Goal: Task Accomplishment & Management: Use online tool/utility

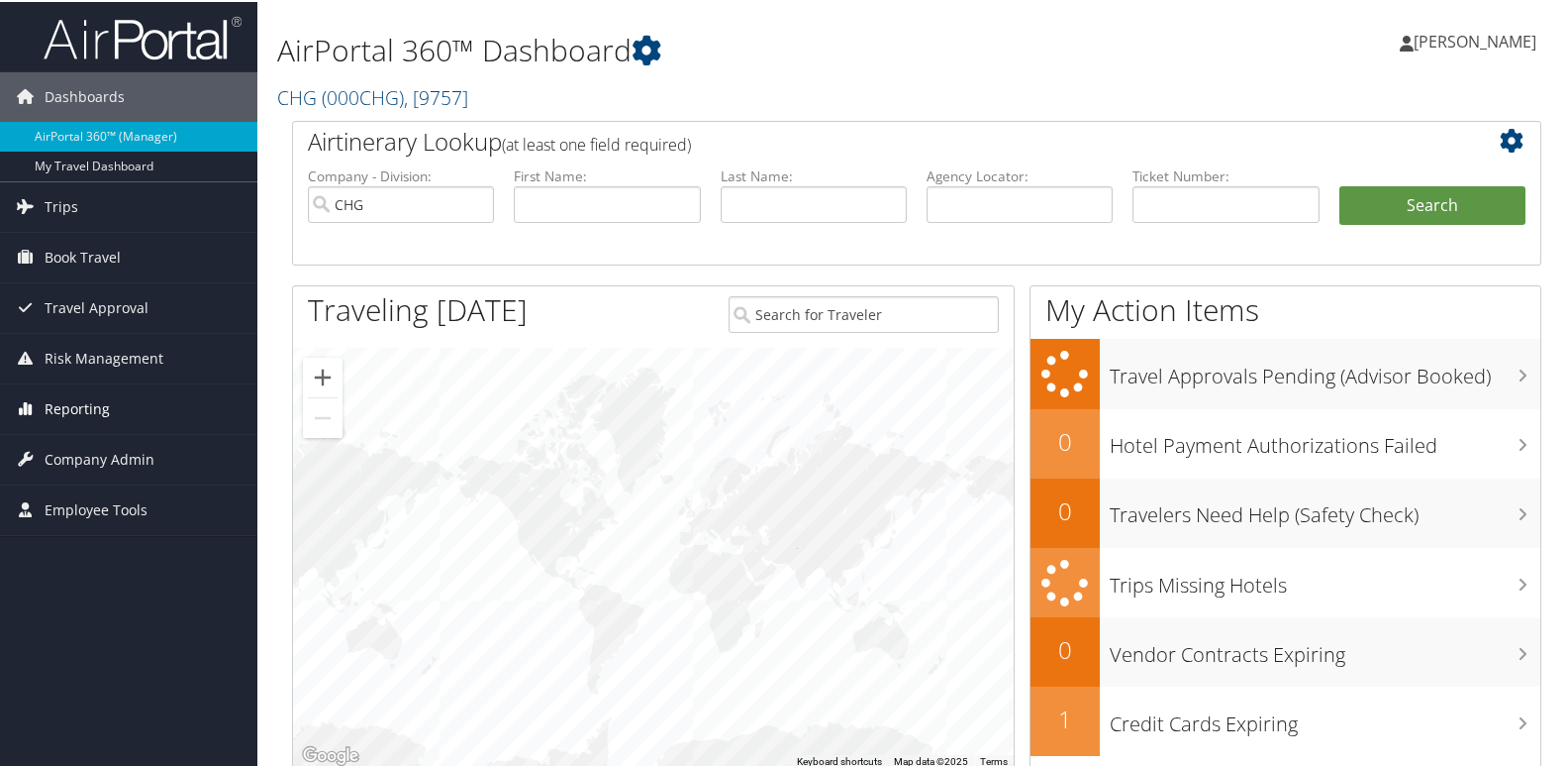
click at [131, 399] on link "Reporting" at bounding box center [129, 407] width 258 height 50
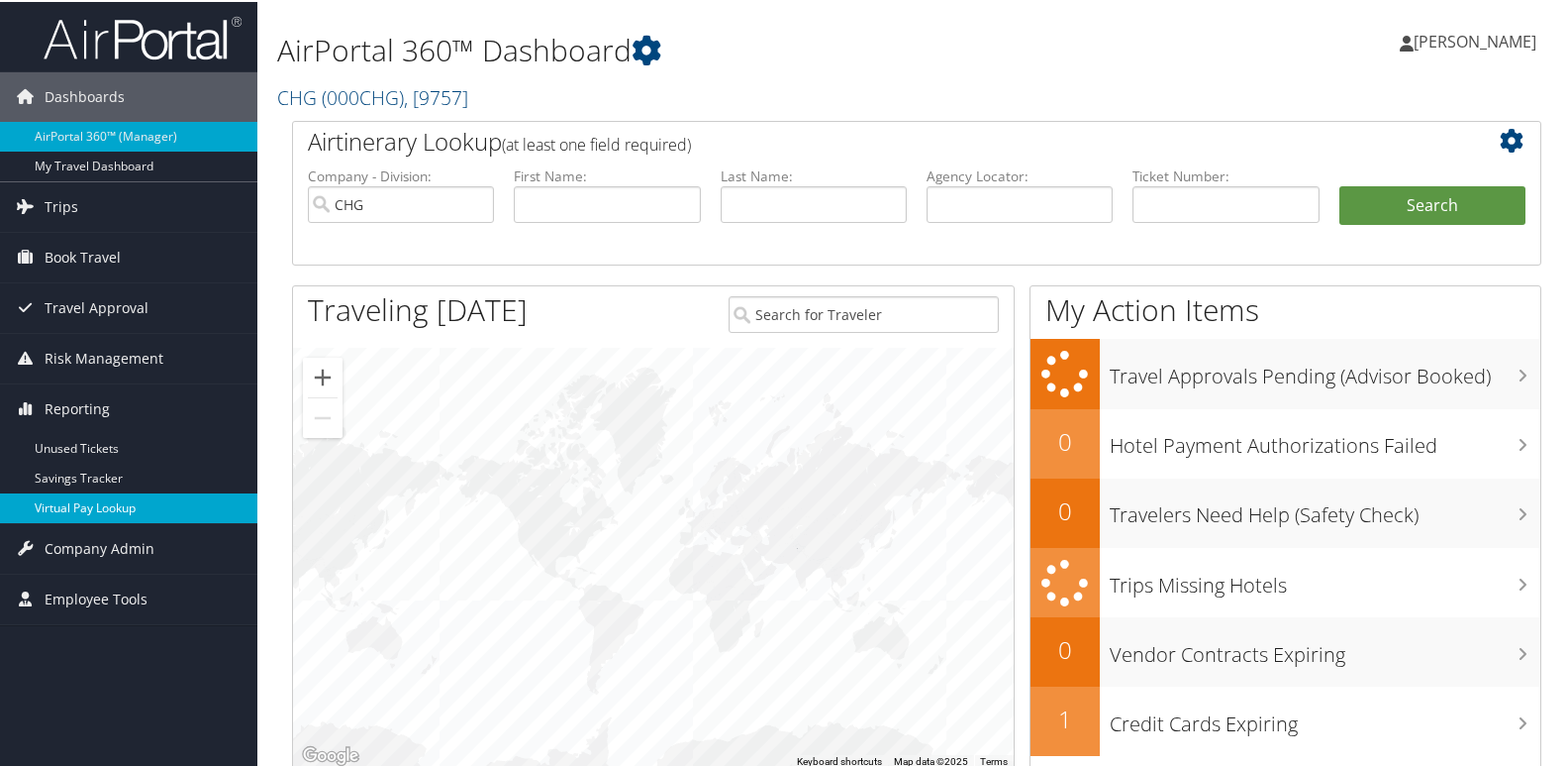
click at [151, 507] on link "Virtual Pay Lookup" at bounding box center [129, 506] width 258 height 30
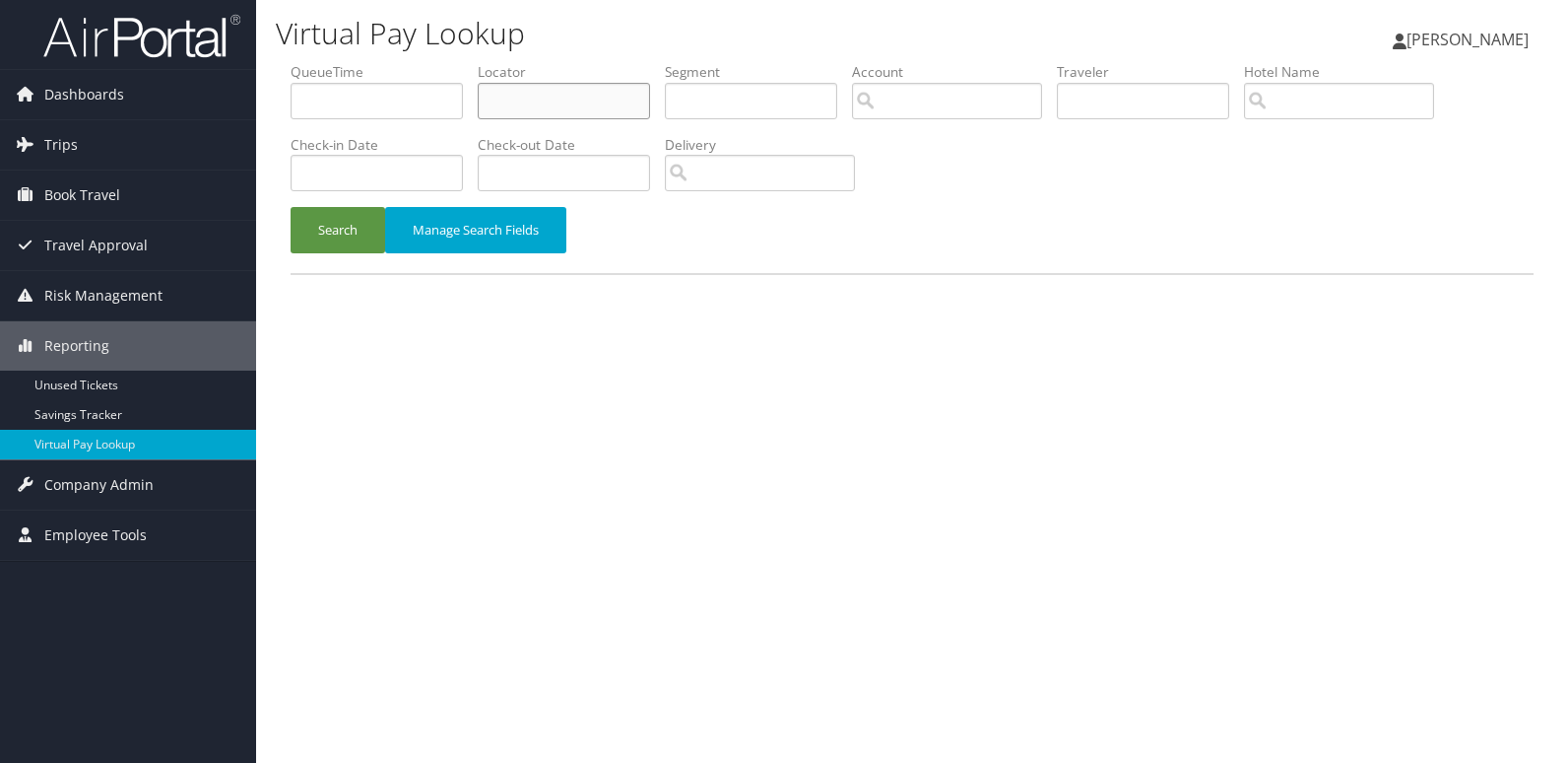
click at [510, 96] on input "text" at bounding box center [564, 101] width 172 height 36
paste input "HKNRMQ"
type input "HKNRMQ"
click at [309, 242] on button "Search" at bounding box center [338, 230] width 95 height 46
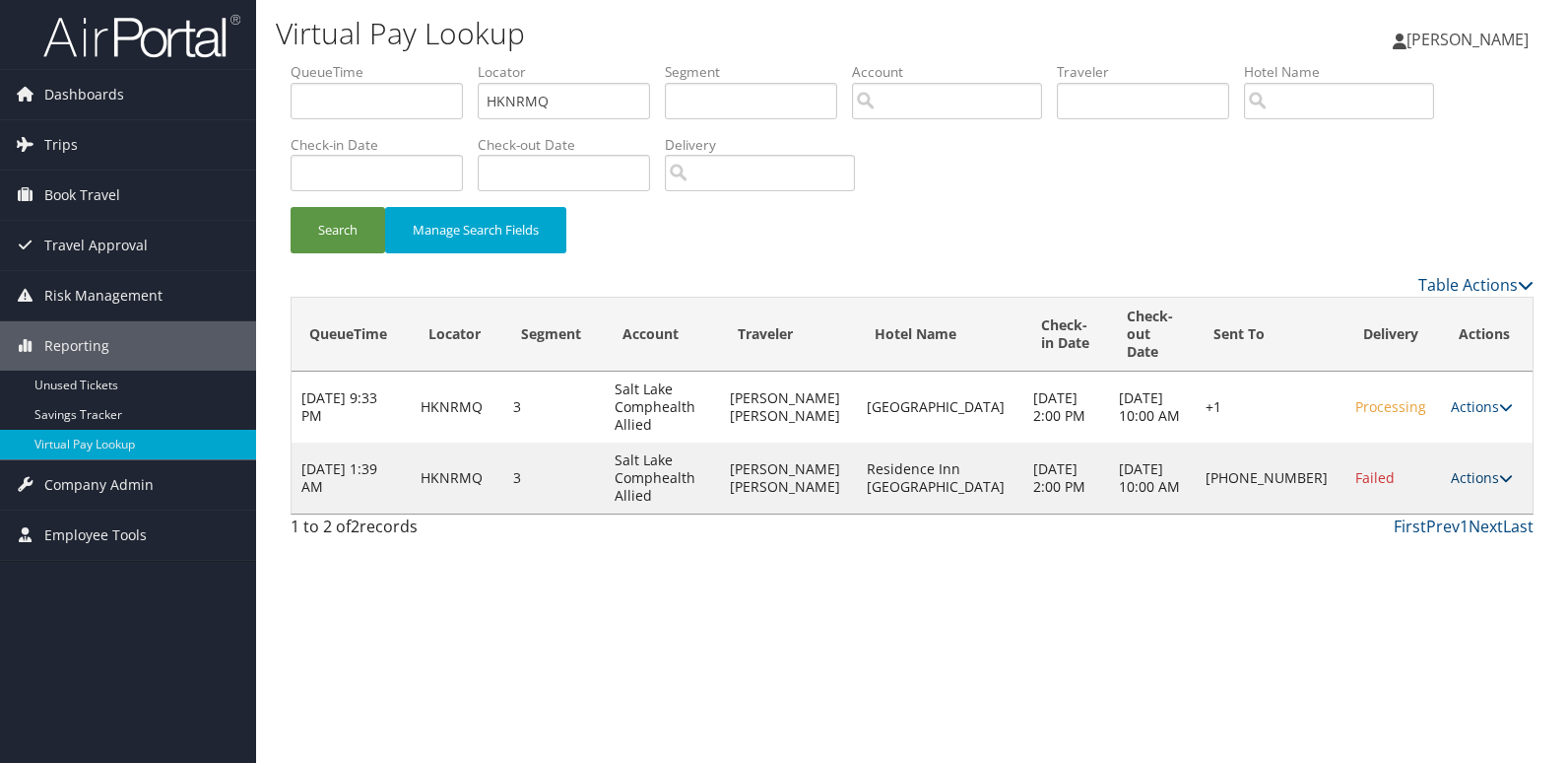
click at [1466, 468] on link "Actions" at bounding box center [1481, 477] width 62 height 19
click at [1409, 520] on link "Logs" at bounding box center [1410, 522] width 169 height 34
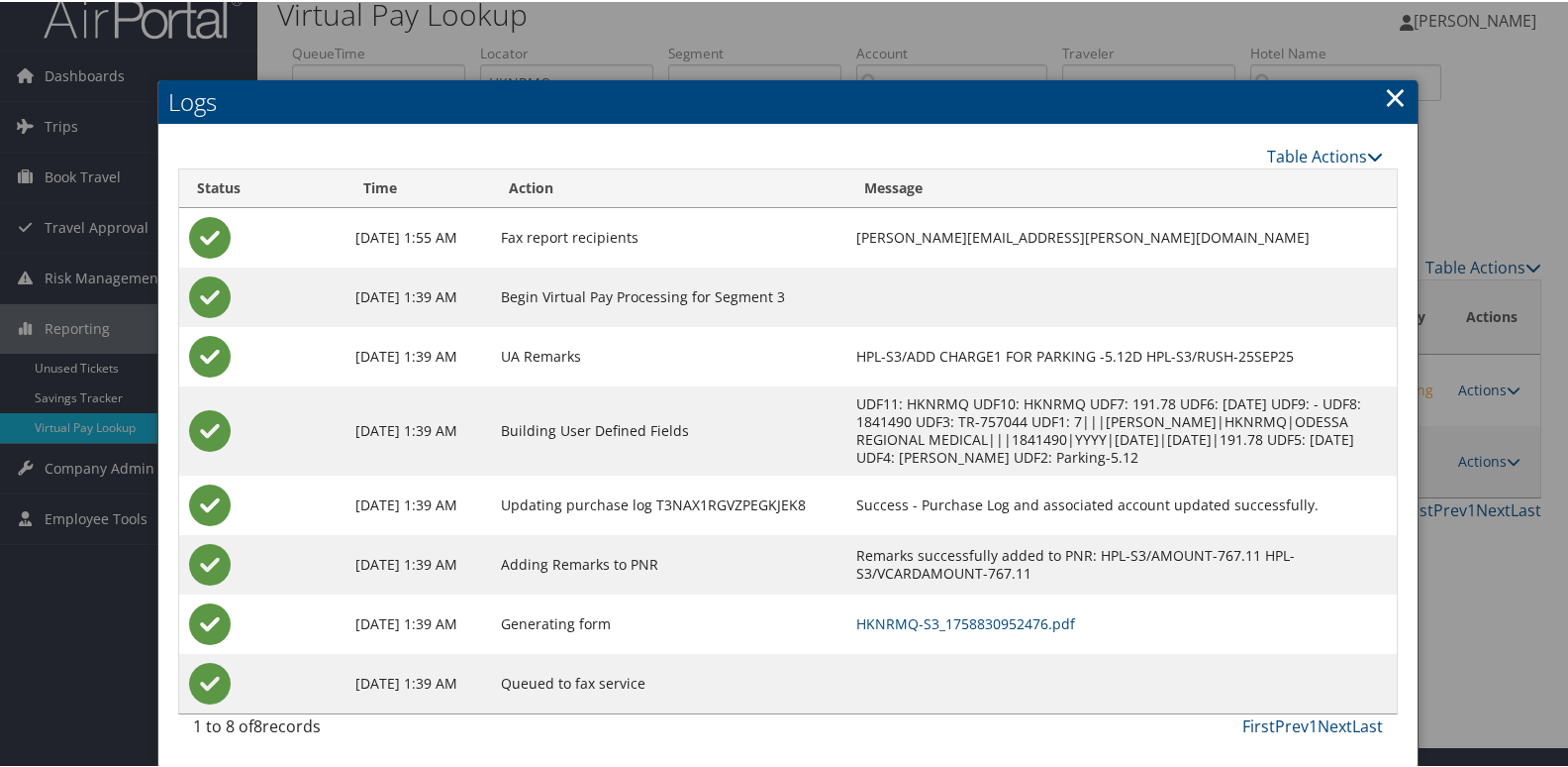
scroll to position [39, 0]
click at [1020, 620] on link "HKNRMQ-S3_1758830952476.pdf" at bounding box center [966, 621] width 219 height 19
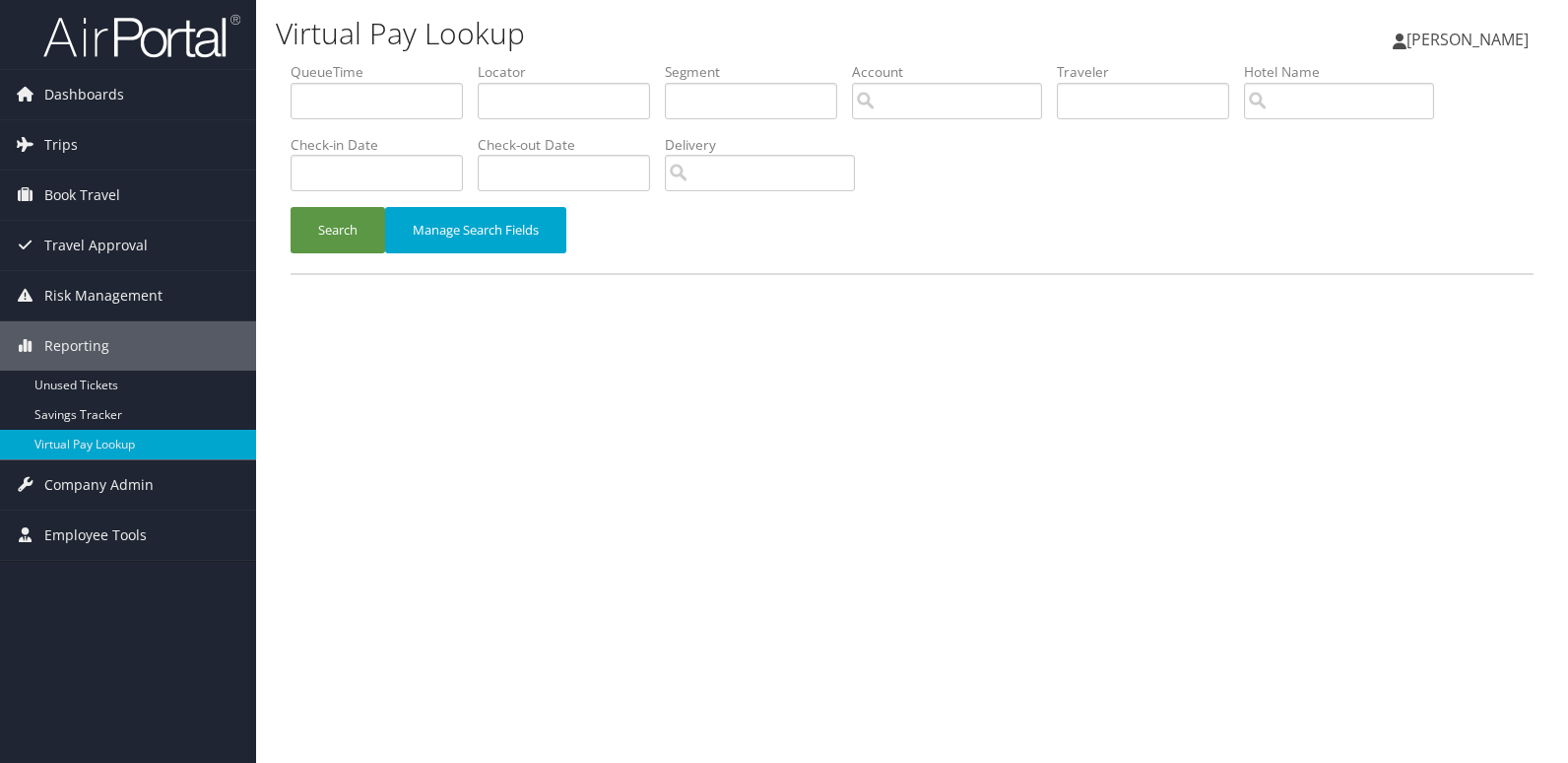
click at [571, 126] on li "Locator" at bounding box center [572, 98] width 187 height 72
click at [571, 100] on input "text" at bounding box center [564, 101] width 172 height 36
paste input "SFVPKN"
type input "SFVPKN"
click at [350, 230] on button "Search" at bounding box center [338, 230] width 95 height 46
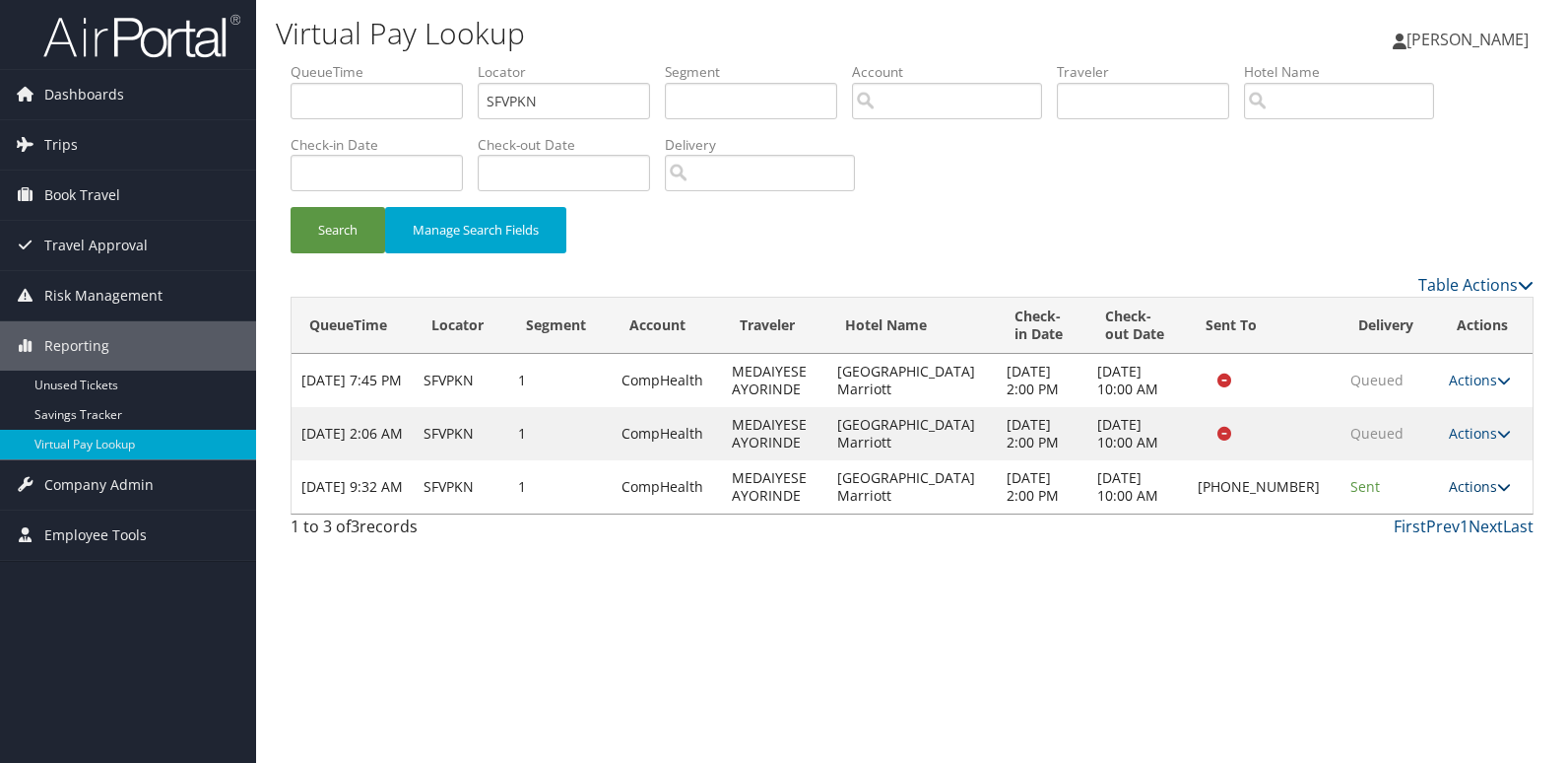
click at [1474, 492] on link "Actions" at bounding box center [1479, 486] width 62 height 19
click at [1379, 564] on link "Logs" at bounding box center [1412, 549] width 169 height 34
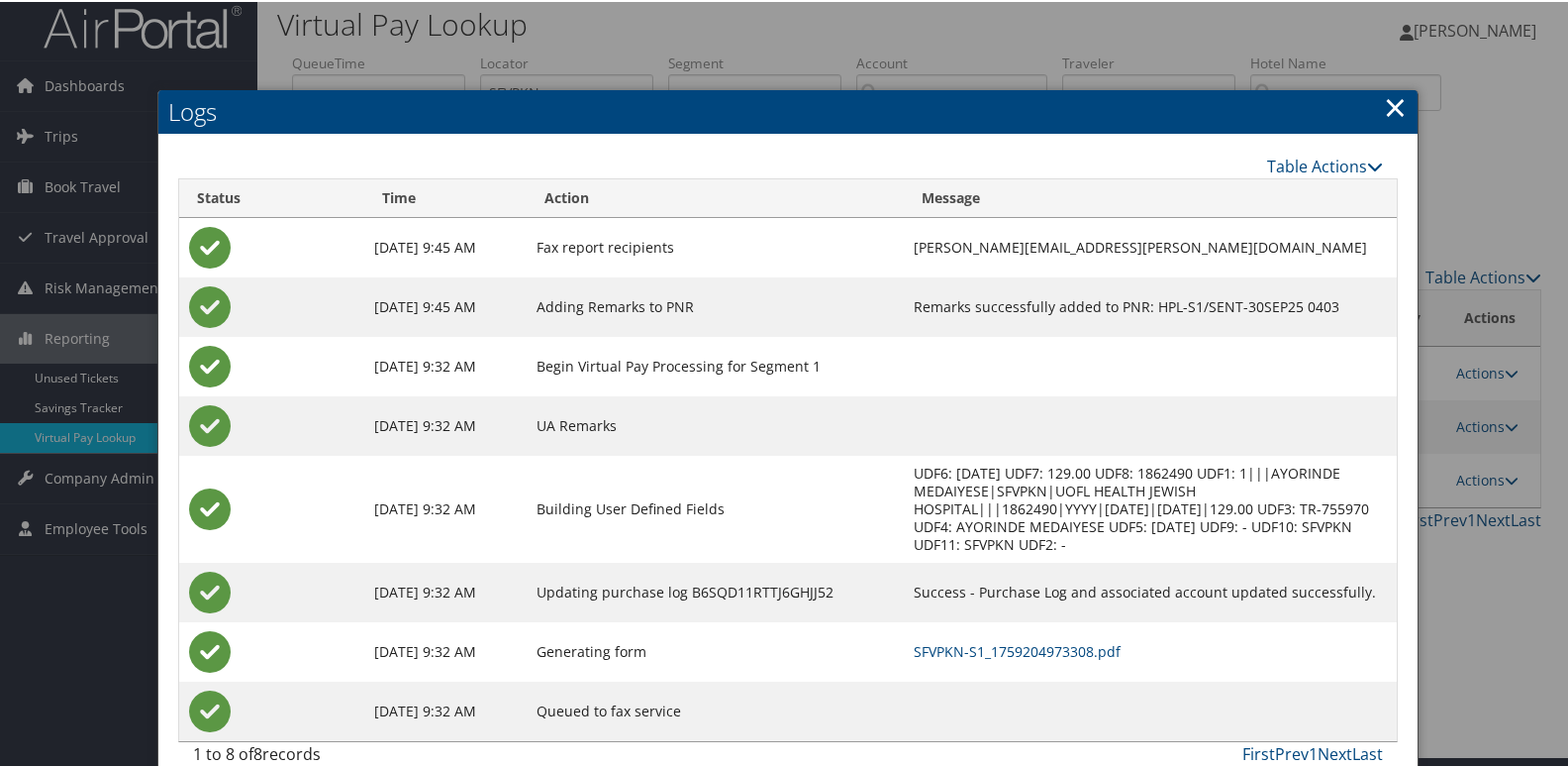
scroll to position [21, 0]
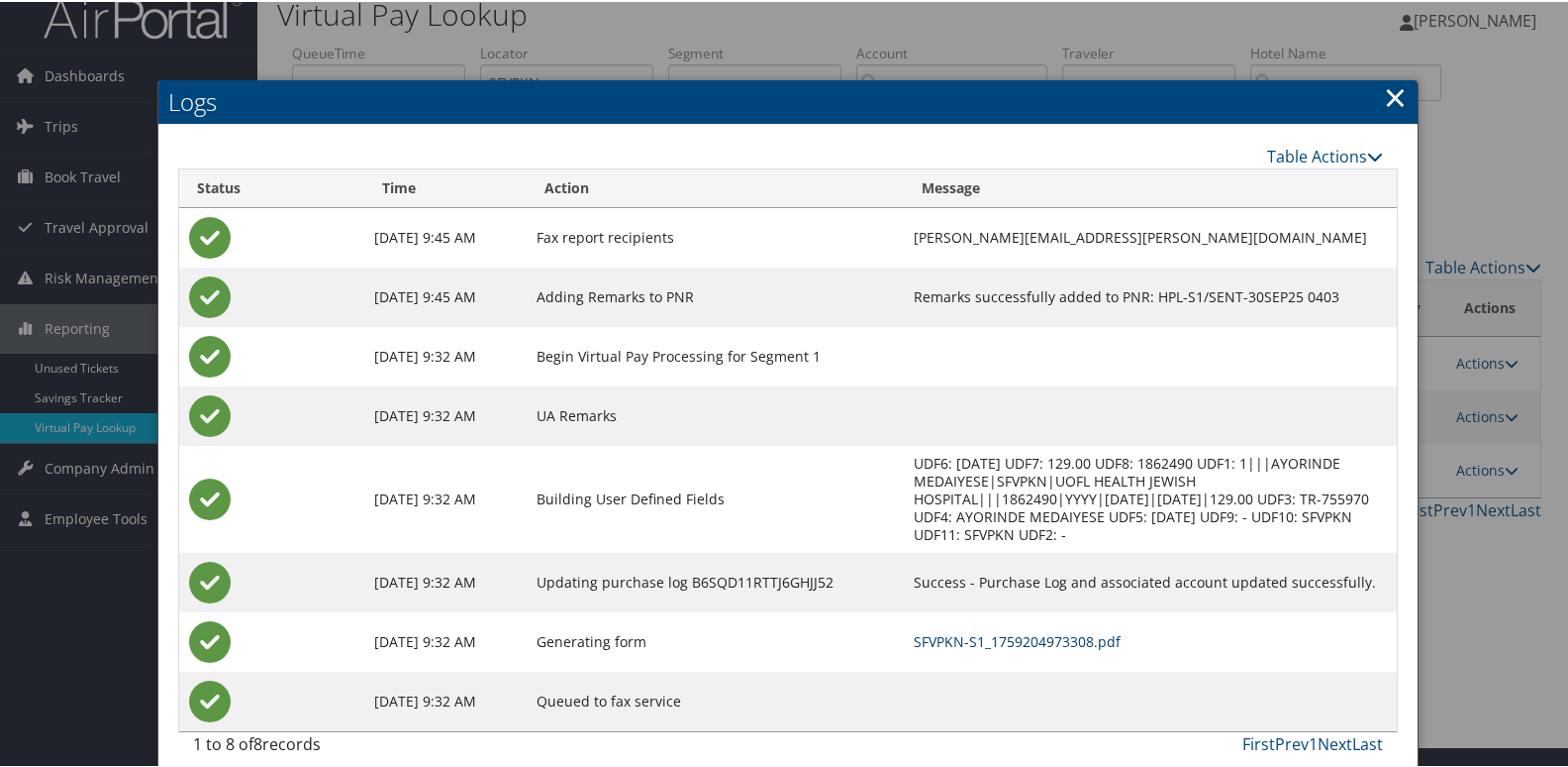
click at [963, 630] on link "SFVPKN-S1_1759204973308.pdf" at bounding box center [1017, 639] width 207 height 19
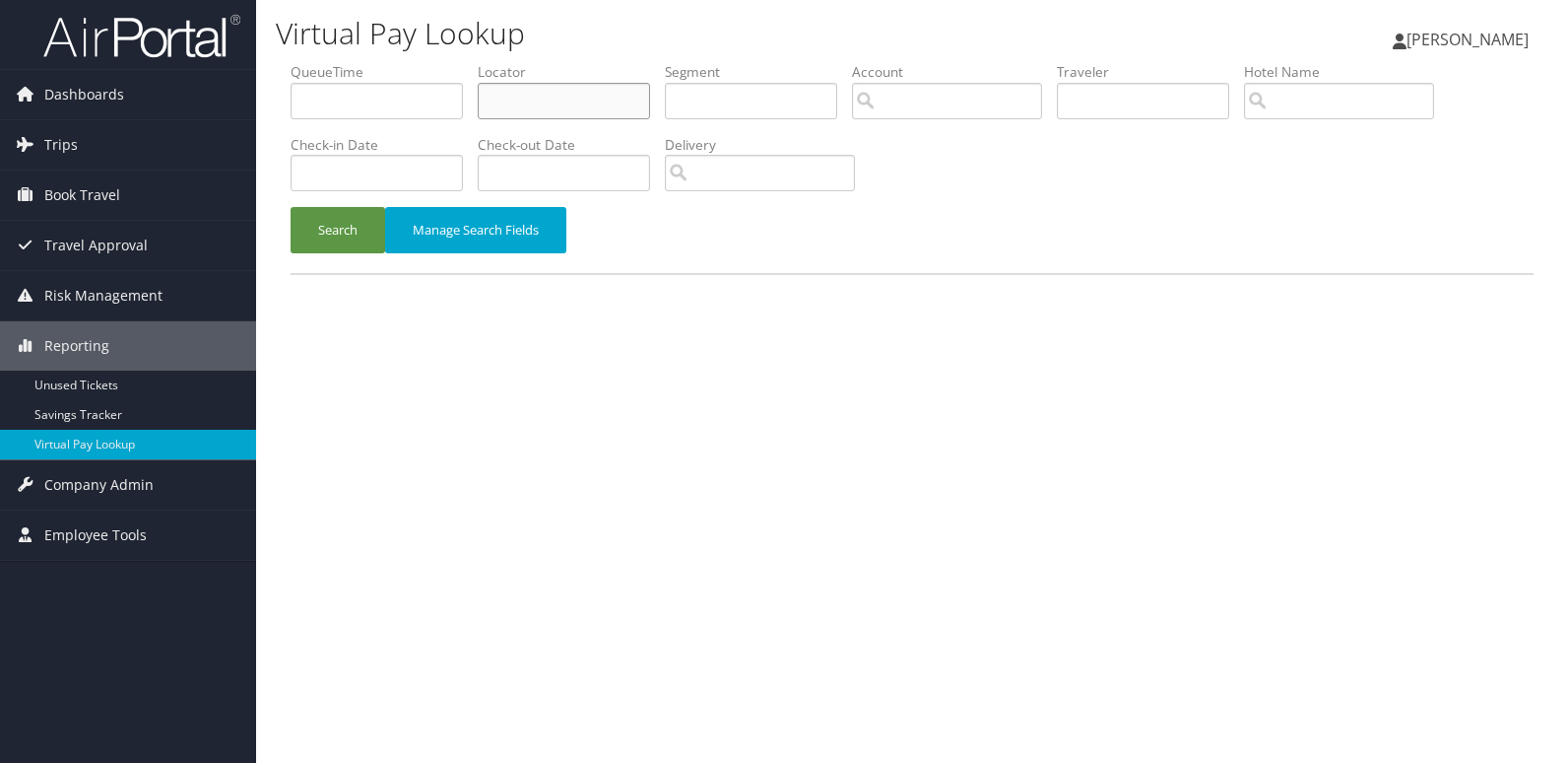
click at [597, 97] on input "text" at bounding box center [564, 101] width 172 height 36
paste input "JXGGDA"
type input "JXGGDA"
click at [367, 234] on button "Search" at bounding box center [338, 230] width 95 height 46
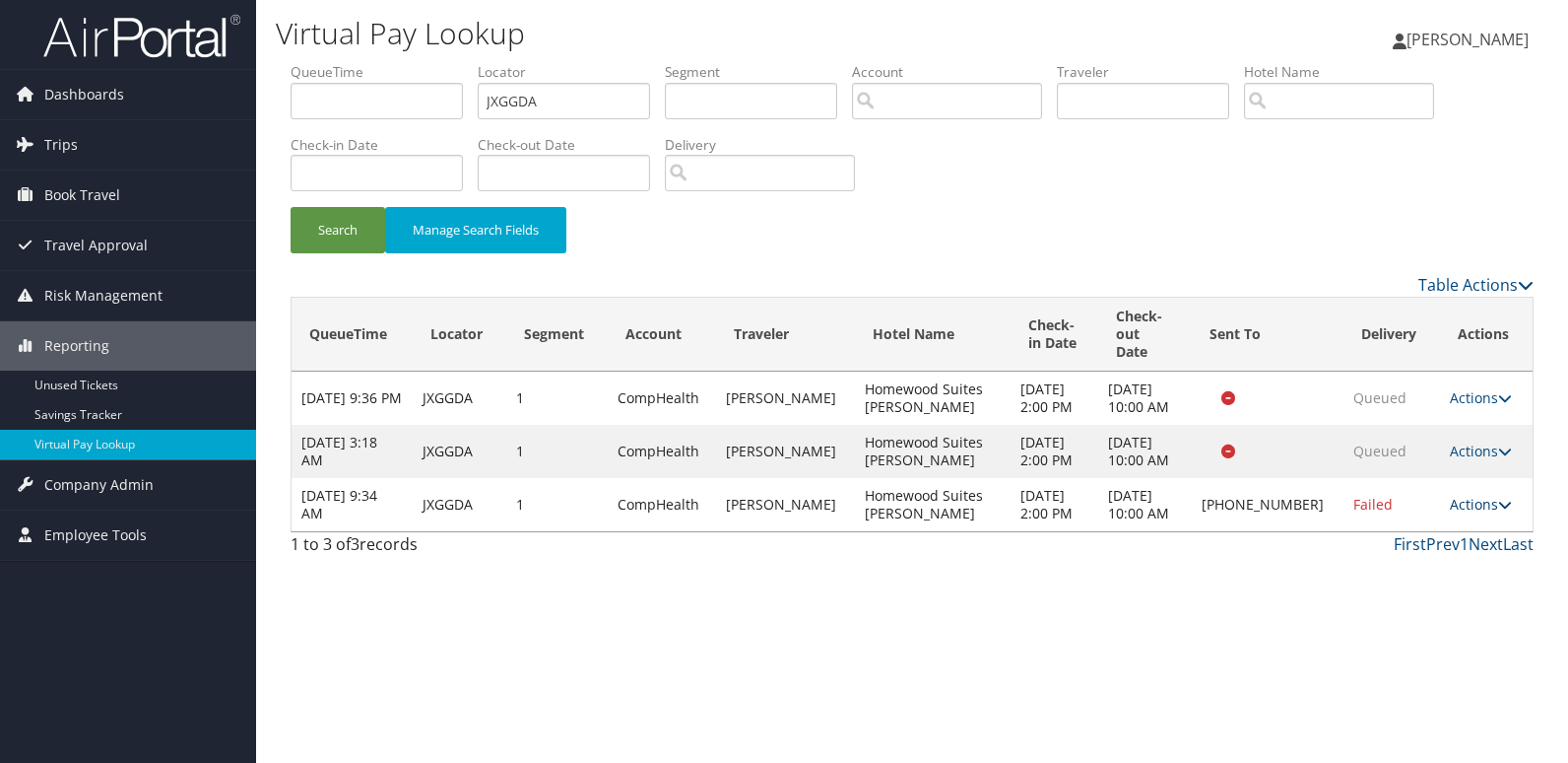
click at [1452, 495] on link "Actions" at bounding box center [1480, 504] width 62 height 19
click at [1411, 549] on link "Logs" at bounding box center [1413, 549] width 169 height 34
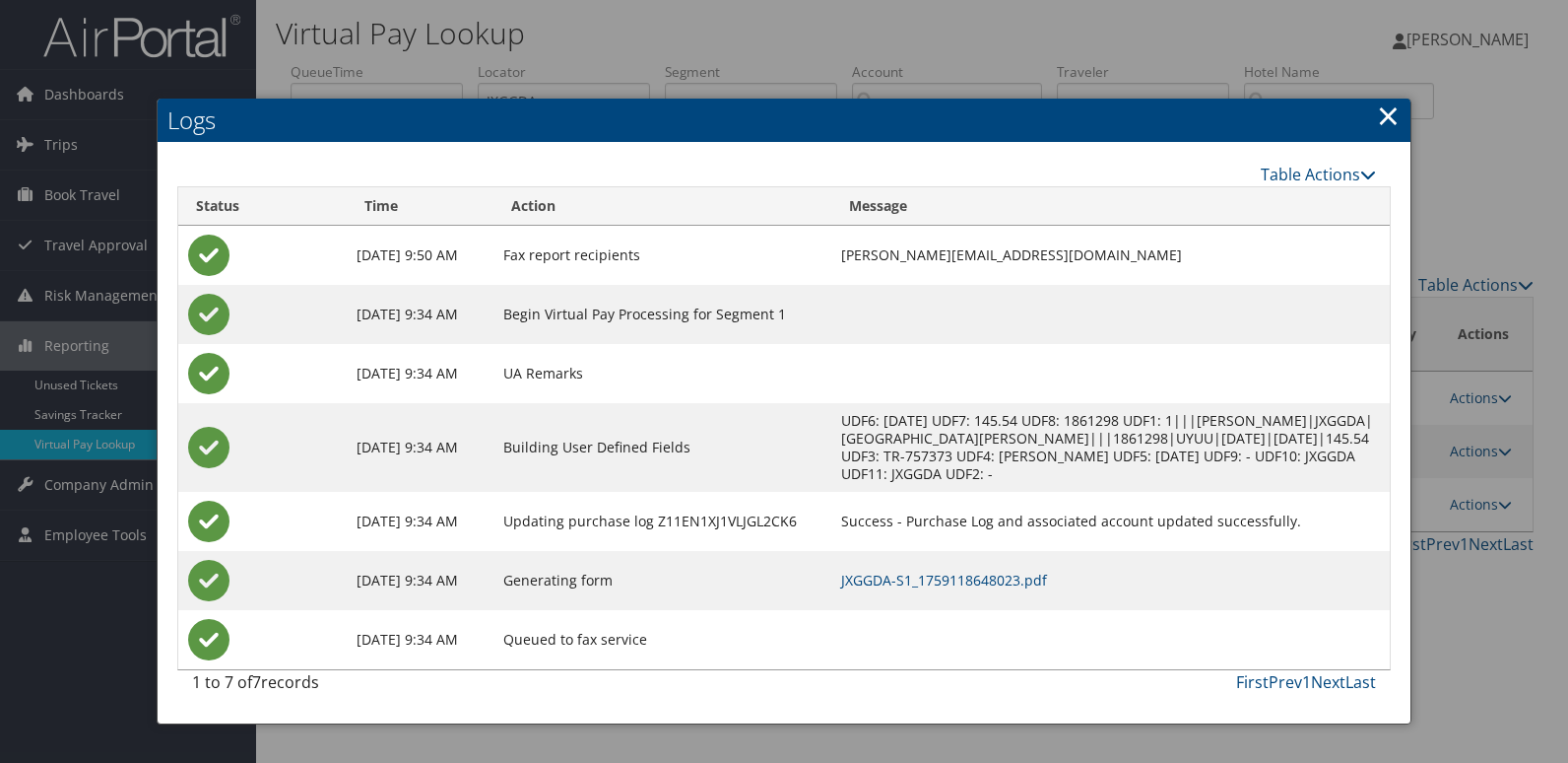
click at [931, 590] on td "JXGGDA-S1_1759118648023.pdf" at bounding box center [1111, 581] width 559 height 59
click at [954, 566] on td "JXGGDA-S1_1759118648023.pdf" at bounding box center [1111, 581] width 559 height 59
click at [1006, 580] on link "JXGGDA-S1_1759118648023.pdf" at bounding box center [944, 580] width 206 height 19
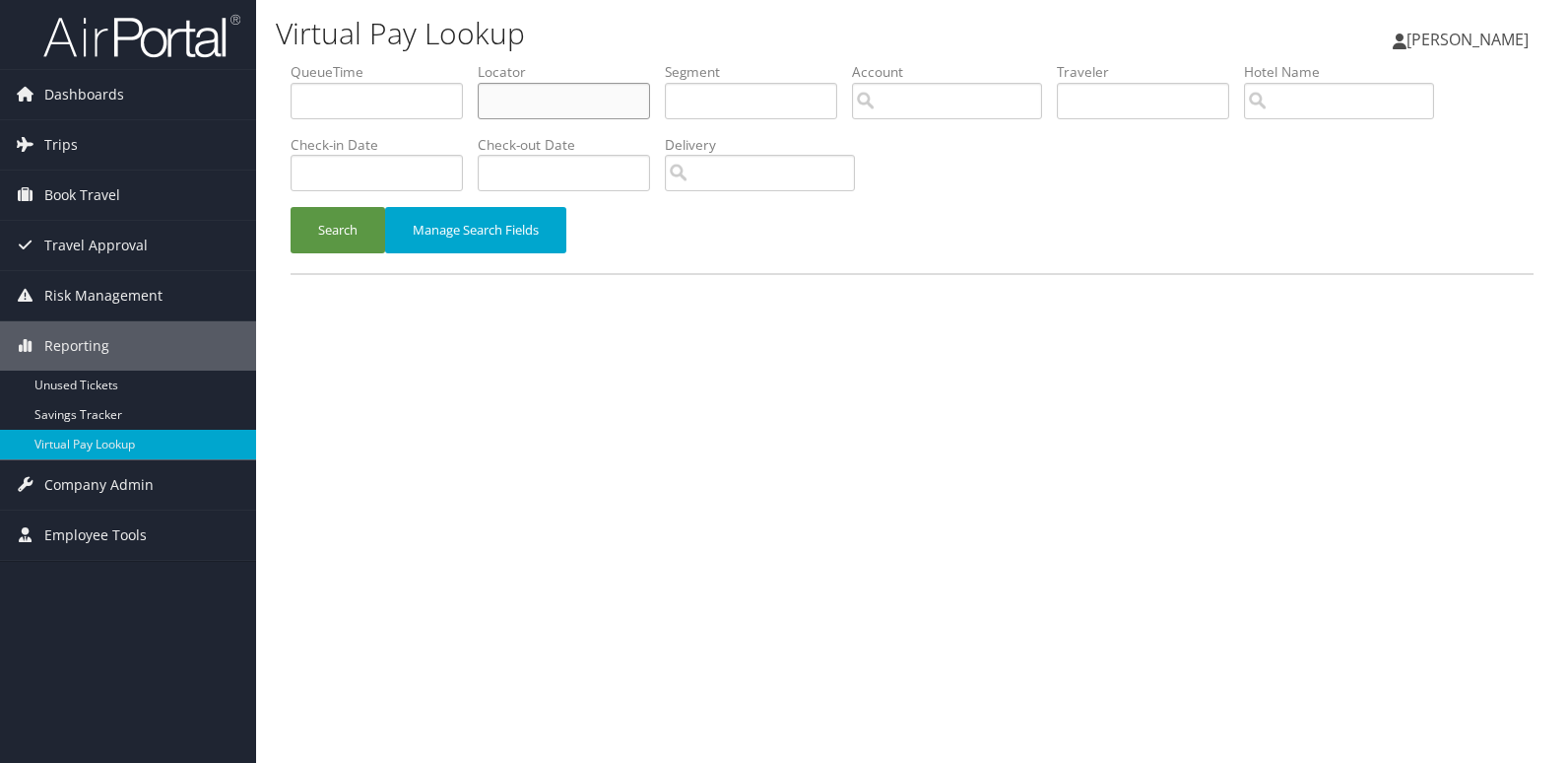
click at [539, 98] on input "text" at bounding box center [564, 101] width 172 height 36
paste input "HNPLXP"
type input "HNPLXP"
click at [331, 259] on div "Search Manage Search Fields" at bounding box center [912, 240] width 1272 height 66
click at [342, 232] on button "Search" at bounding box center [338, 230] width 95 height 46
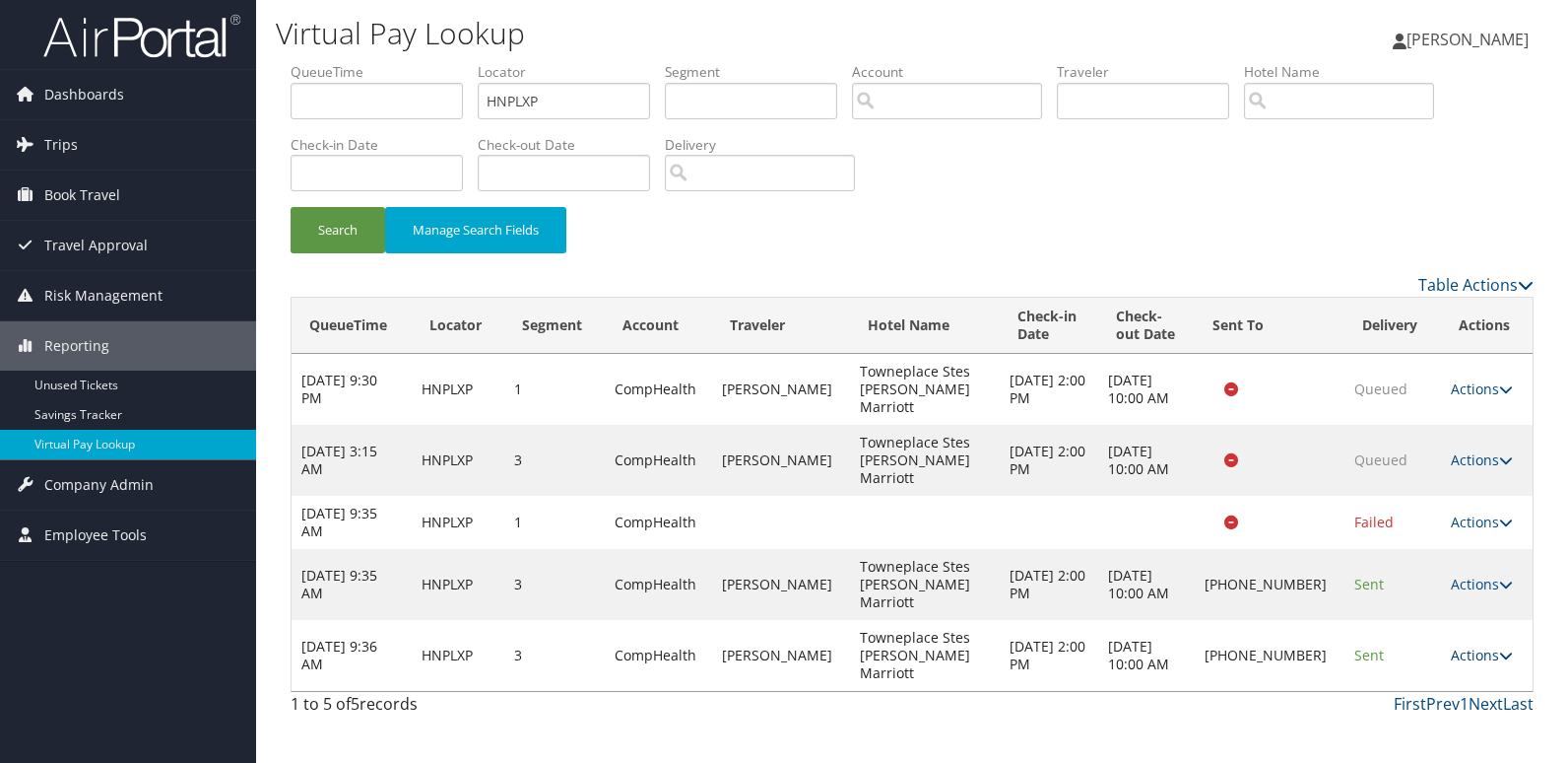
click at [1490, 646] on link "Actions" at bounding box center [1481, 655] width 62 height 19
click at [1402, 651] on link "Logs" at bounding box center [1415, 656] width 169 height 34
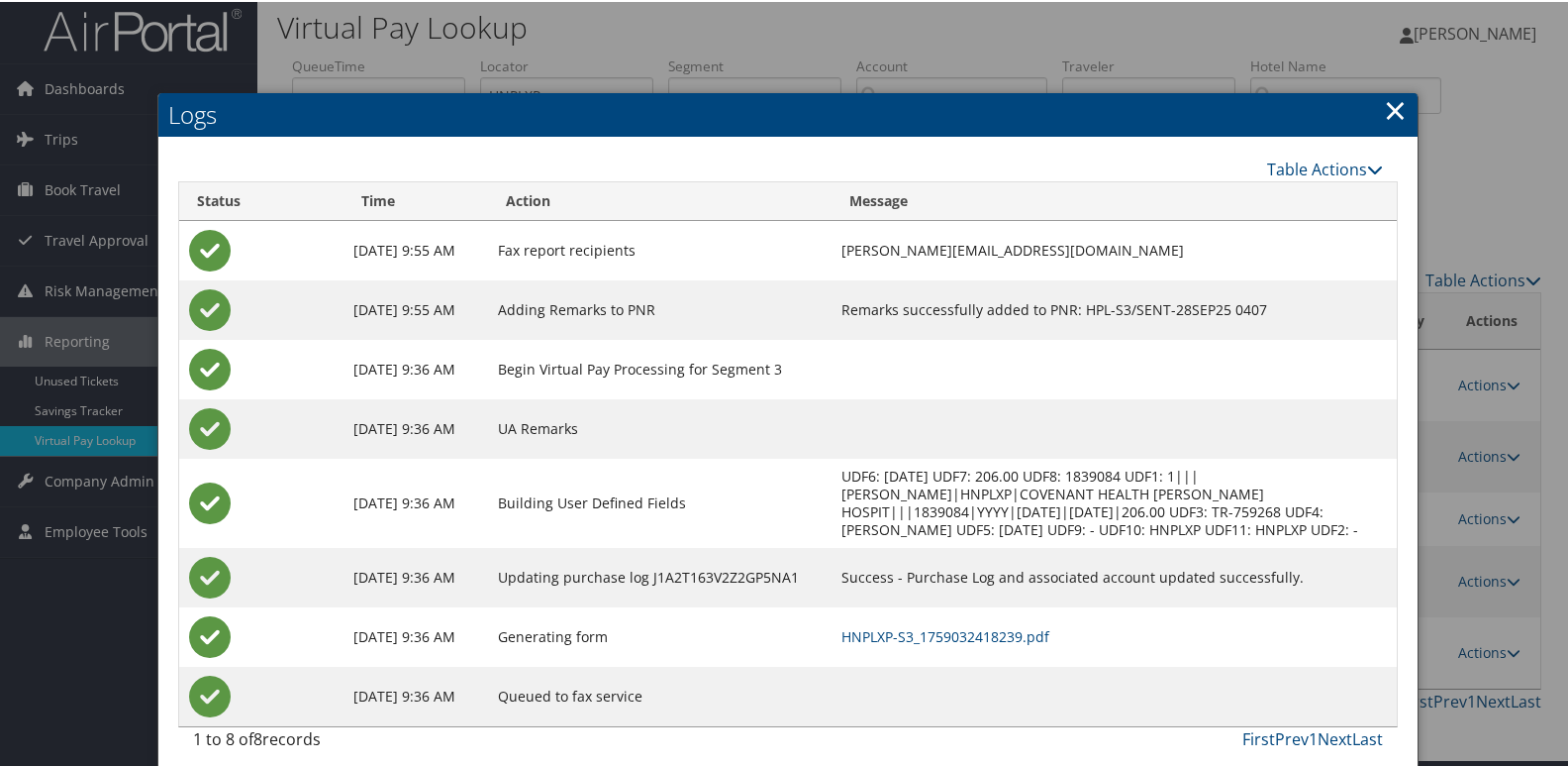
scroll to position [21, 0]
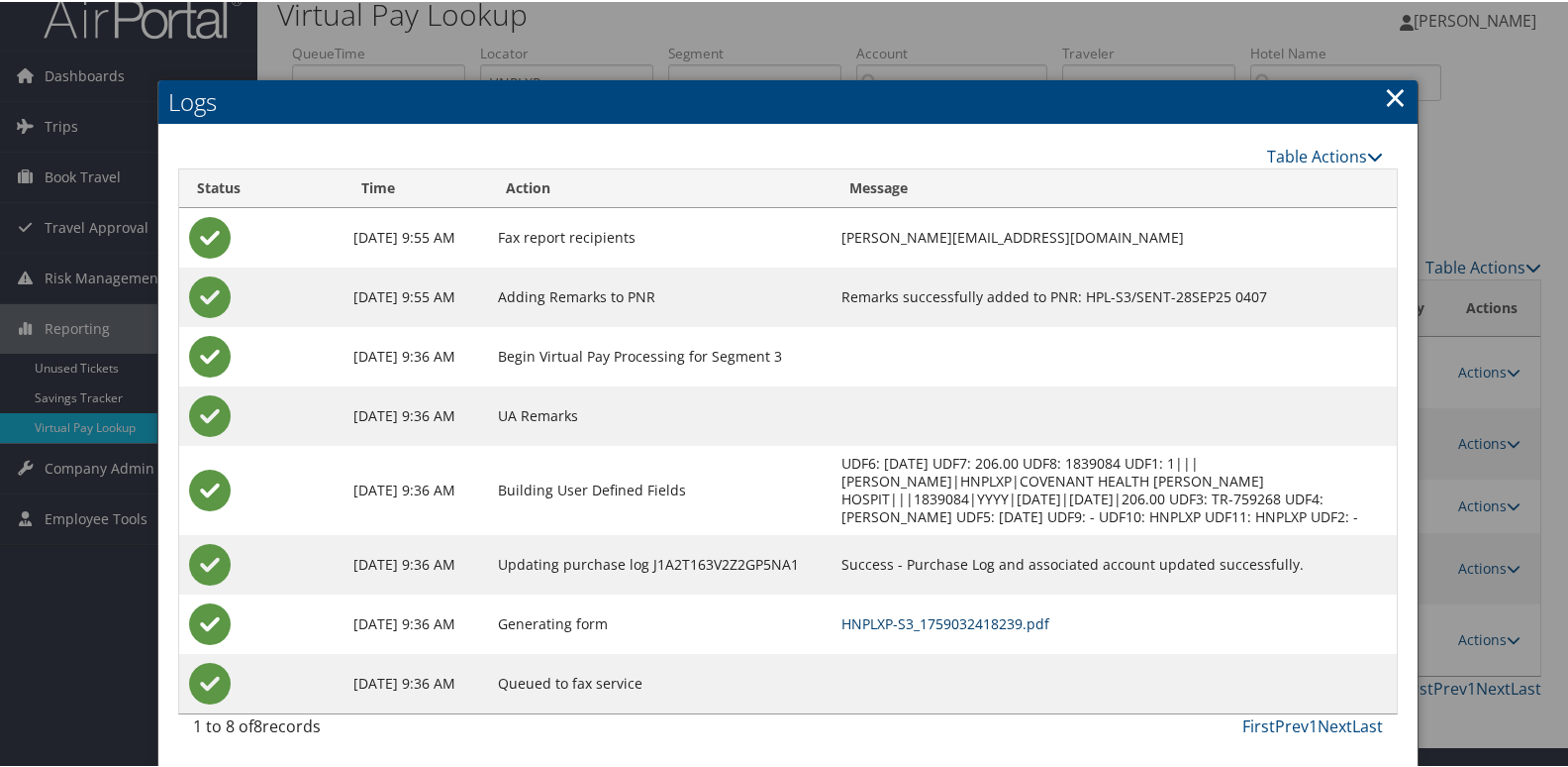
click at [998, 623] on link "HNPLXP-S3_1759032418239.pdf" at bounding box center [946, 621] width 208 height 19
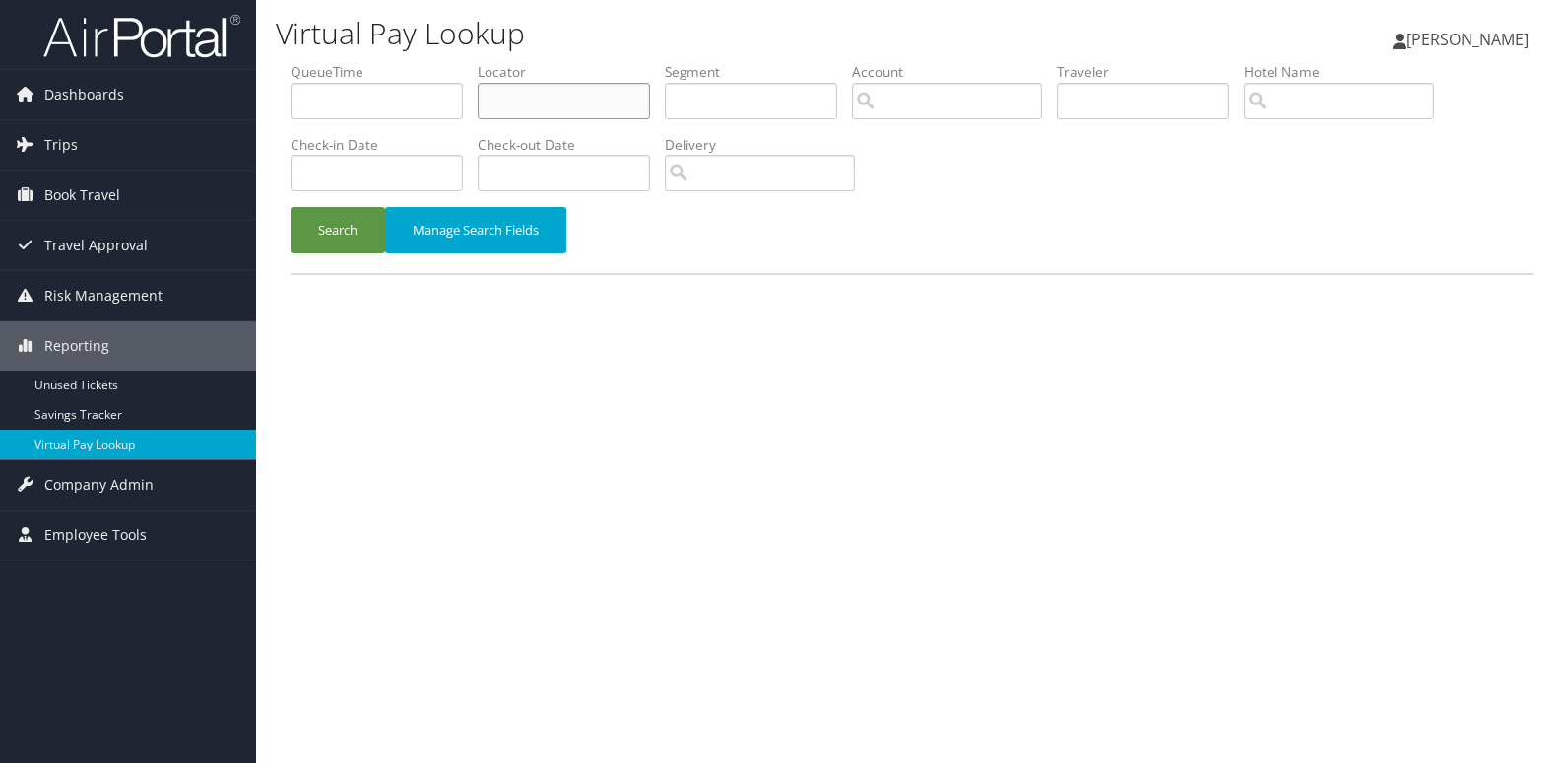
click at [567, 99] on input "text" at bounding box center [564, 101] width 172 height 36
paste input "SHMEPE"
type input "SHMEPE"
click at [345, 234] on button "Search" at bounding box center [338, 230] width 95 height 46
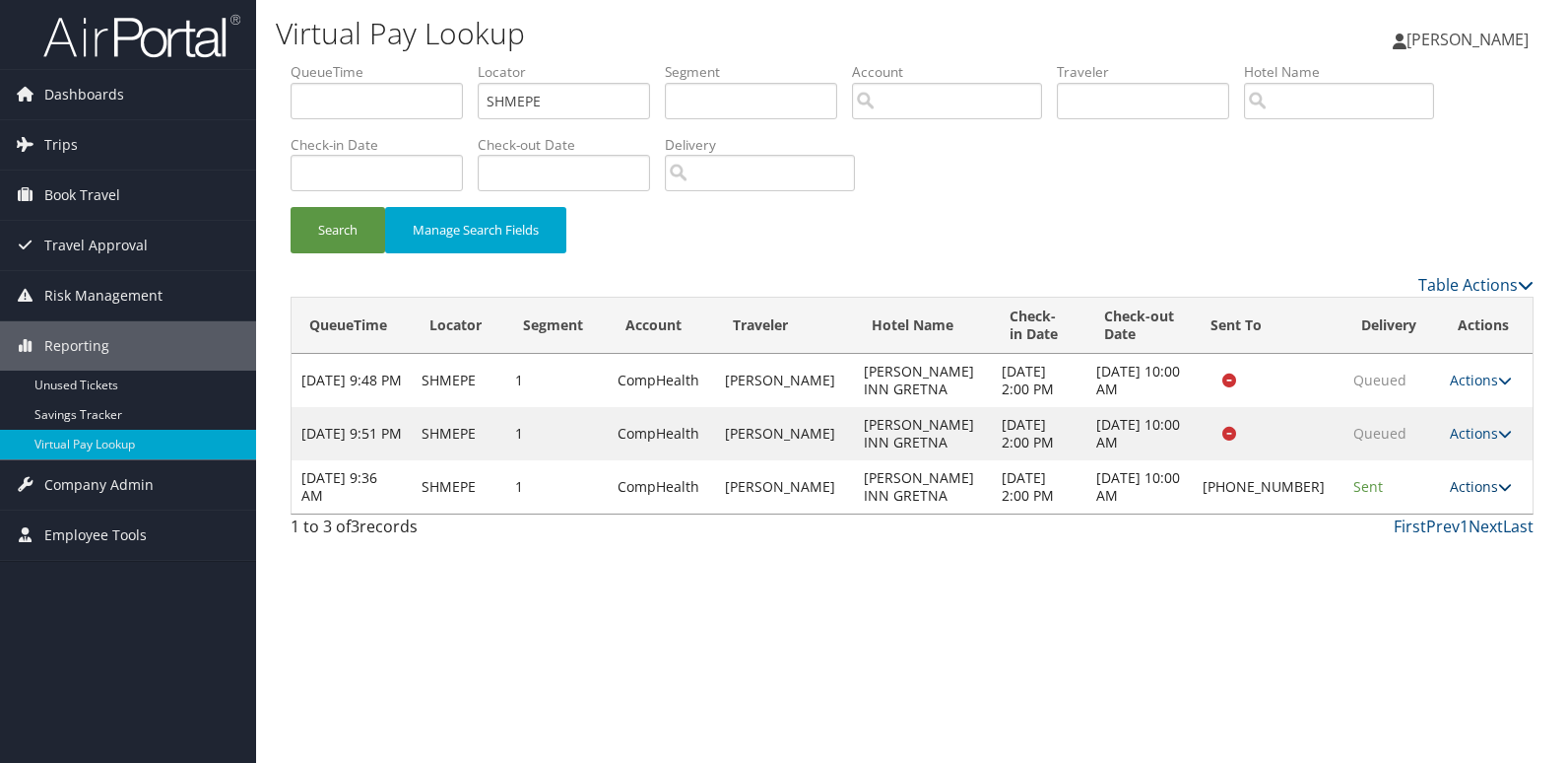
click at [1463, 482] on link "Actions" at bounding box center [1480, 486] width 62 height 19
click at [1430, 542] on link "Logs" at bounding box center [1412, 549] width 169 height 34
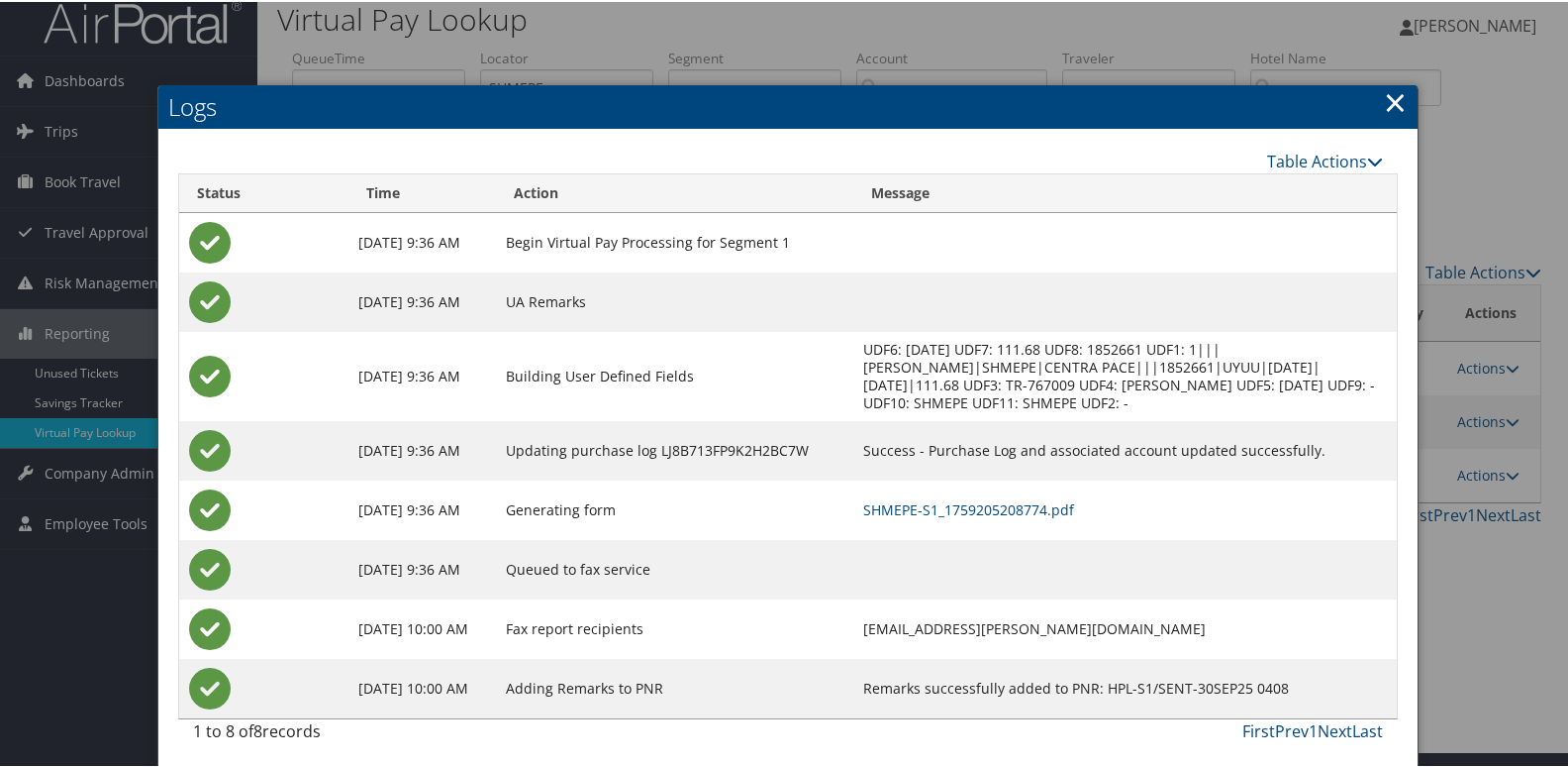
scroll to position [21, 0]
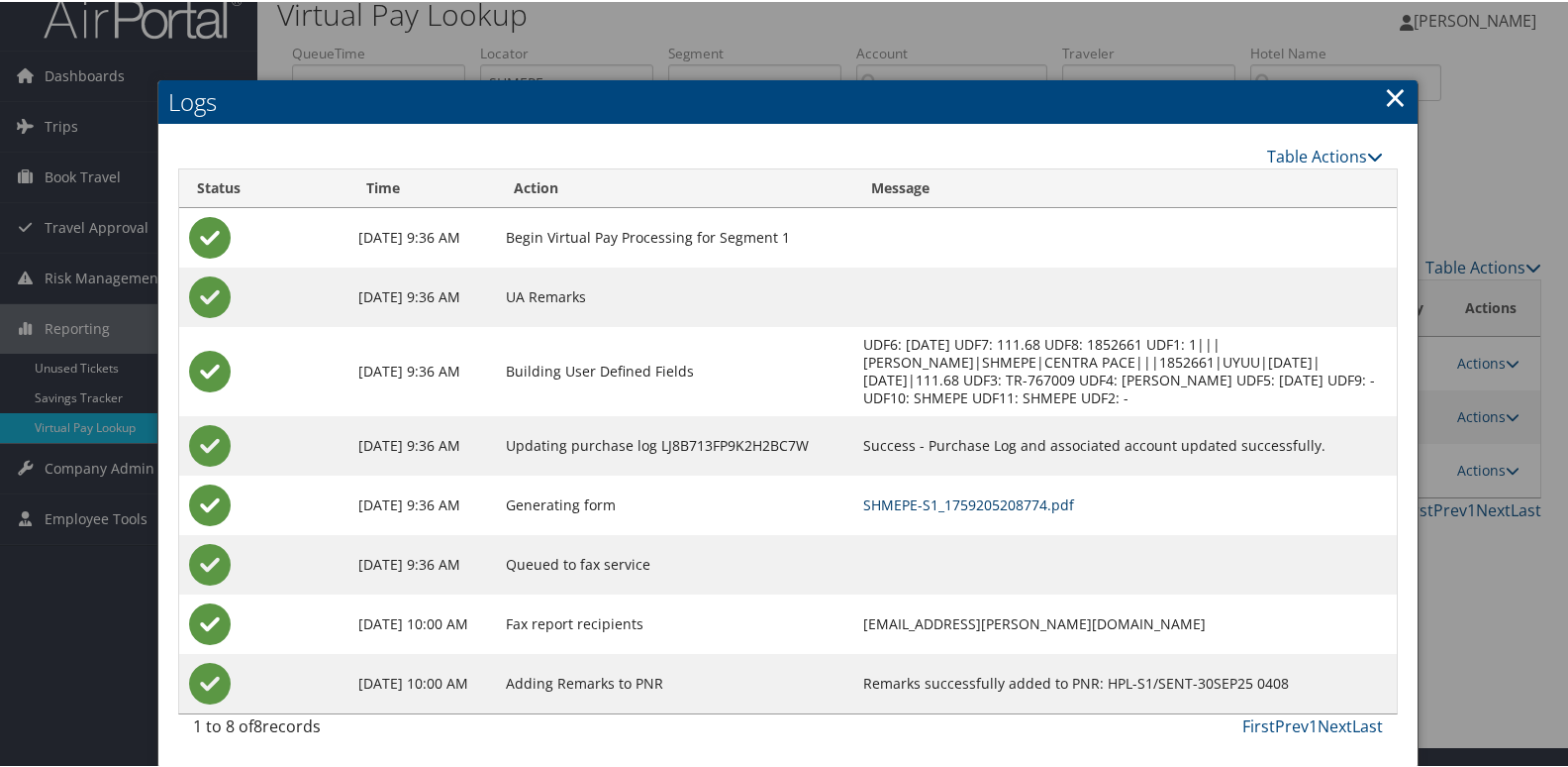
click at [1001, 509] on link "SHMEPE-S1_1759205208774.pdf" at bounding box center [969, 502] width 211 height 19
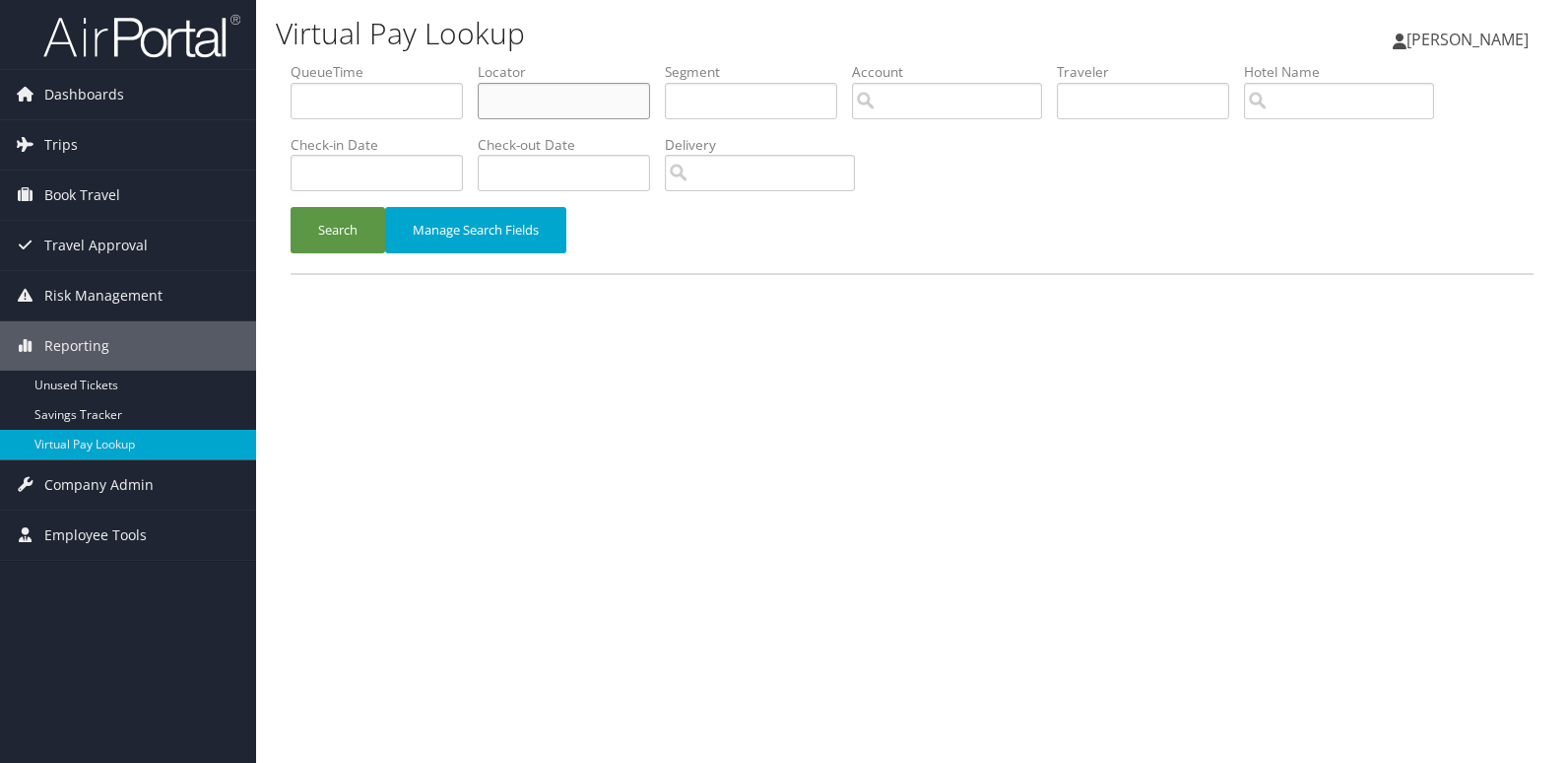
click at [581, 91] on input "text" at bounding box center [564, 101] width 172 height 36
paste input "EEMCKJ"
type input "EEMCKJ"
click at [359, 232] on button "Search" at bounding box center [338, 230] width 95 height 46
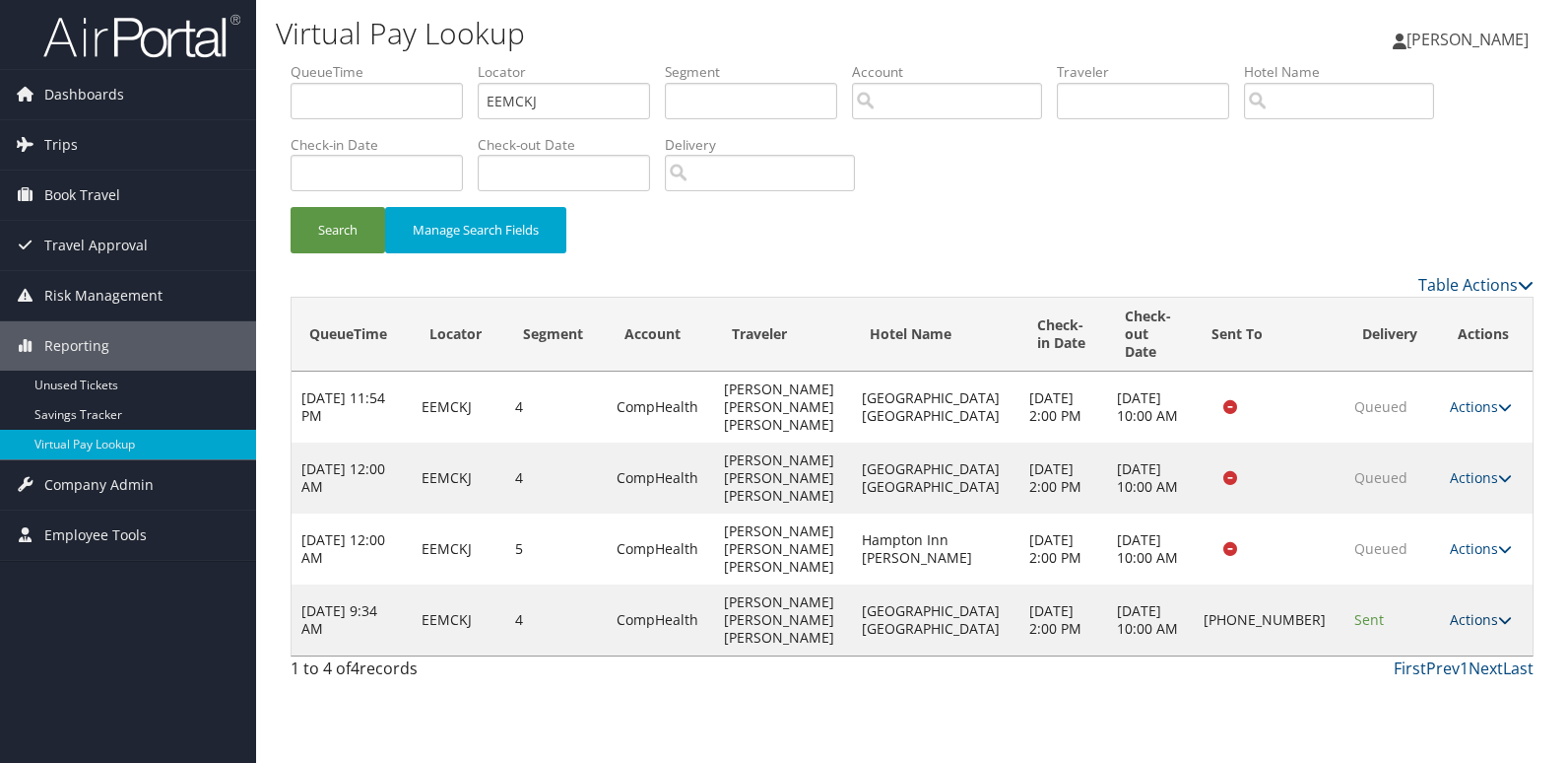
click at [1450, 610] on link "Actions" at bounding box center [1480, 619] width 62 height 19
click at [1438, 604] on link "Logs" at bounding box center [1412, 611] width 169 height 34
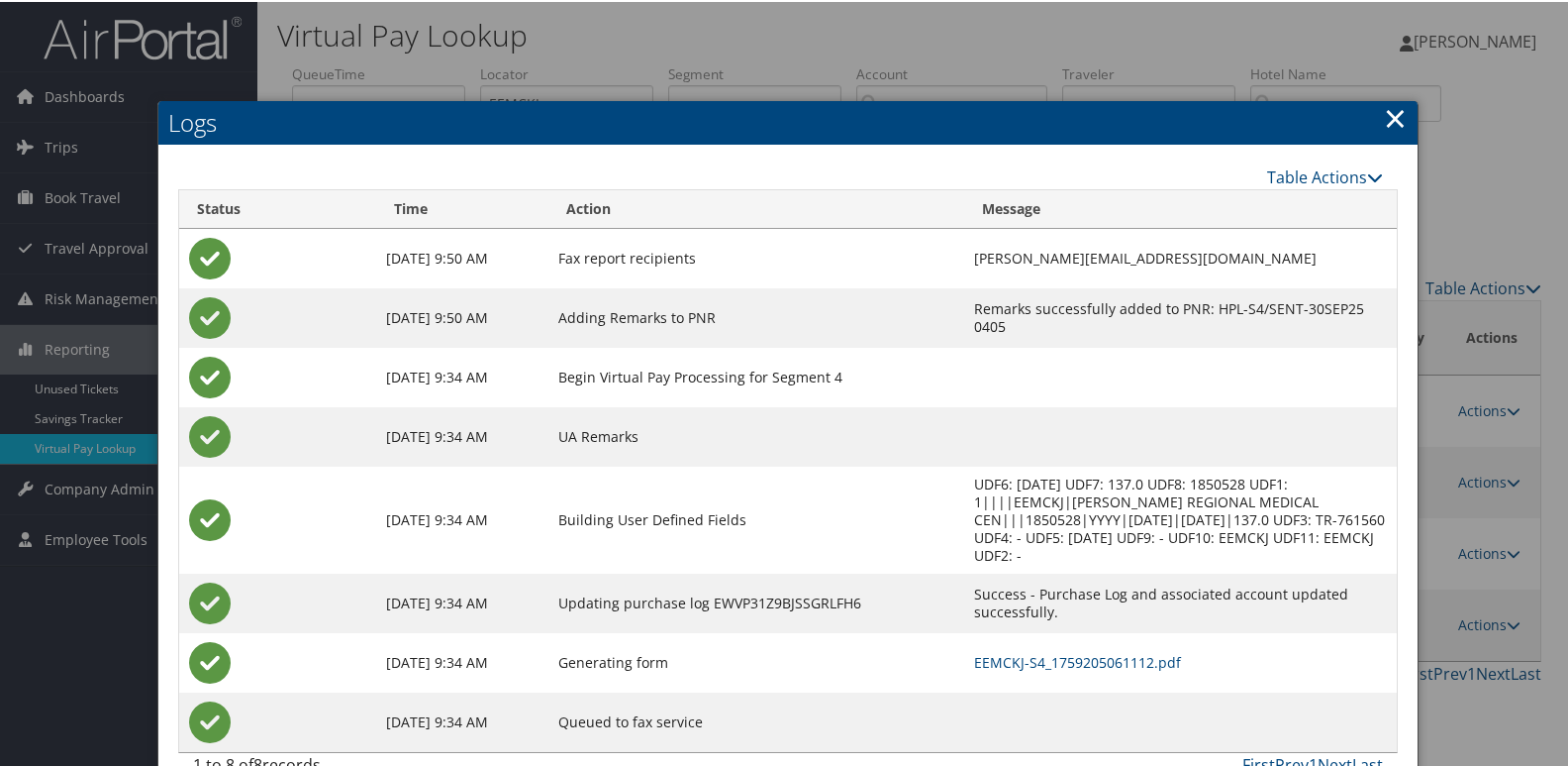
scroll to position [3, 0]
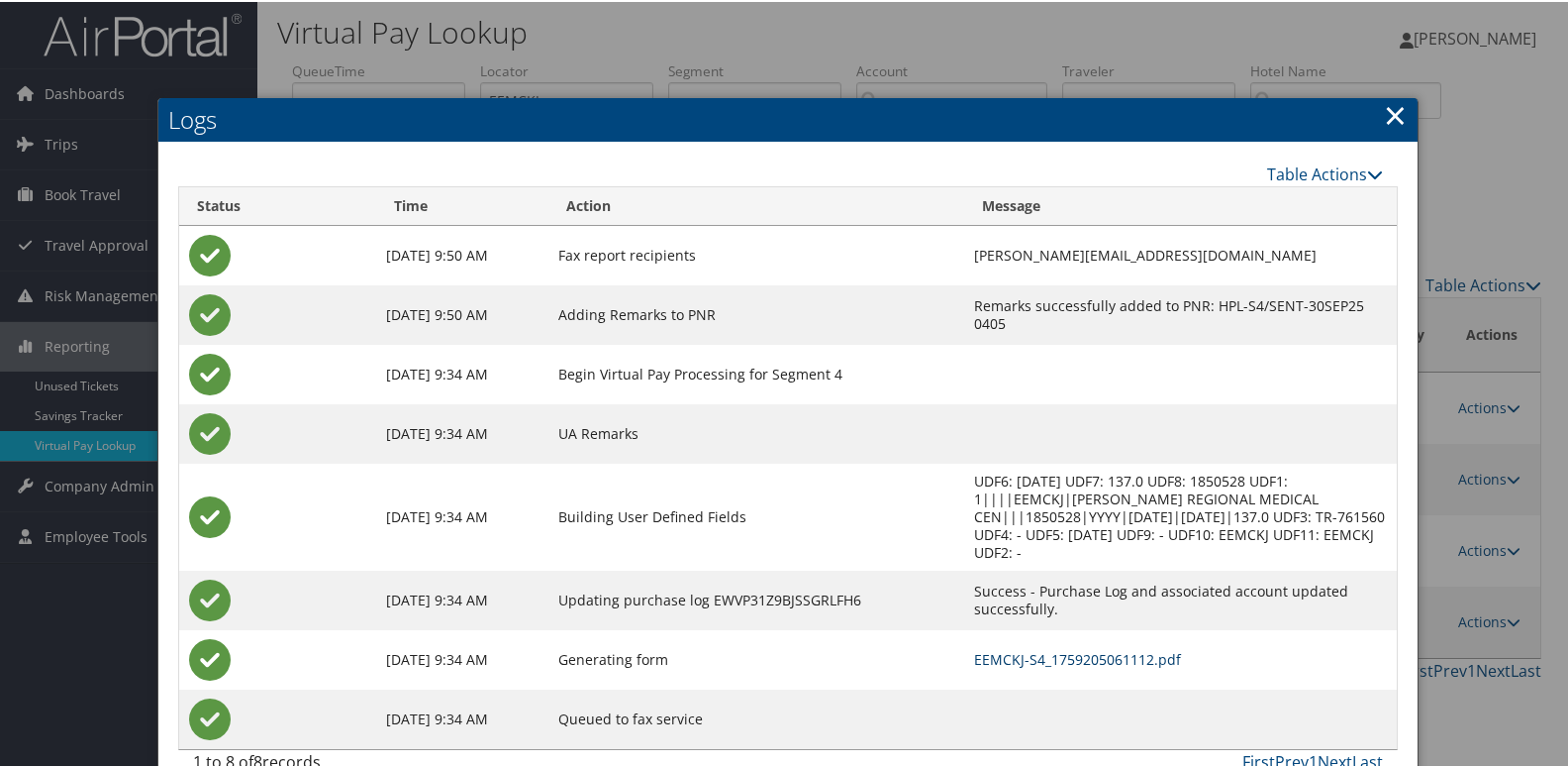
click at [992, 648] on link "EEMCKJ-S4_1759205061112.pdf" at bounding box center [1078, 657] width 207 height 19
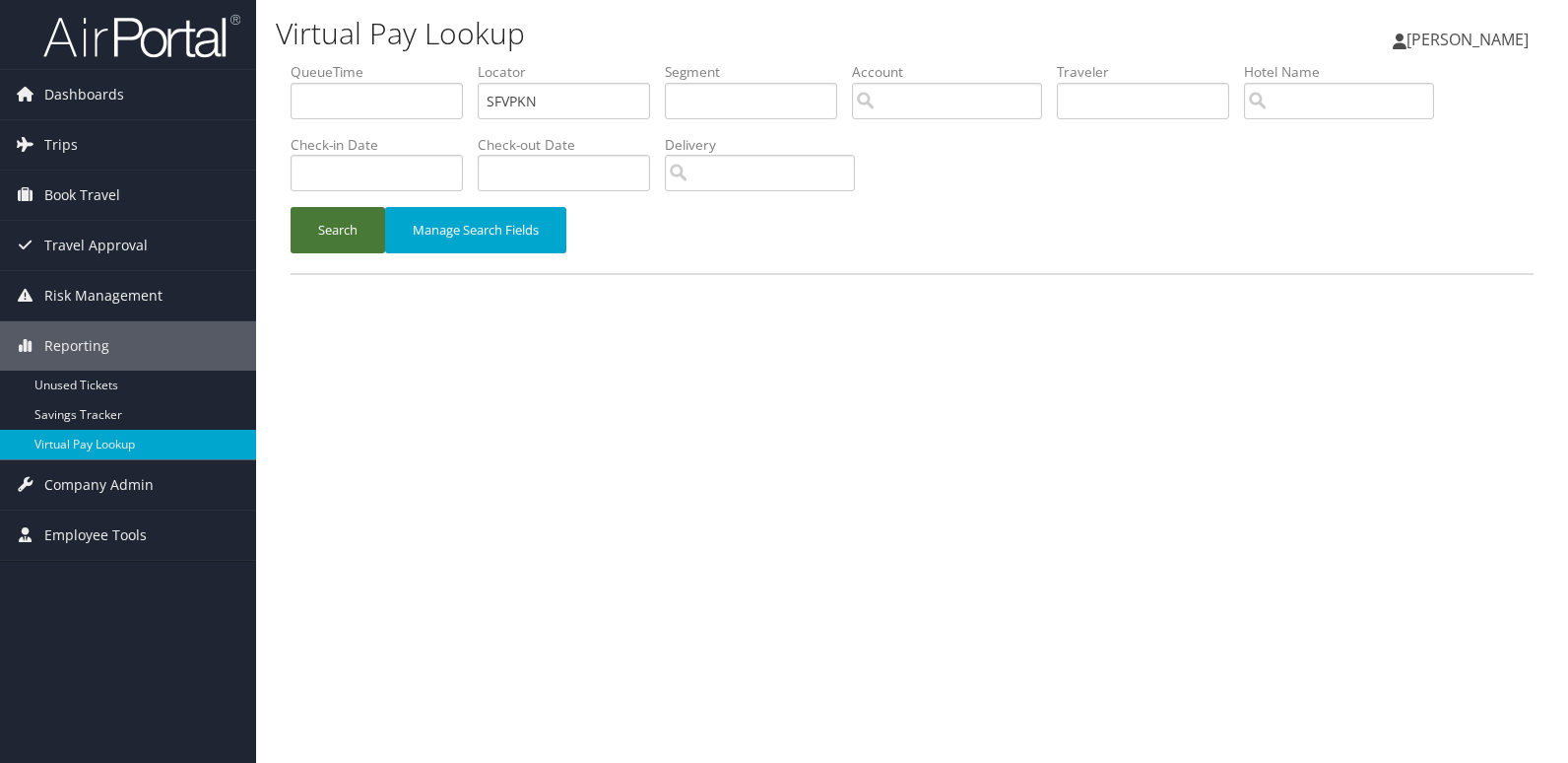
click at [347, 244] on button "Search" at bounding box center [338, 230] width 95 height 46
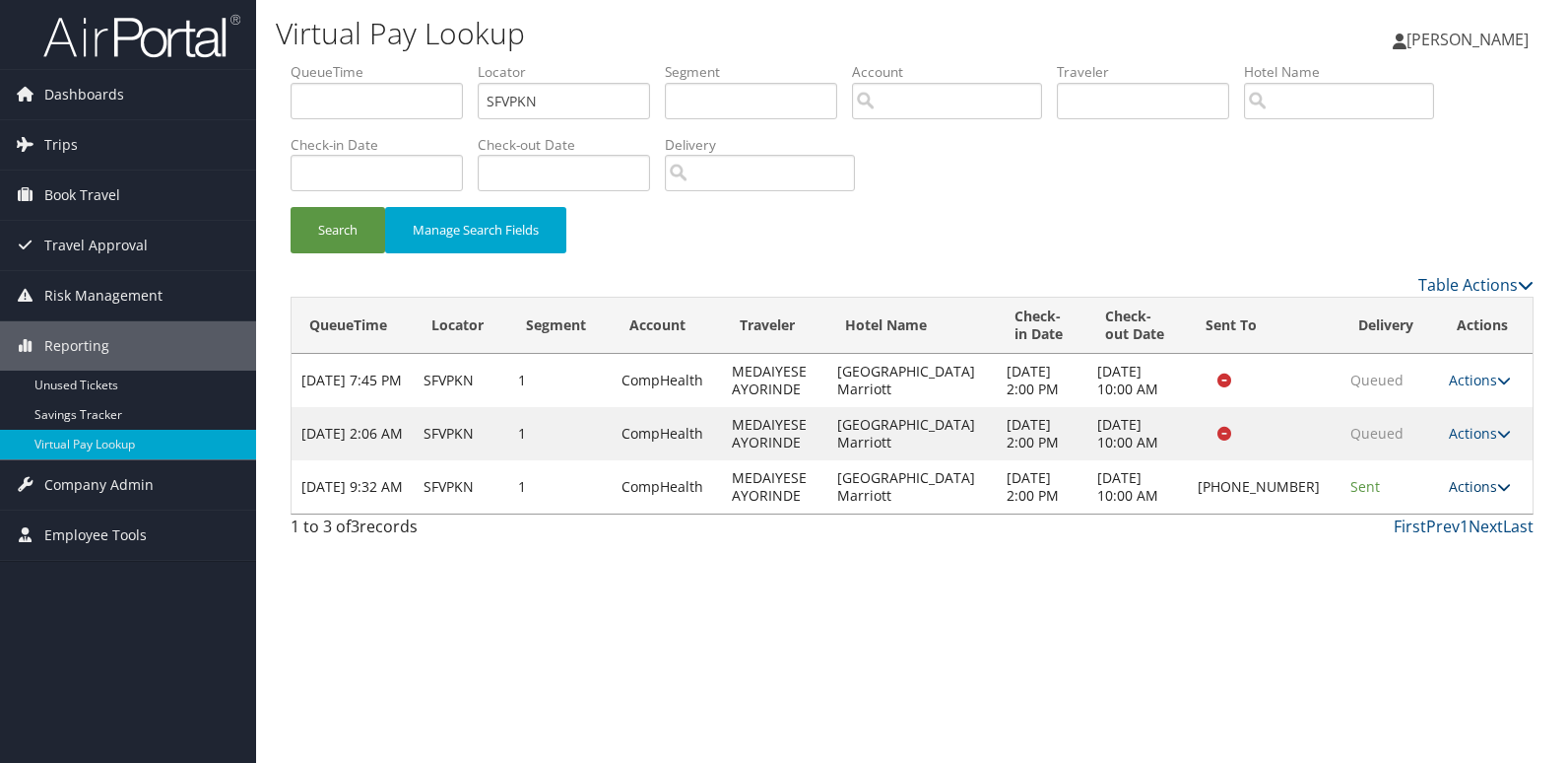
click at [1460, 485] on link "Actions" at bounding box center [1479, 486] width 62 height 19
click at [1447, 537] on link "Logs" at bounding box center [1412, 549] width 169 height 34
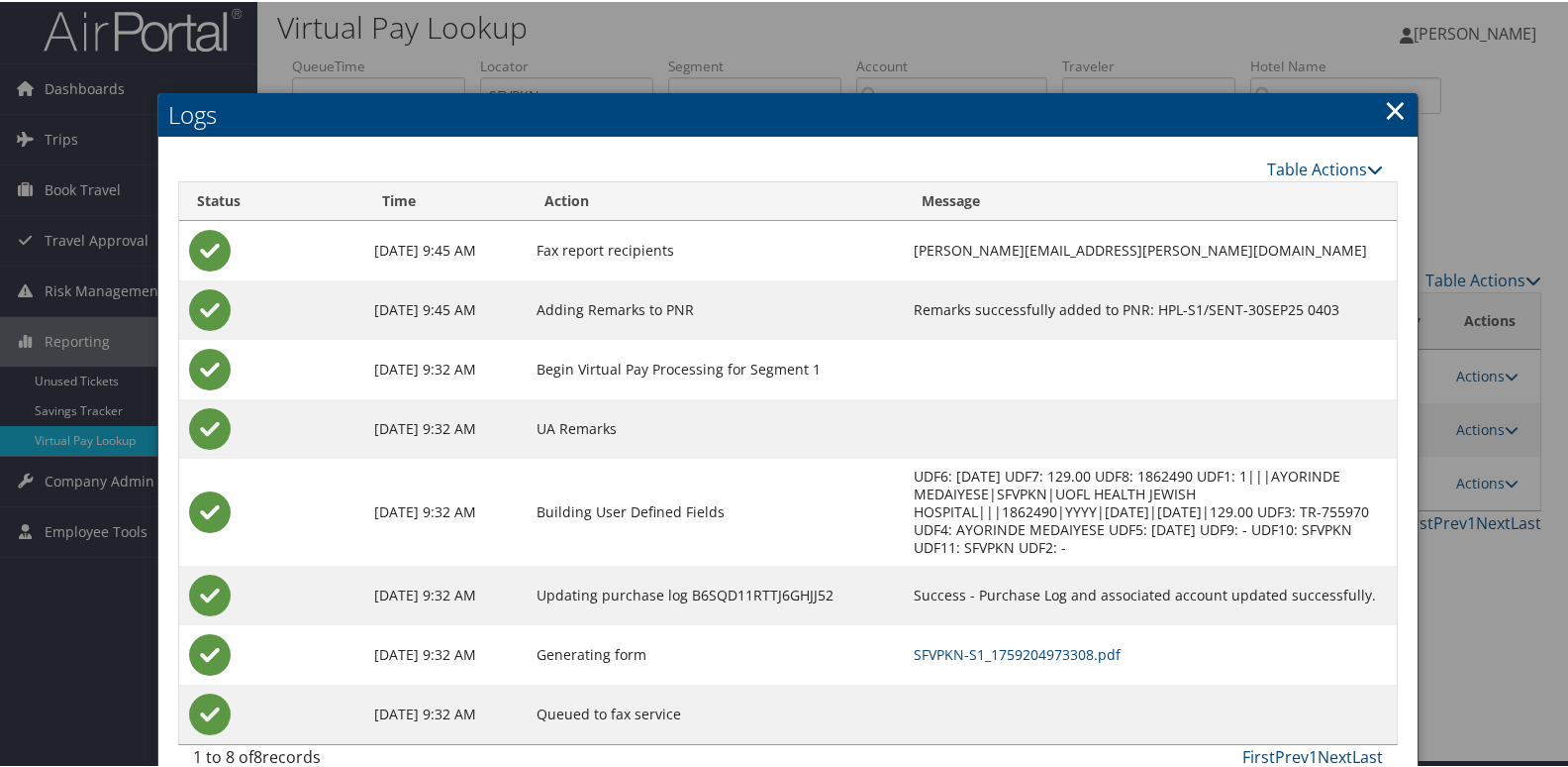
scroll to position [21, 0]
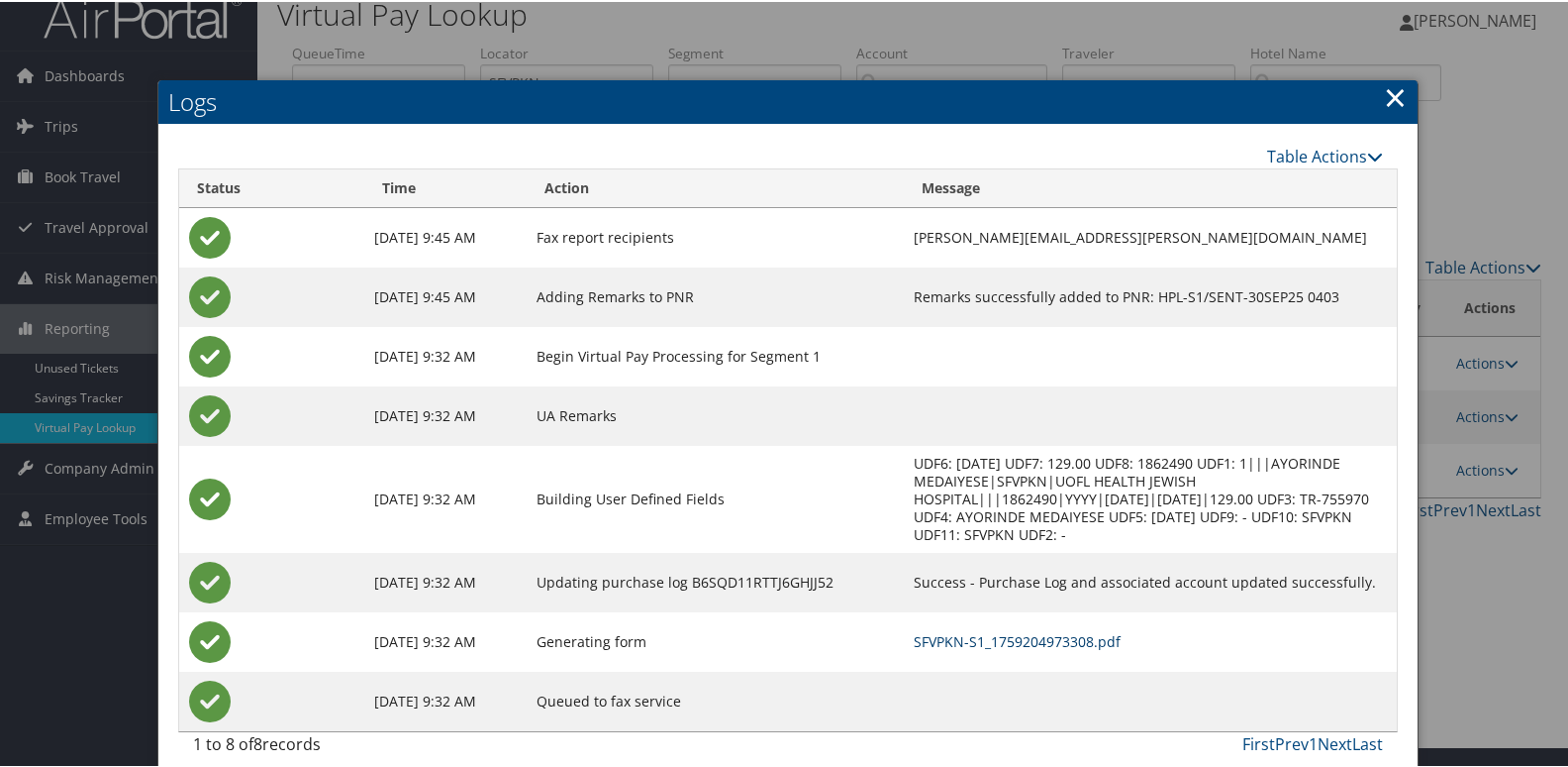
click at [1028, 630] on link "SFVPKN-S1_1759204973308.pdf" at bounding box center [1017, 639] width 207 height 19
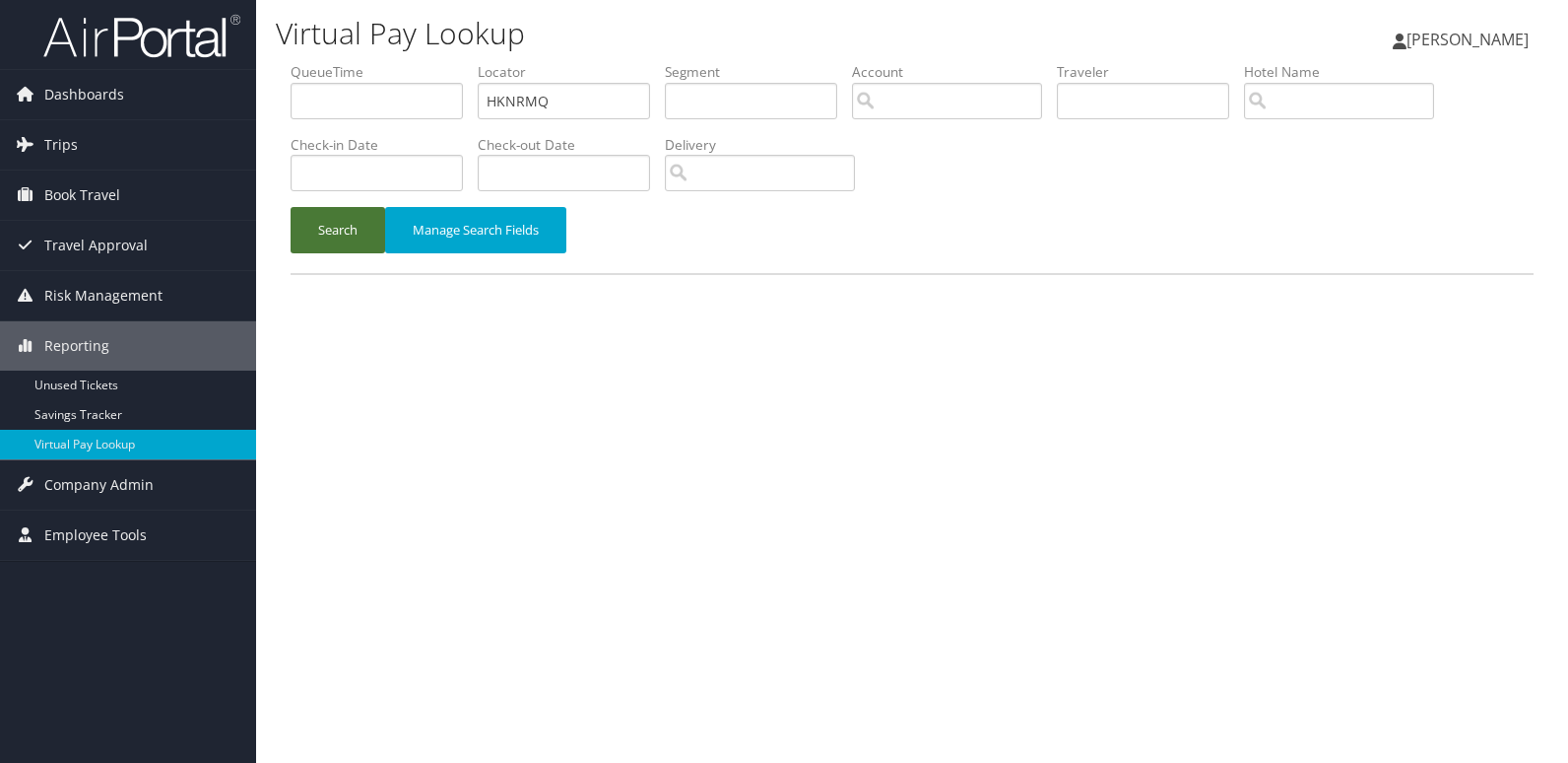
click at [340, 223] on button "Search" at bounding box center [338, 230] width 95 height 46
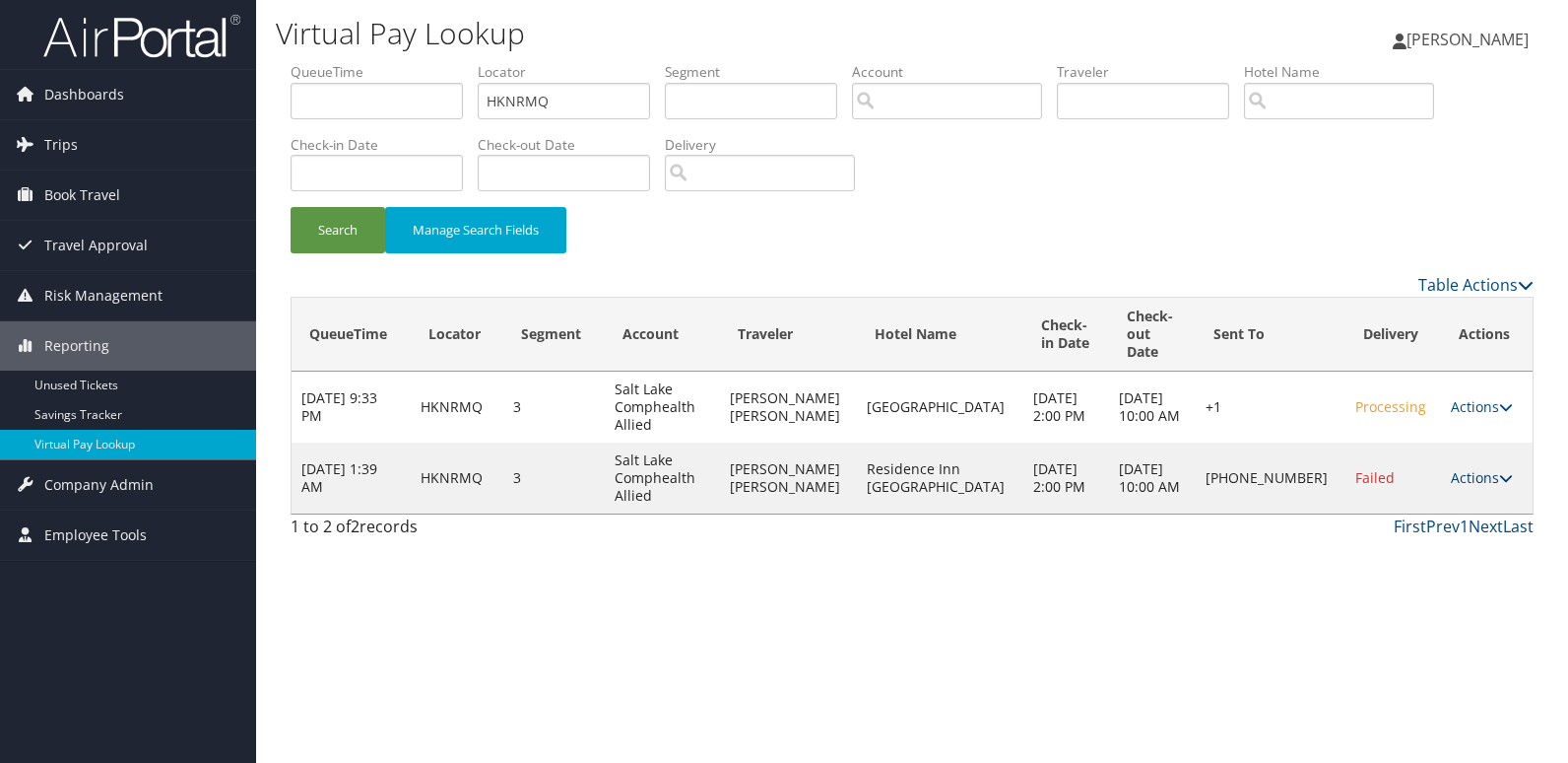
click at [1462, 468] on link "Actions" at bounding box center [1481, 477] width 62 height 19
click at [1432, 504] on link "Resend" at bounding box center [1410, 489] width 169 height 34
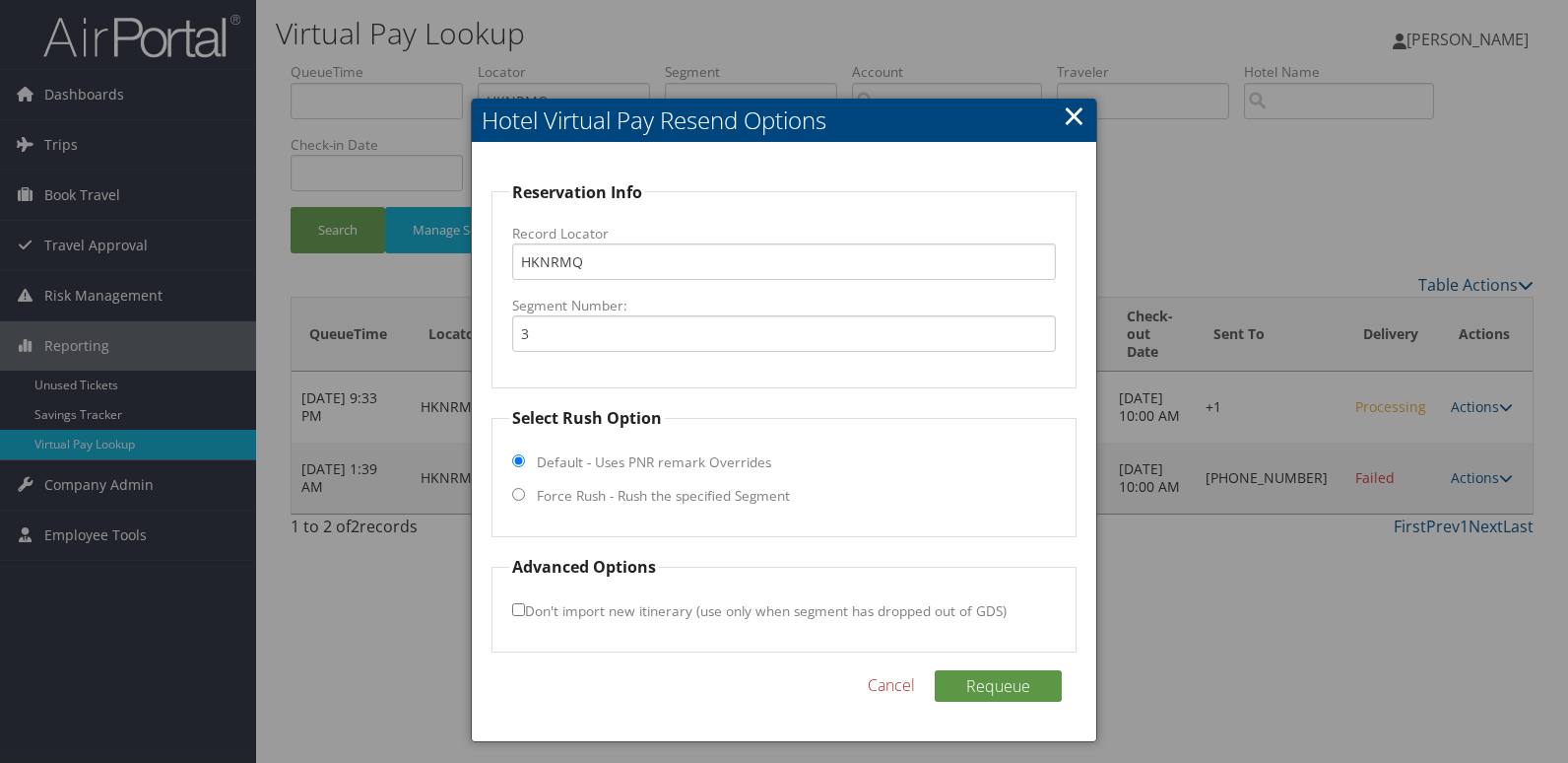
click at [643, 498] on label "Force Rush - Rush the specified Segment" at bounding box center [663, 496] width 253 height 20
click at [525, 498] on input "Force Rush - Rush the specified Segment" at bounding box center [518, 494] width 13 height 13
radio input "true"
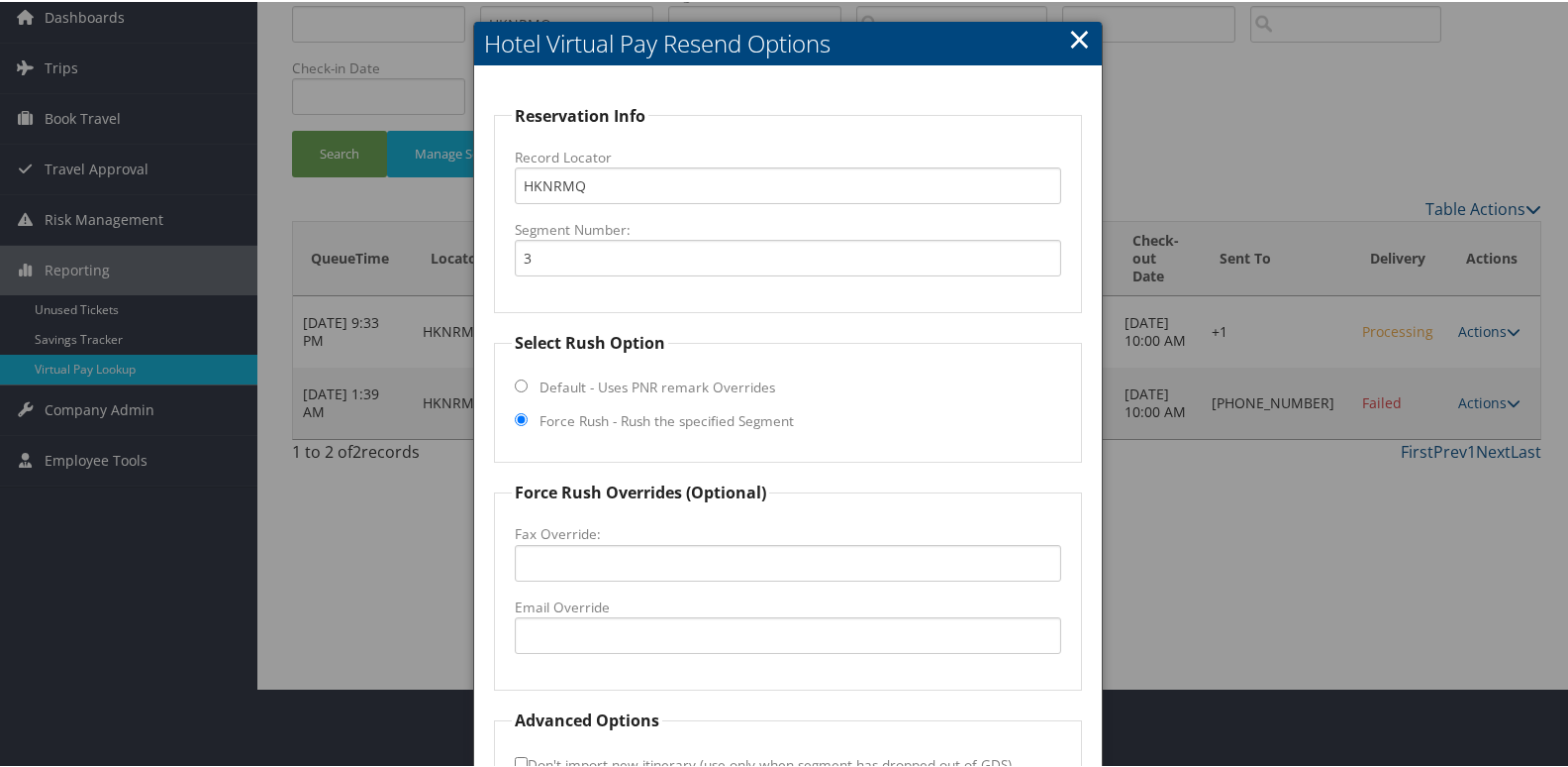
scroll to position [207, 0]
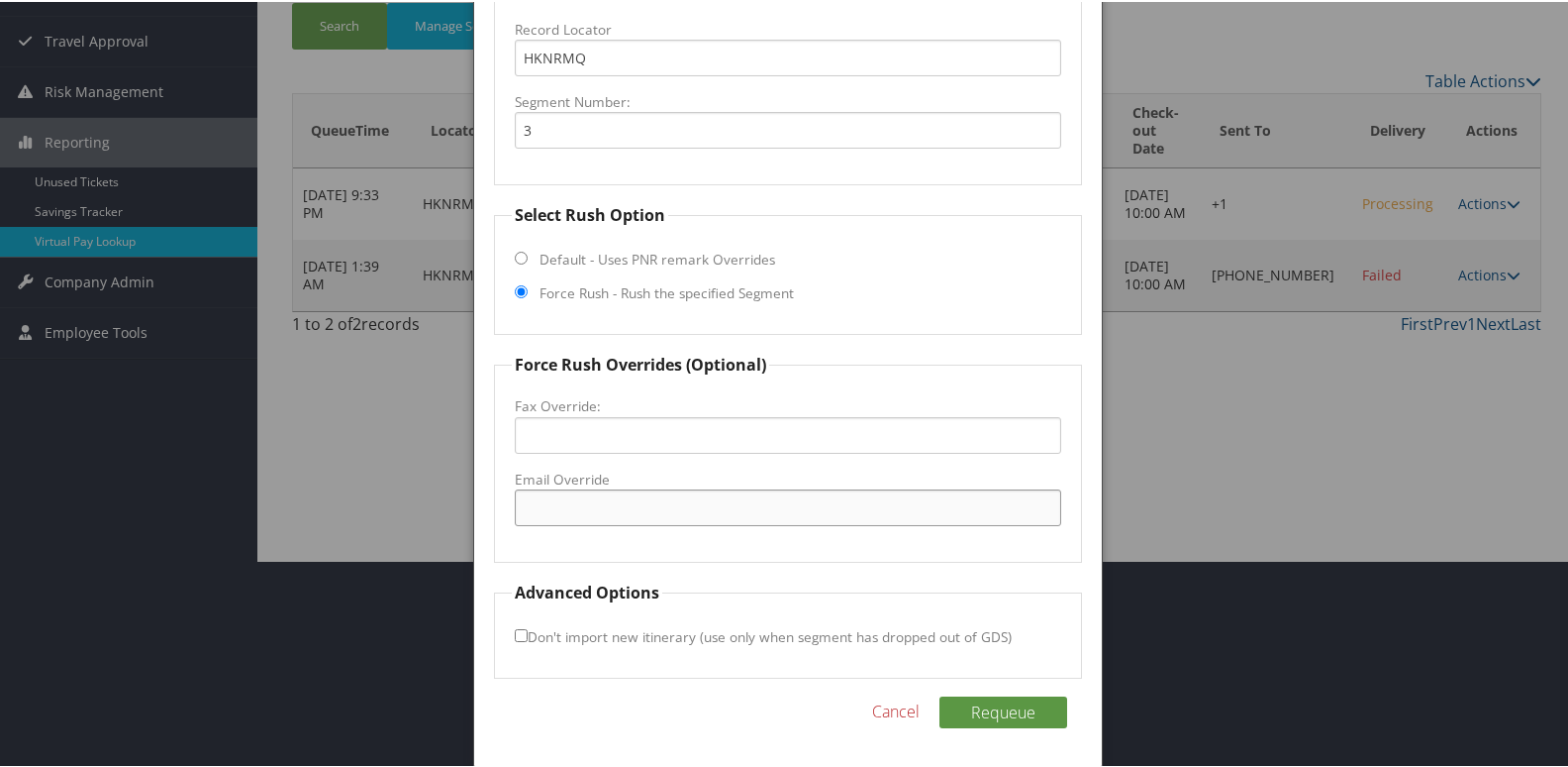
click at [636, 502] on input "Email Override" at bounding box center [788, 505] width 548 height 37
click at [575, 500] on input "Email Override" at bounding box center [788, 505] width 548 height 37
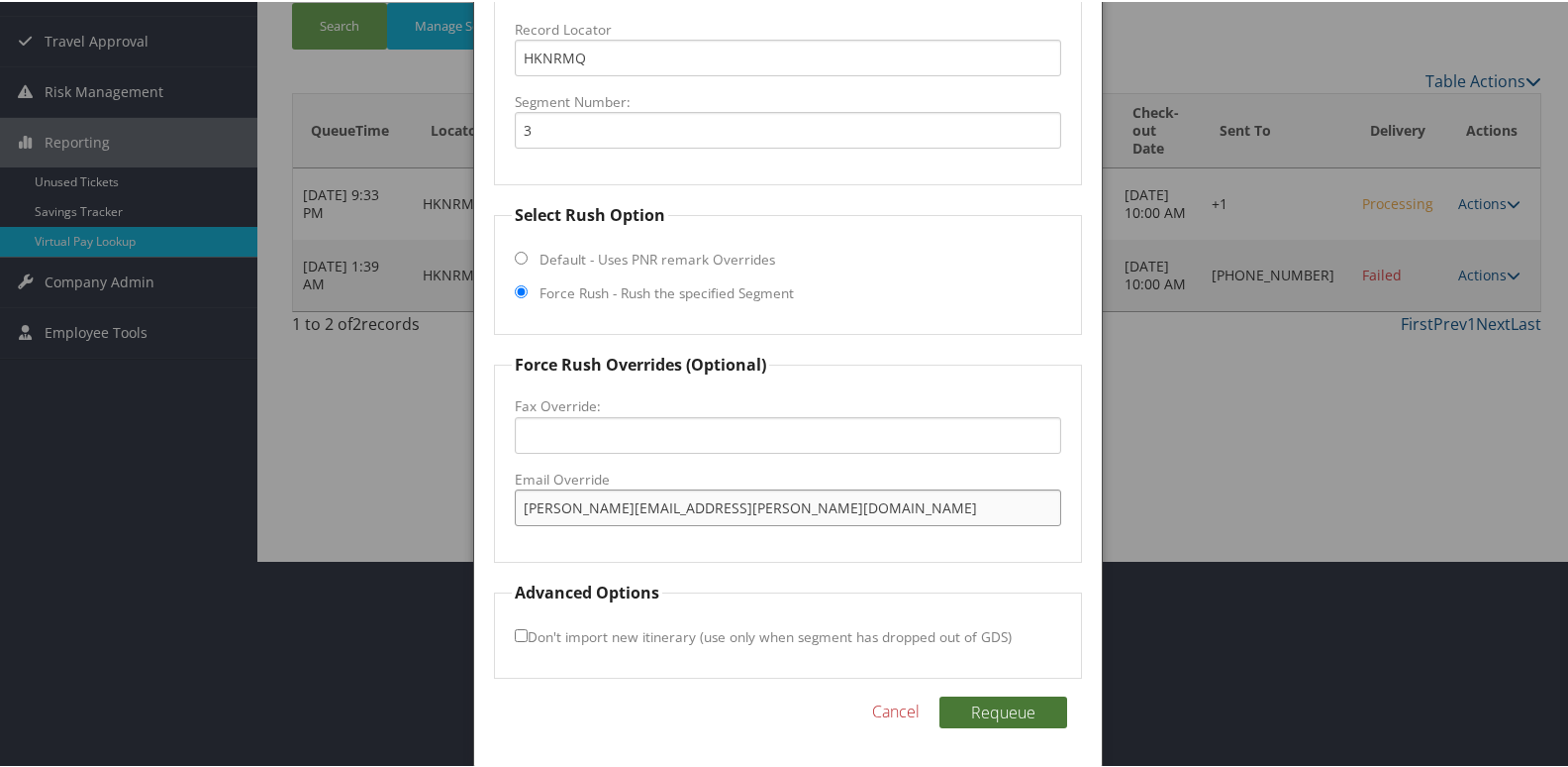
type input "josephine.diaz@marriott.com"
click at [1012, 711] on button "Requeue" at bounding box center [1003, 711] width 128 height 32
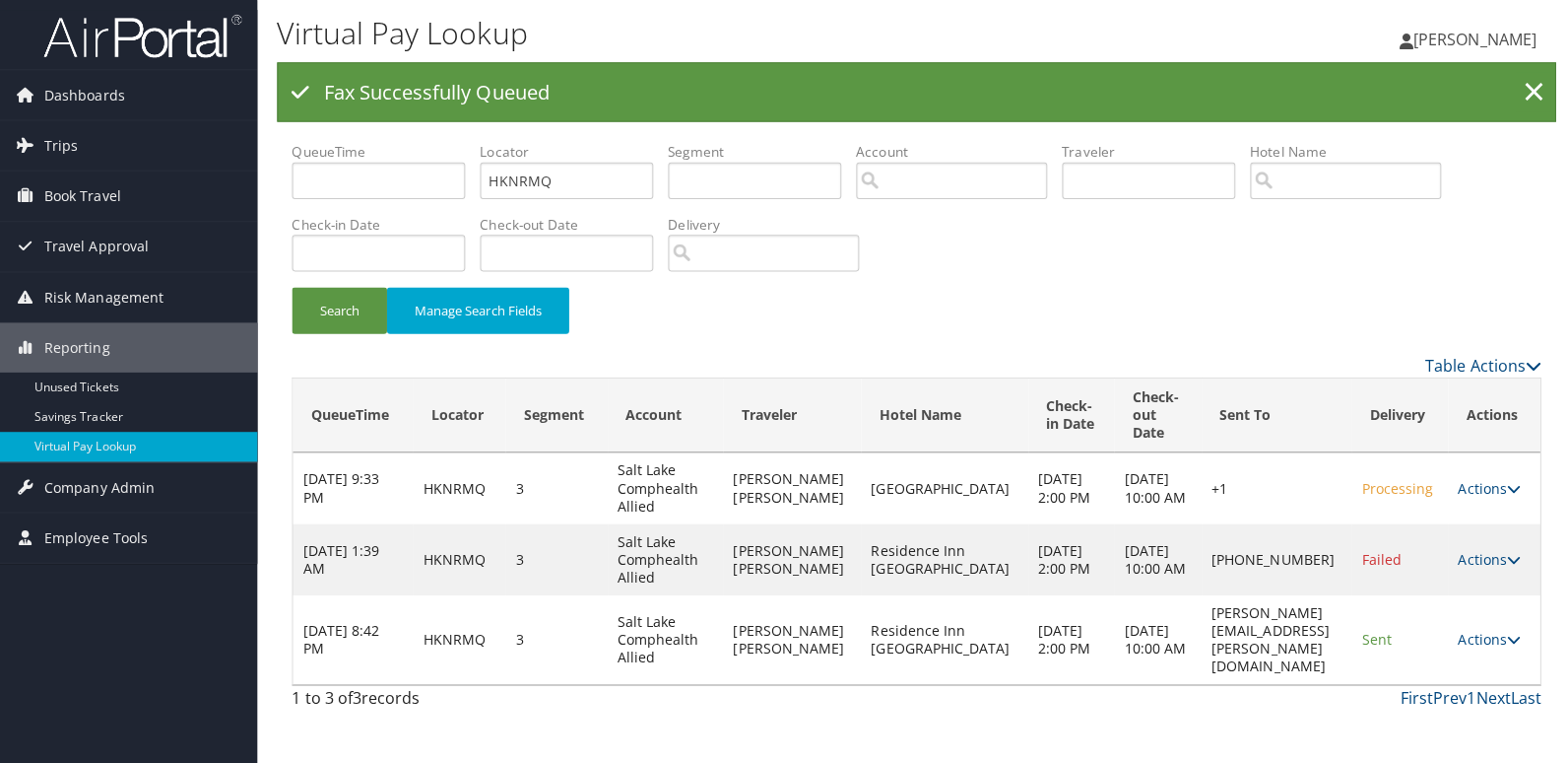
scroll to position [0, 0]
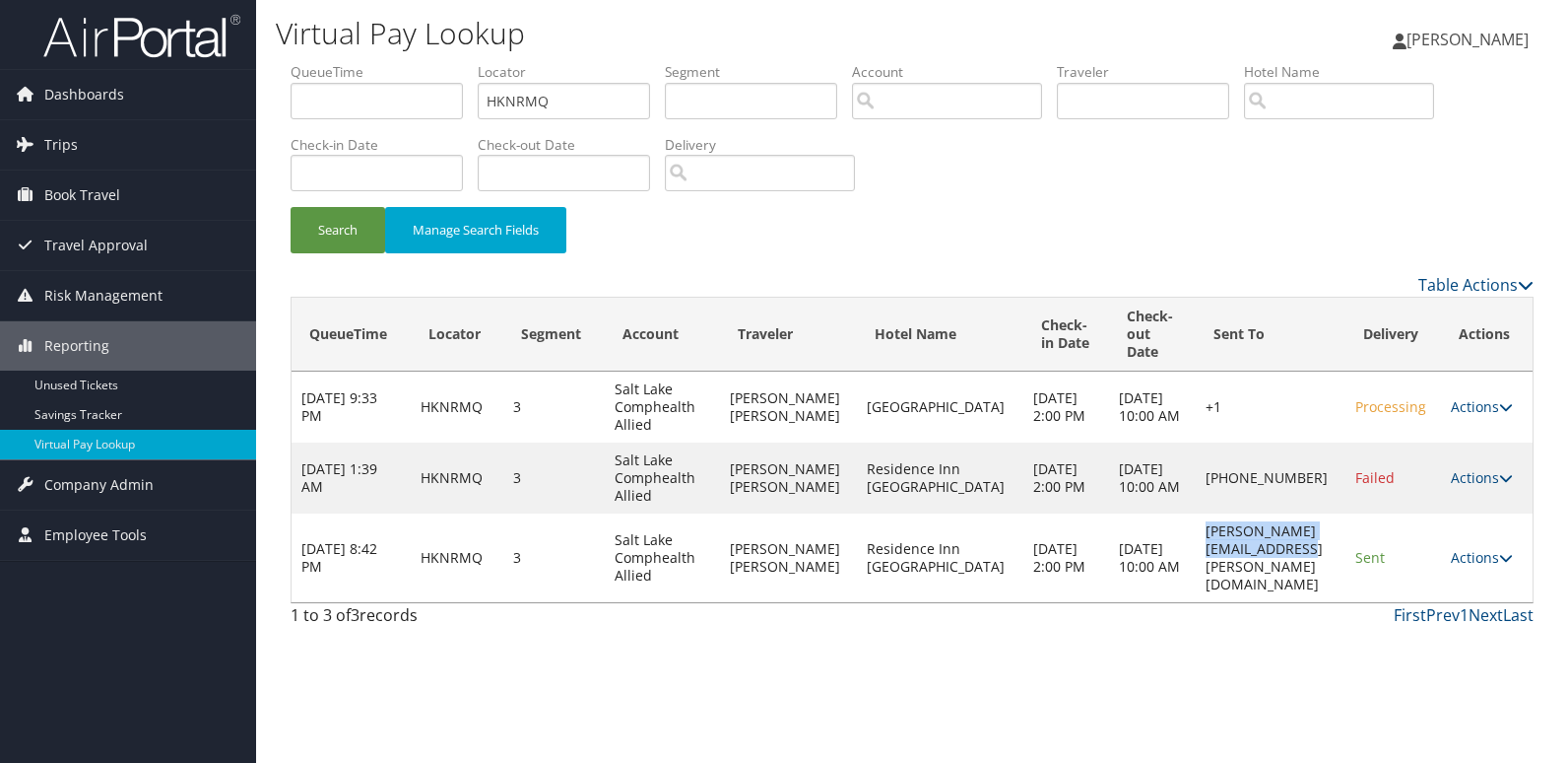
drag, startPoint x: 1128, startPoint y: 554, endPoint x: 1314, endPoint y: 573, distance: 187.0
click at [1314, 573] on td "josephine.diaz@marriott.com" at bounding box center [1270, 558] width 150 height 89
copy td "josephine.diaz@marriott.com"
click at [1466, 548] on link "Actions" at bounding box center [1481, 557] width 62 height 19
click at [1478, 606] on link "Logs" at bounding box center [1446, 611] width 124 height 34
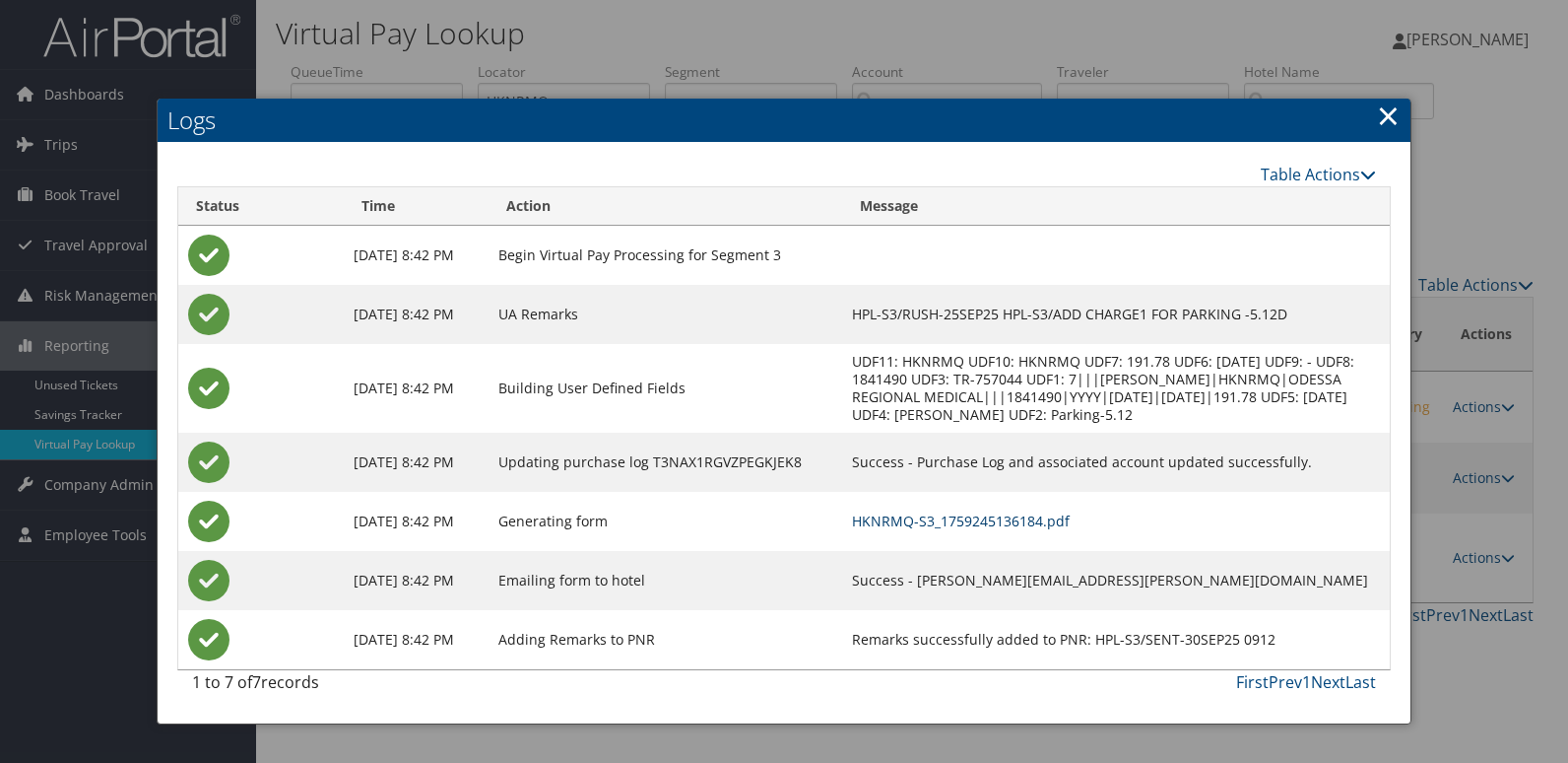
click at [1057, 530] on link "HKNRMQ-S3_1759245136184.pdf" at bounding box center [961, 520] width 218 height 19
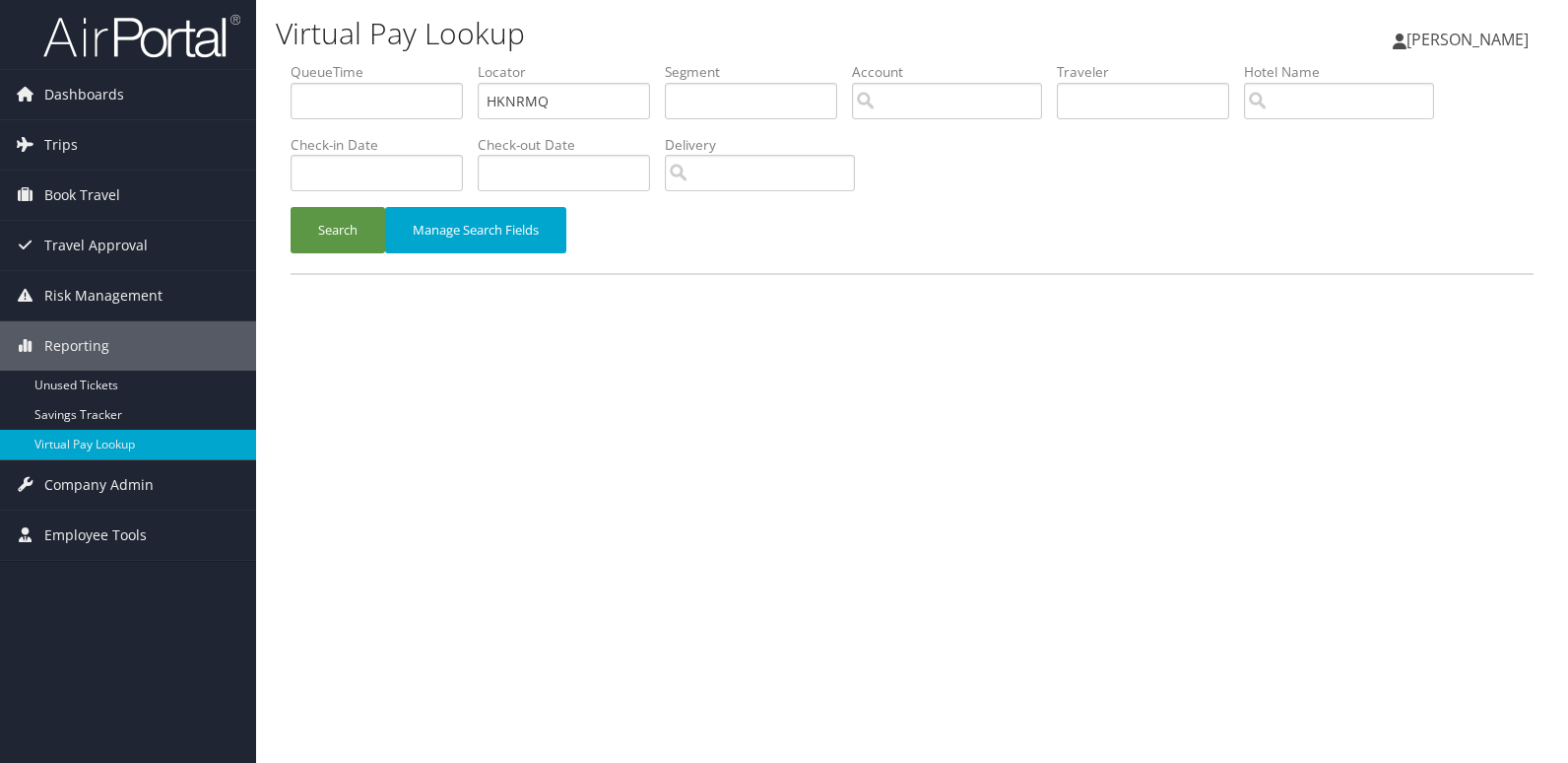
click at [323, 62] on ul "QueueTime Locator HKNRMQ Segment Account Traveler Hotel Name Check-in Date Chec…" at bounding box center [912, 62] width 1243 height 0
type input "UWEWAC"
click at [314, 246] on button "Search" at bounding box center [338, 230] width 95 height 46
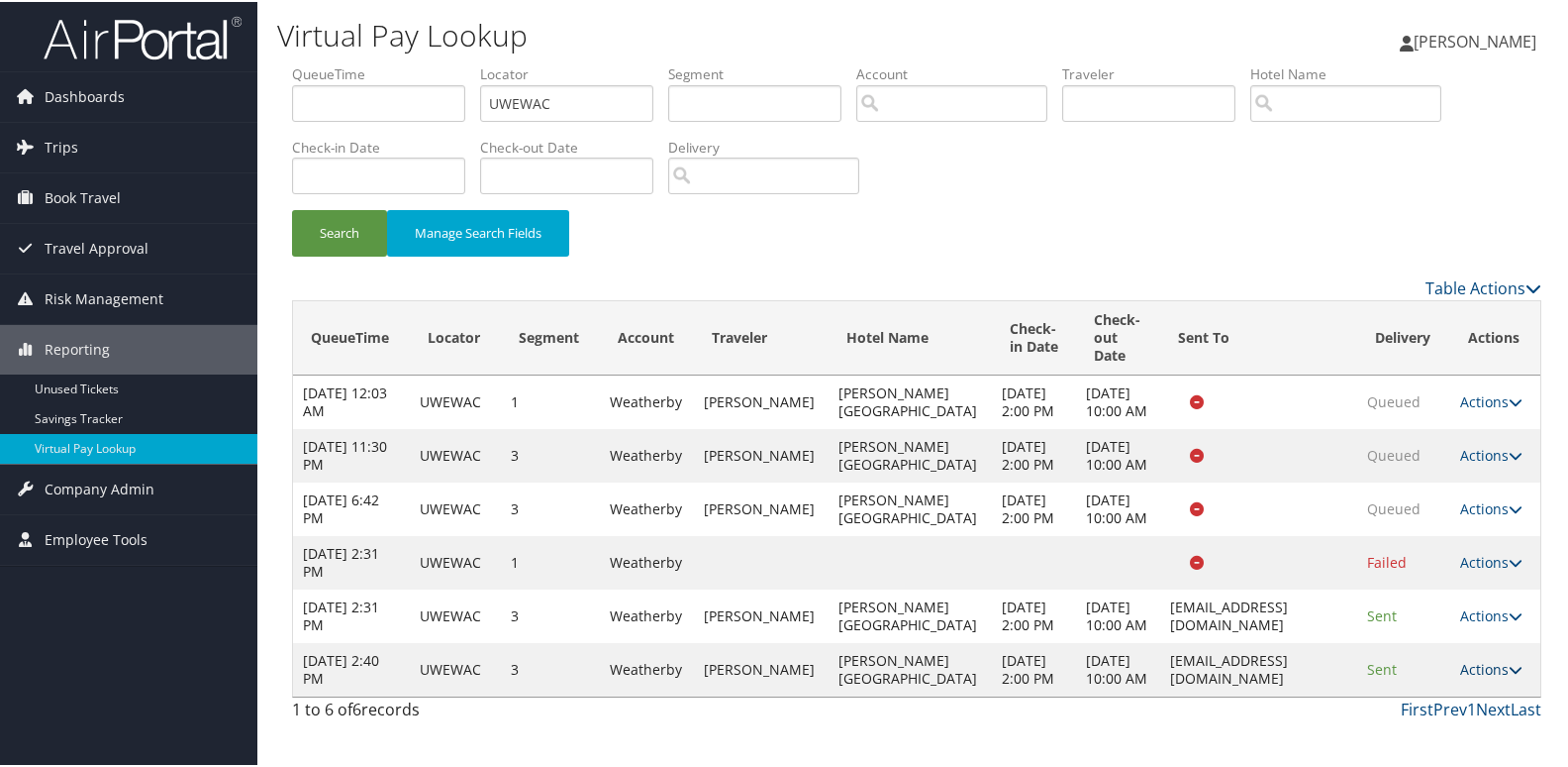
click at [1496, 677] on link "Actions" at bounding box center [1491, 667] width 62 height 19
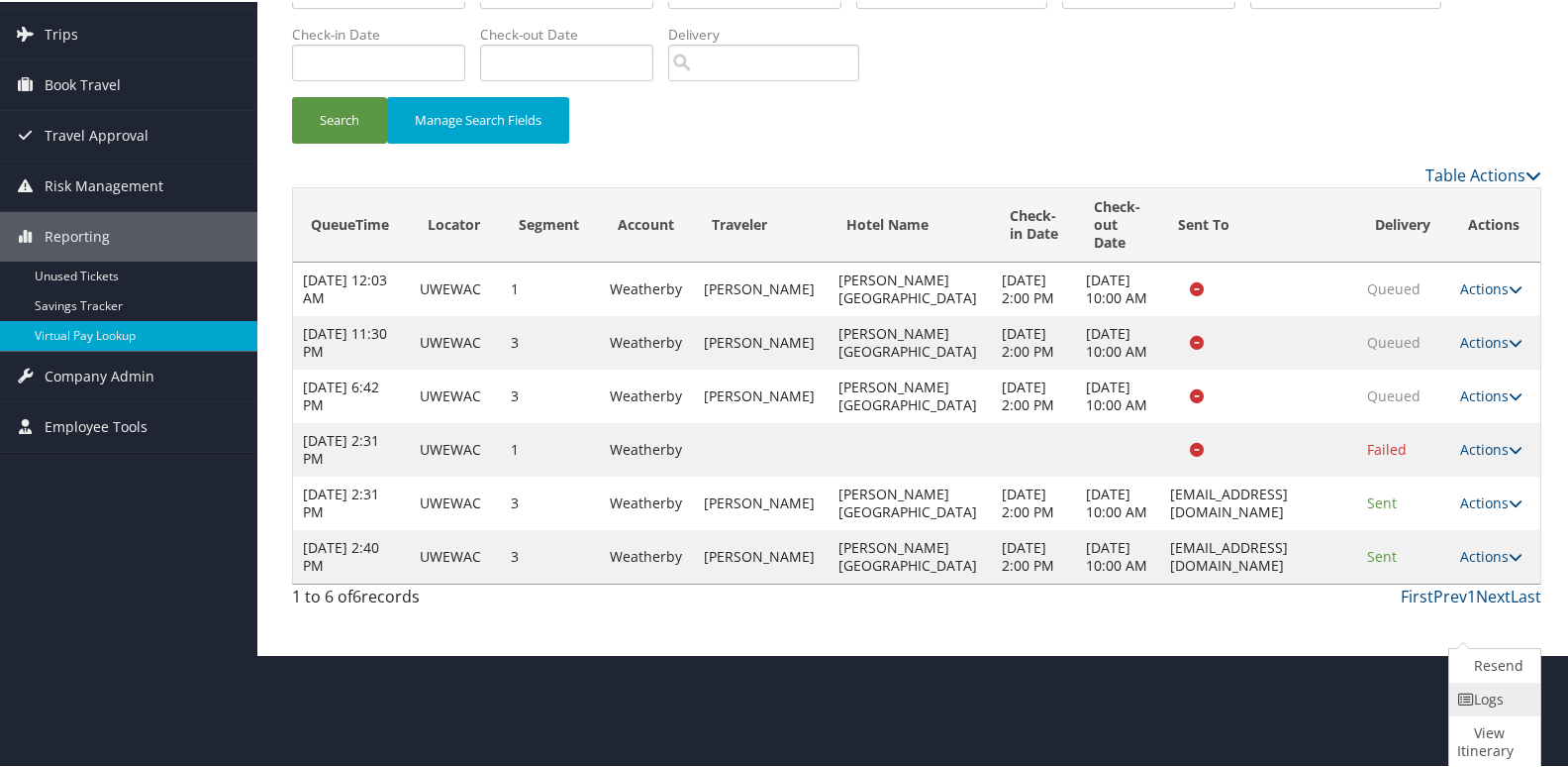
click at [1504, 698] on link "Logs" at bounding box center [1492, 698] width 86 height 34
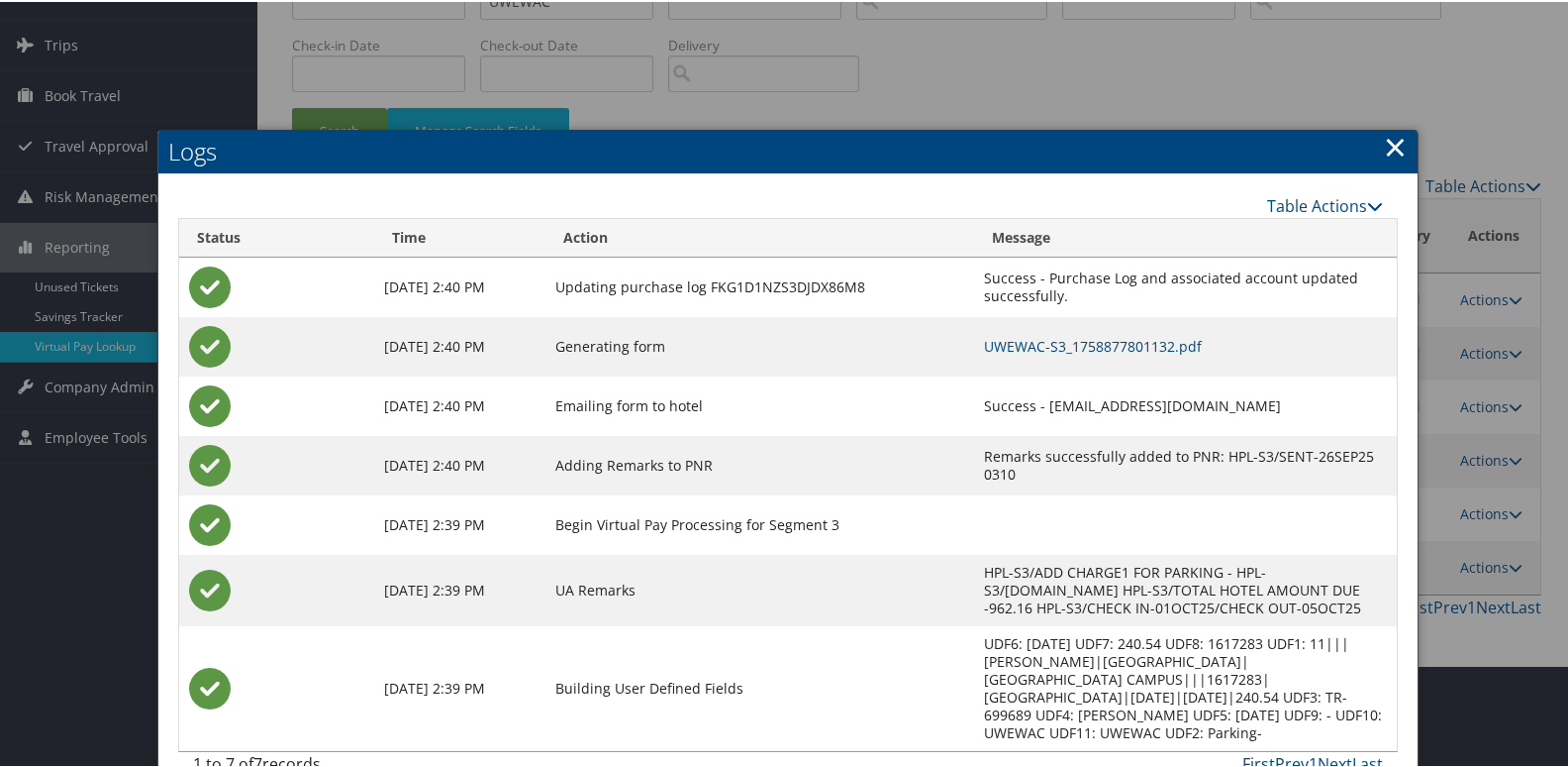
scroll to position [122, 0]
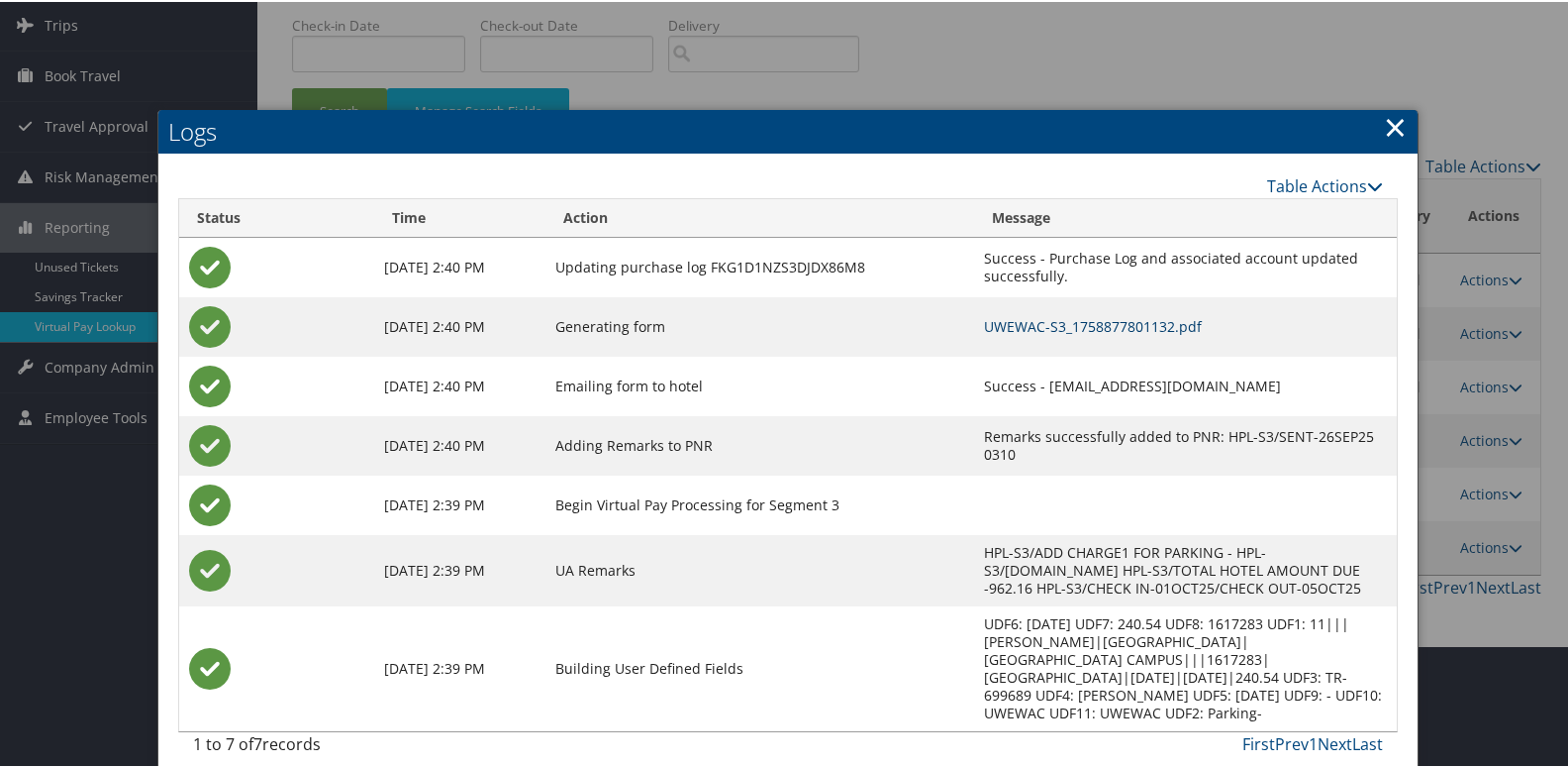
click at [1060, 324] on link "UWEWAC-S3_1758877801132.pdf" at bounding box center [1094, 324] width 218 height 19
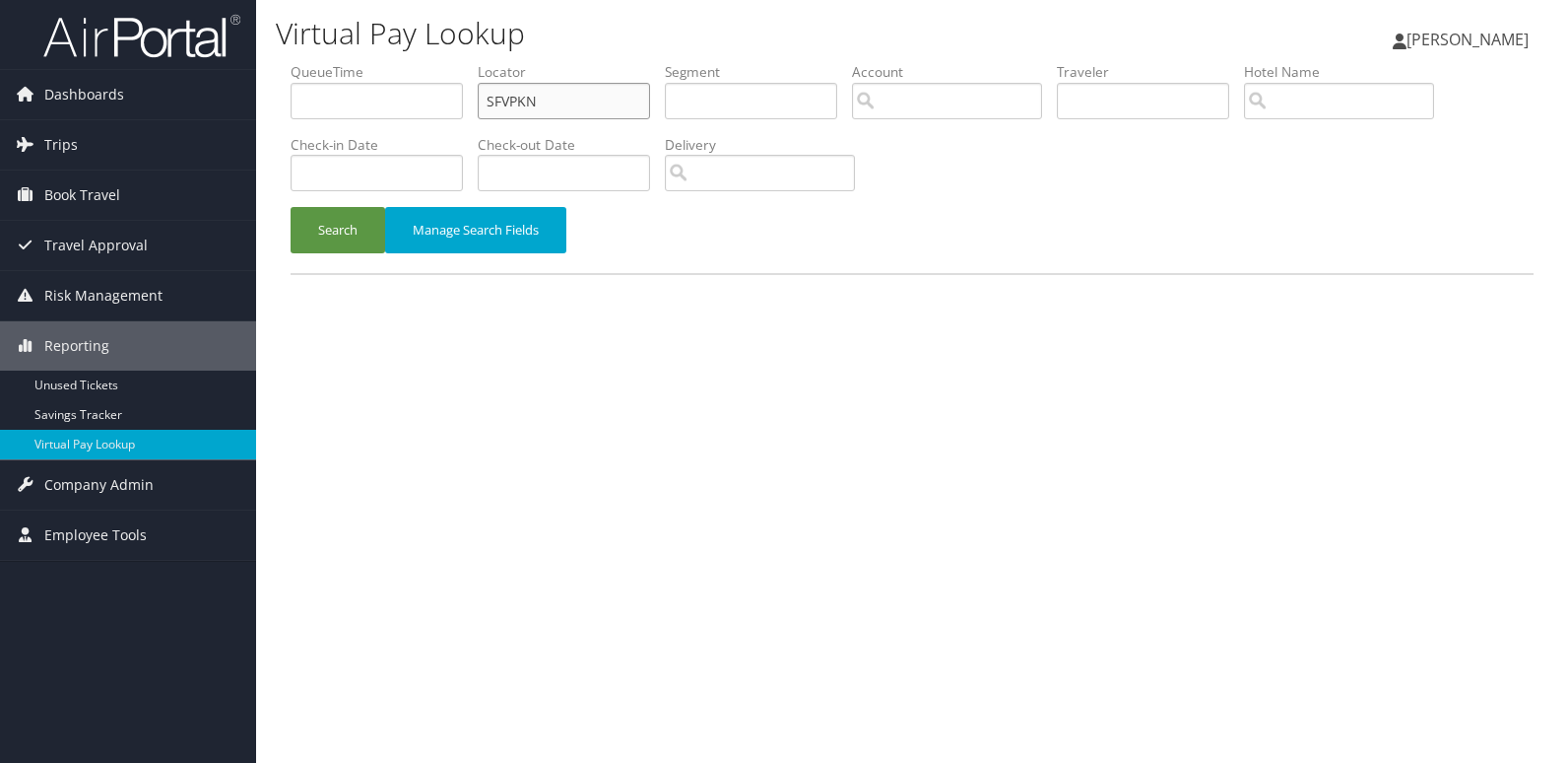
drag, startPoint x: 498, startPoint y: 100, endPoint x: 420, endPoint y: 121, distance: 80.8
click at [469, 62] on ul "QueueTime Locator SFVPKN Segment Account Traveler Hotel Name Check-in Date Chec…" at bounding box center [912, 62] width 1243 height 0
paste input "MDGCWK"
type input "MDGCWK"
click at [351, 237] on button "Search" at bounding box center [338, 230] width 95 height 46
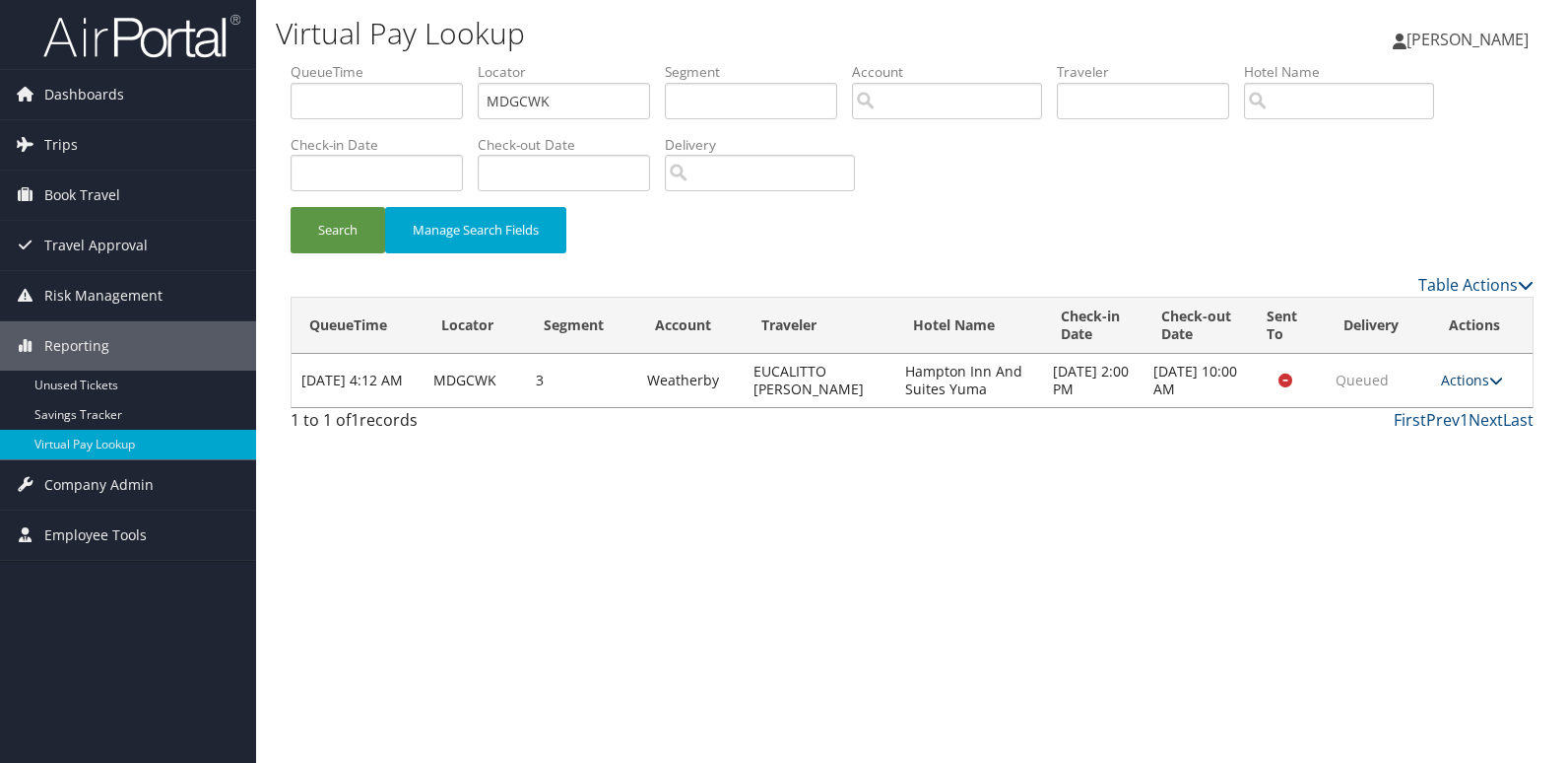
click at [1453, 378] on link "Actions" at bounding box center [1471, 380] width 62 height 19
click at [1431, 439] on link "Logs" at bounding box center [1437, 443] width 124 height 34
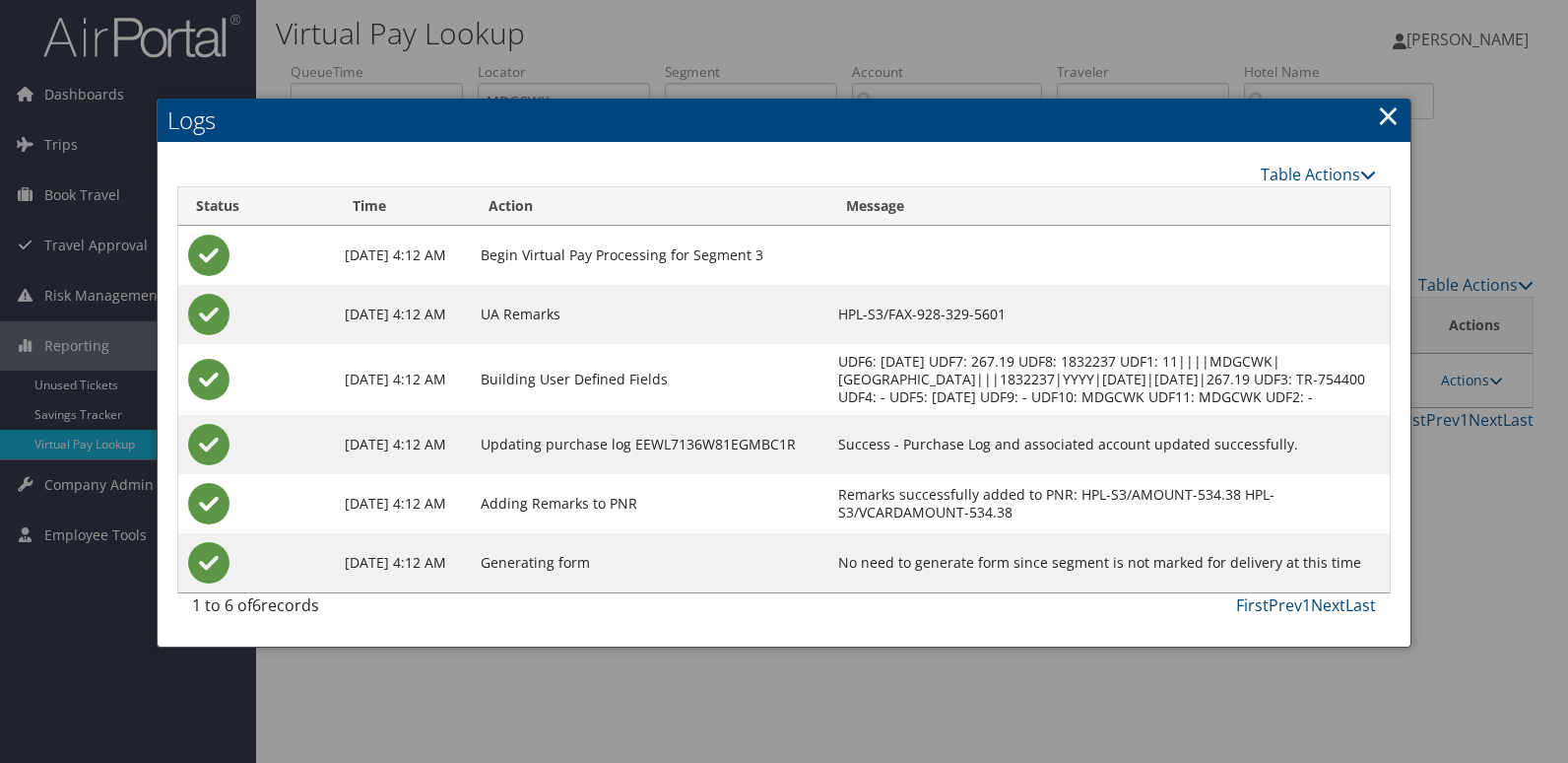
click at [1380, 112] on link "×" at bounding box center [1388, 115] width 23 height 39
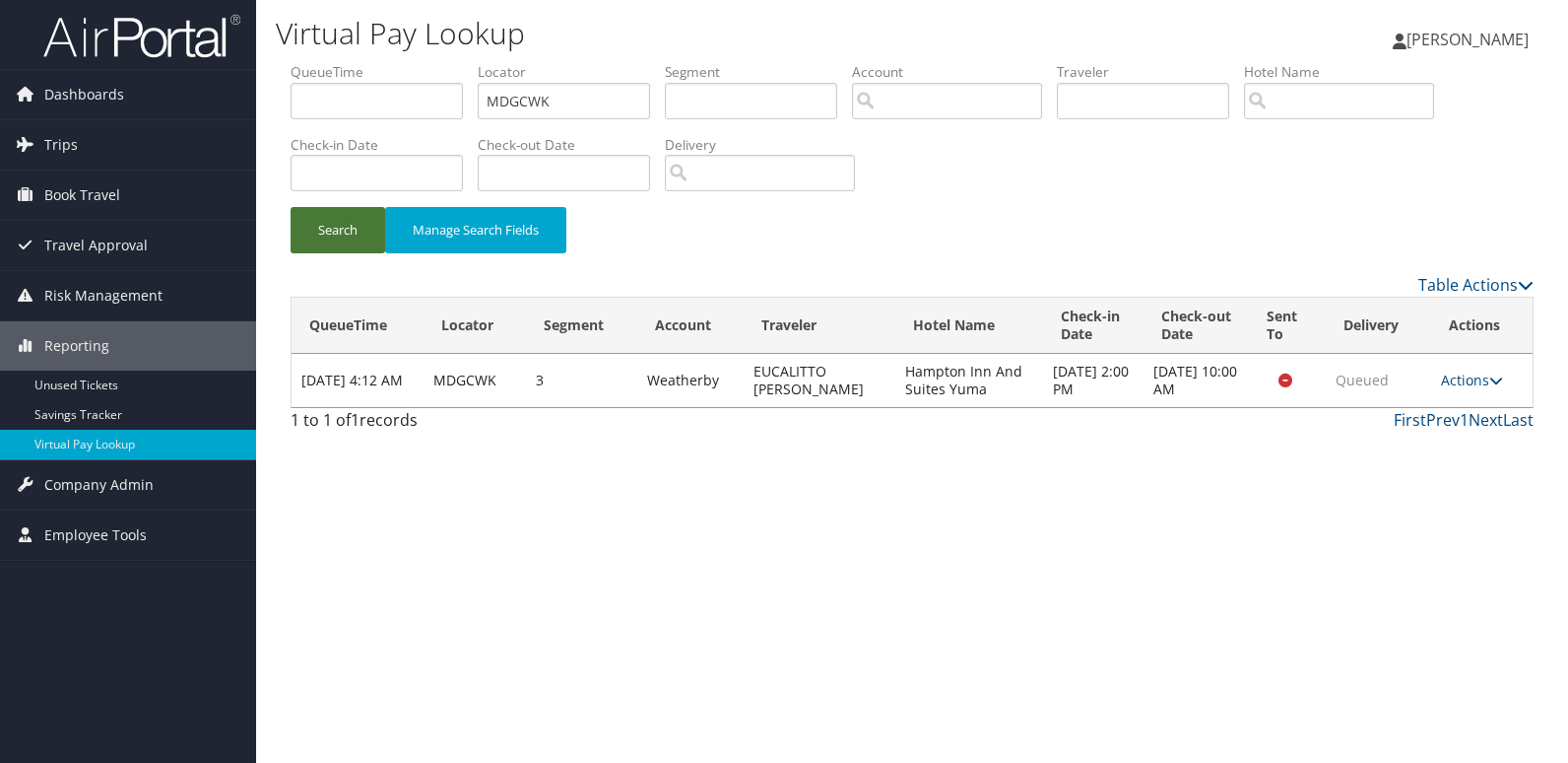
click at [350, 252] on button "Search" at bounding box center [338, 230] width 95 height 46
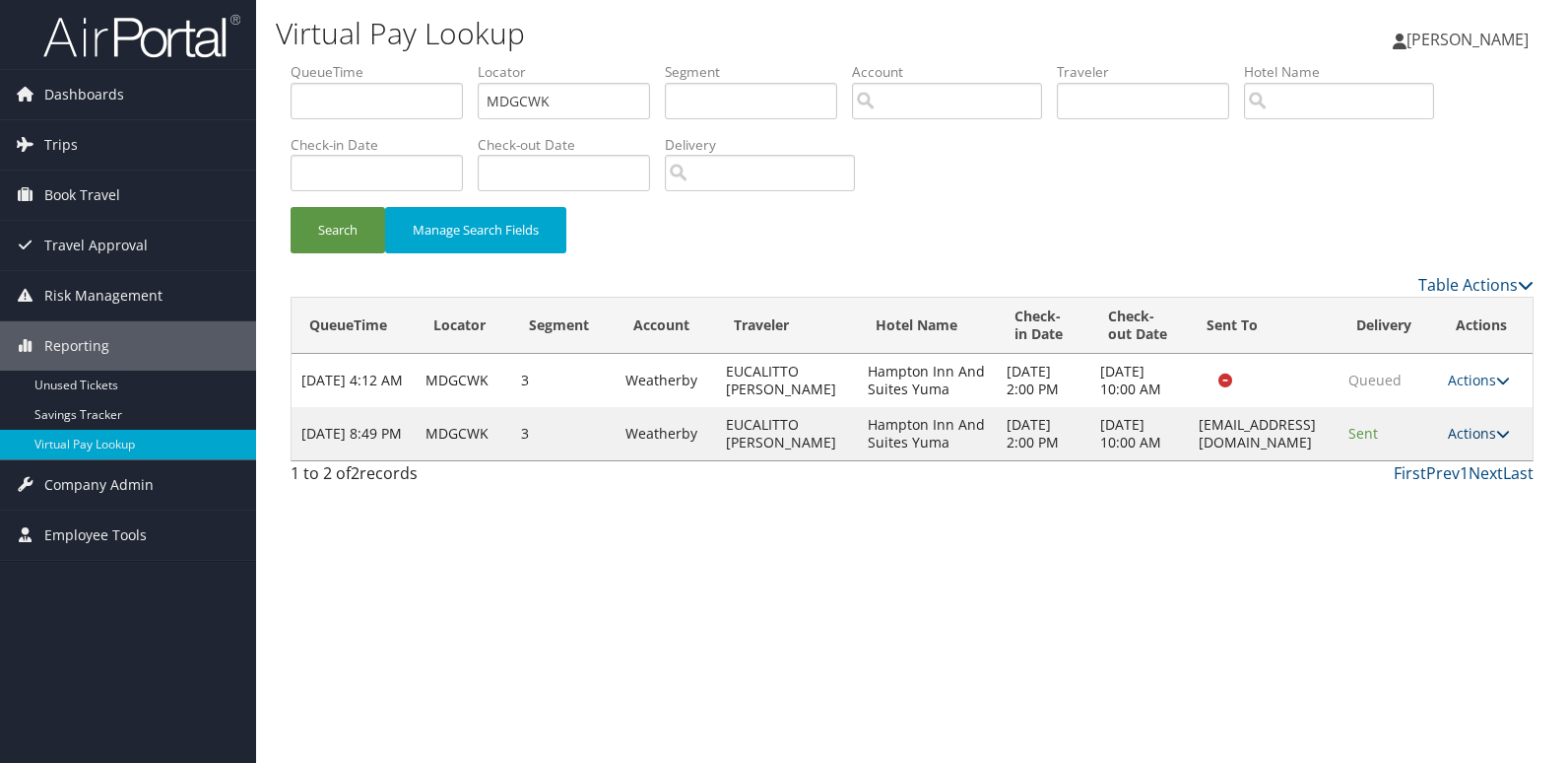
click at [1506, 441] on icon at bounding box center [1503, 434] width 14 height 14
click at [1460, 548] on link "Logs" at bounding box center [1448, 540] width 124 height 34
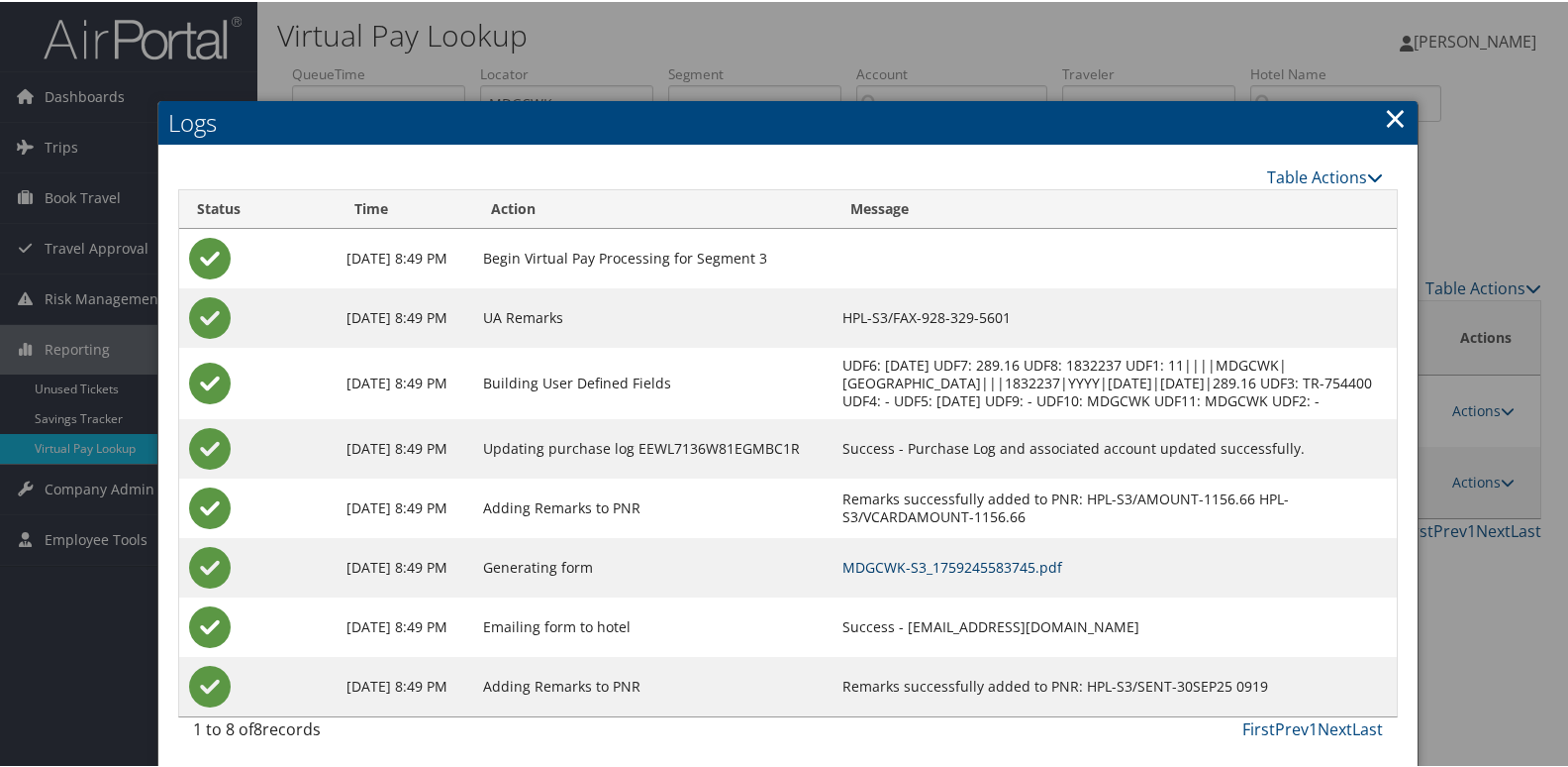
click at [1015, 575] on link "MDGCWK-S3_1759245583745.pdf" at bounding box center [953, 565] width 220 height 19
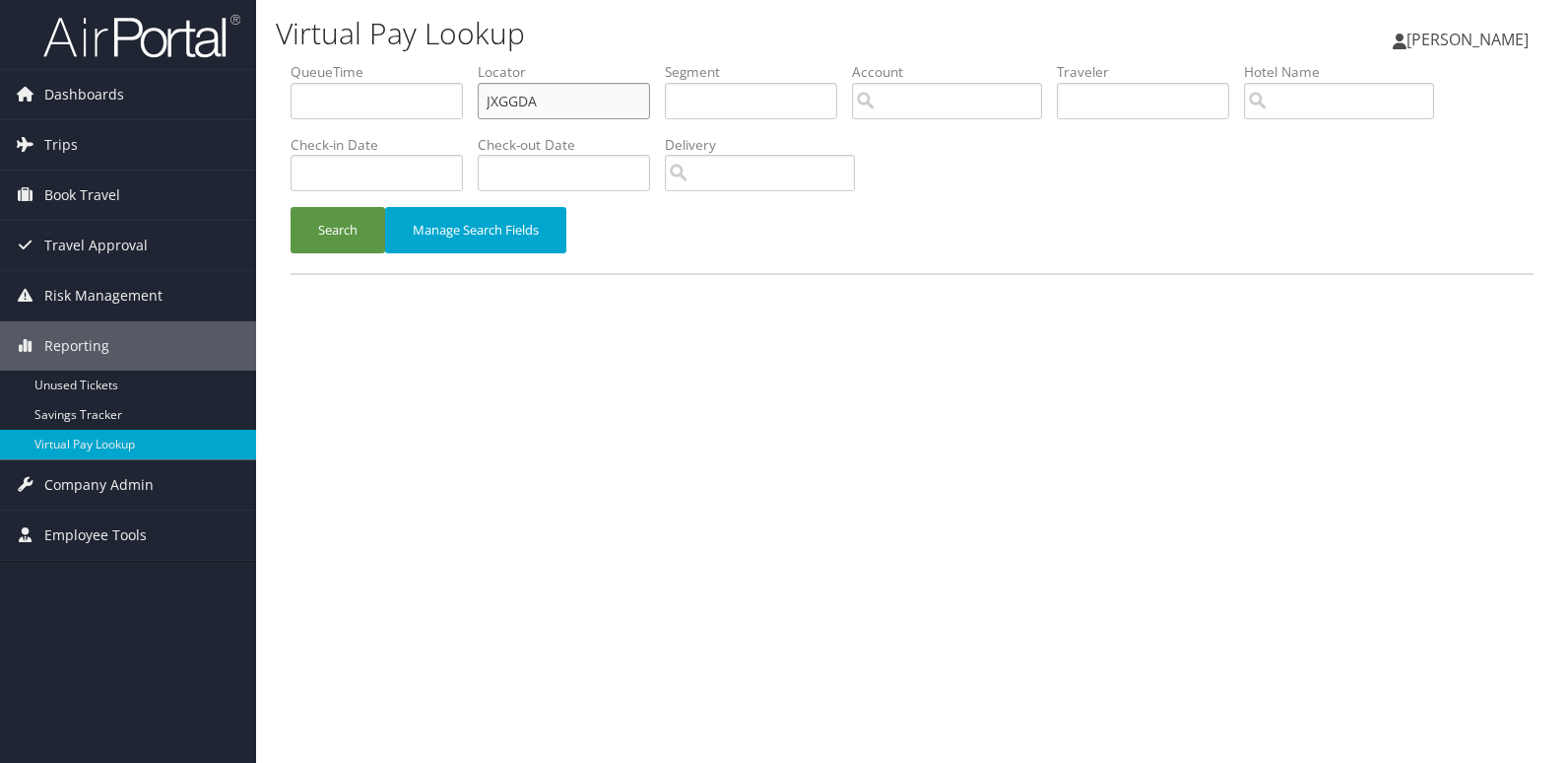
click at [420, 62] on ul "QueueTime Locator JXGGDA Segment Account Traveler Hotel Name Check-in Date Chec…" at bounding box center [912, 62] width 1243 height 0
paste input "QLIOUL"
type input "QLIOUL"
drag, startPoint x: 336, startPoint y: 234, endPoint x: 850, endPoint y: 47, distance: 547.0
click at [360, 234] on button "Search" at bounding box center [338, 230] width 95 height 46
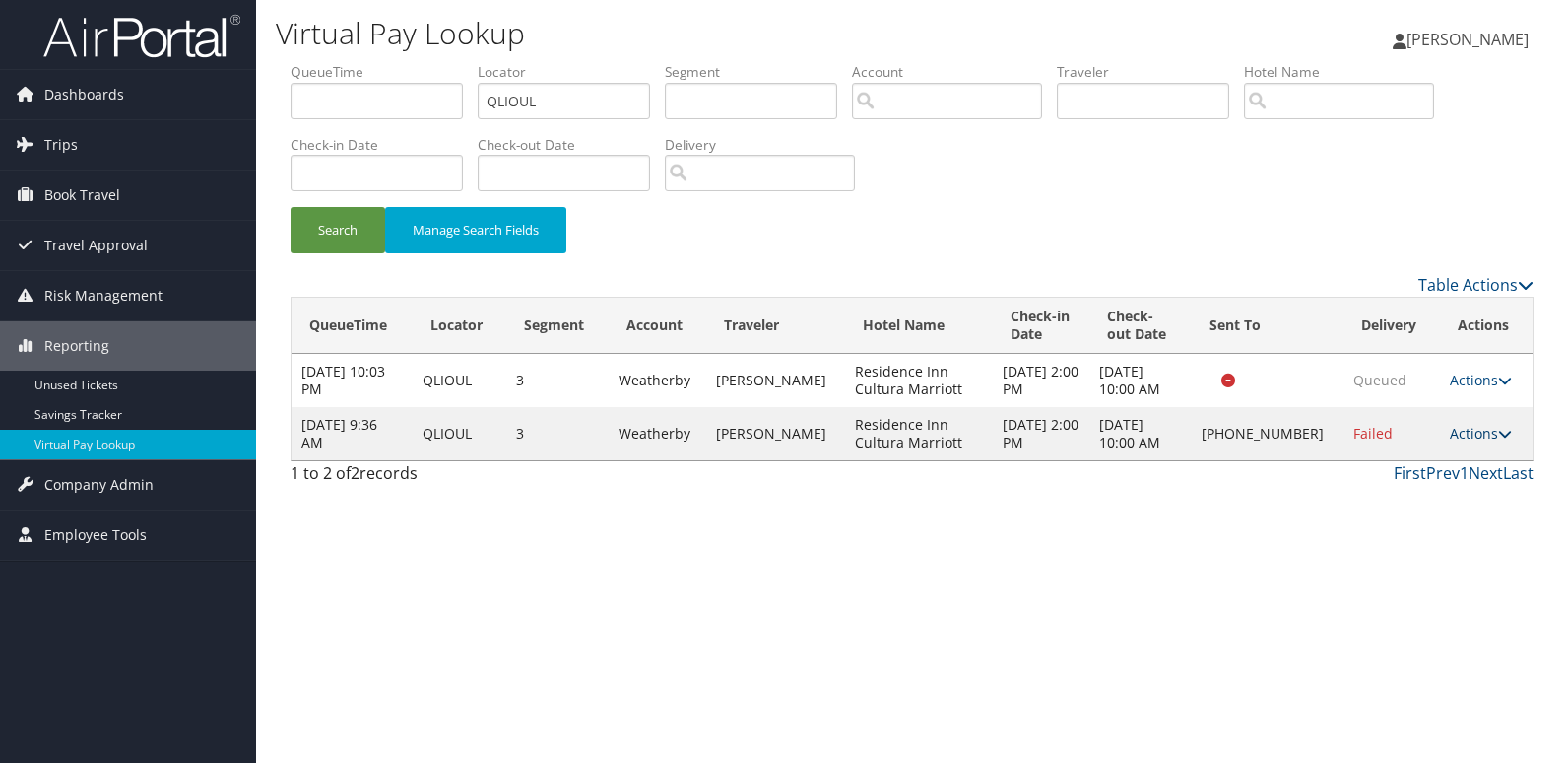
click at [1466, 434] on link "Actions" at bounding box center [1480, 433] width 62 height 19
click at [1405, 488] on link "Logs" at bounding box center [1414, 496] width 169 height 34
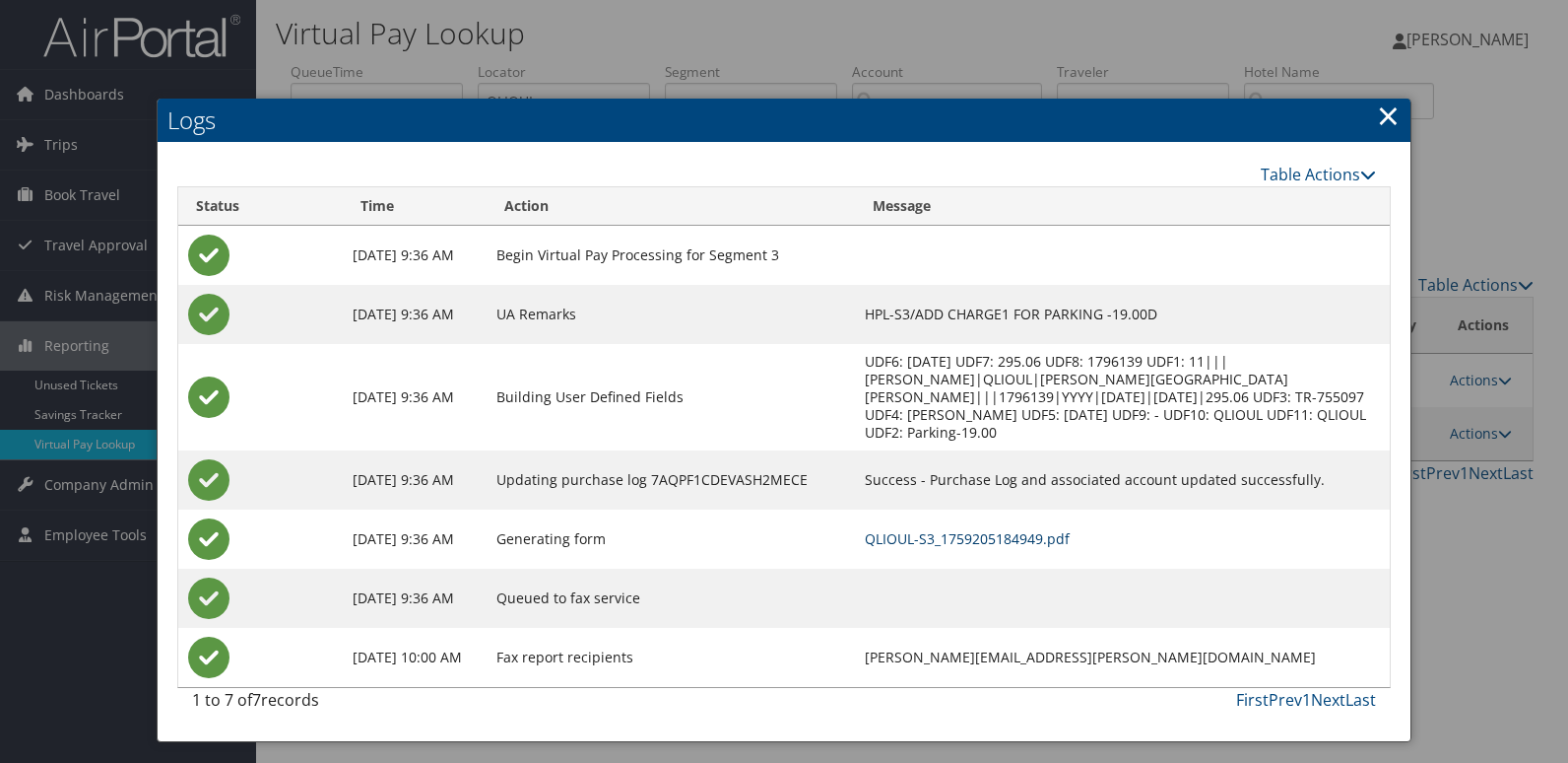
click at [1006, 529] on link "QLIOUL-S3_1759205184949.pdf" at bounding box center [968, 538] width 205 height 19
click at [1008, 529] on link "QLIOUL-S3_1759205184949.pdf" at bounding box center [968, 538] width 205 height 19
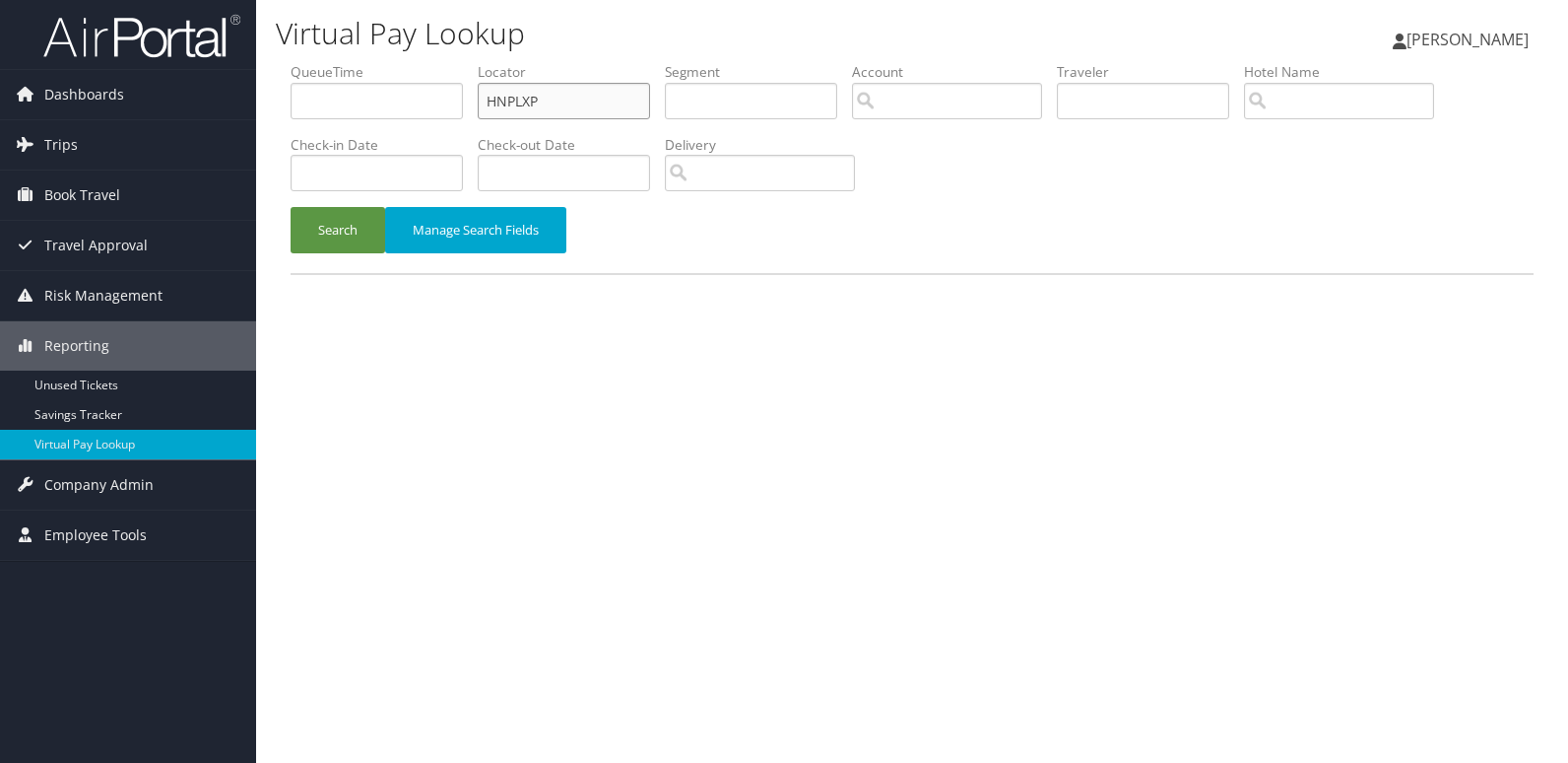
drag, startPoint x: 575, startPoint y: 101, endPoint x: 437, endPoint y: 134, distance: 141.9
click at [441, 62] on ul "QueueTime Locator HNPLXP Segment Account Traveler Hotel Name Check-in Date Chec…" at bounding box center [912, 62] width 1243 height 0
paste input "JKYZTN"
type input "JKYZTN"
drag, startPoint x: 355, startPoint y: 232, endPoint x: 1115, endPoint y: 8, distance: 792.3
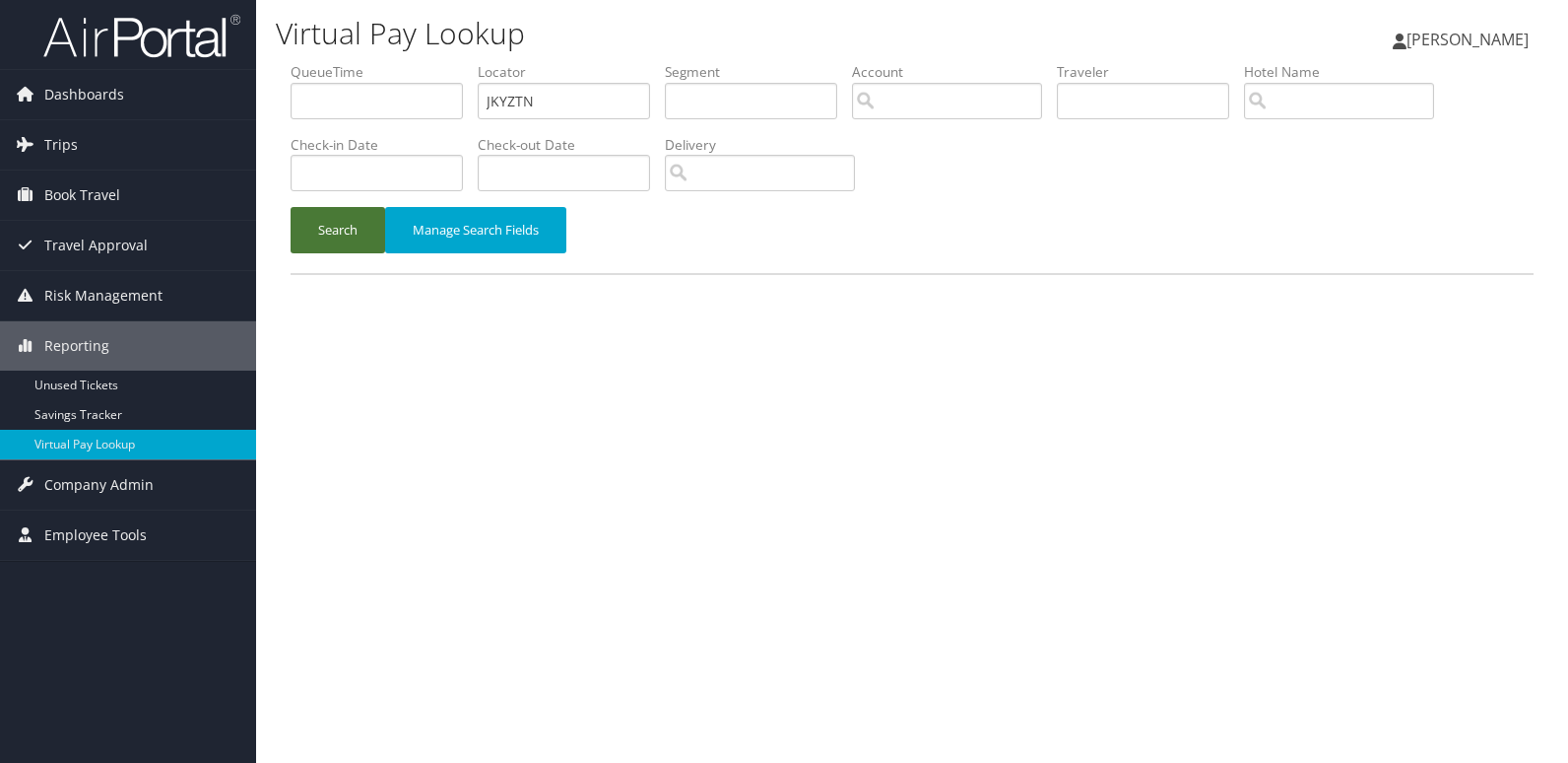
click at [356, 232] on button "Search" at bounding box center [338, 230] width 95 height 46
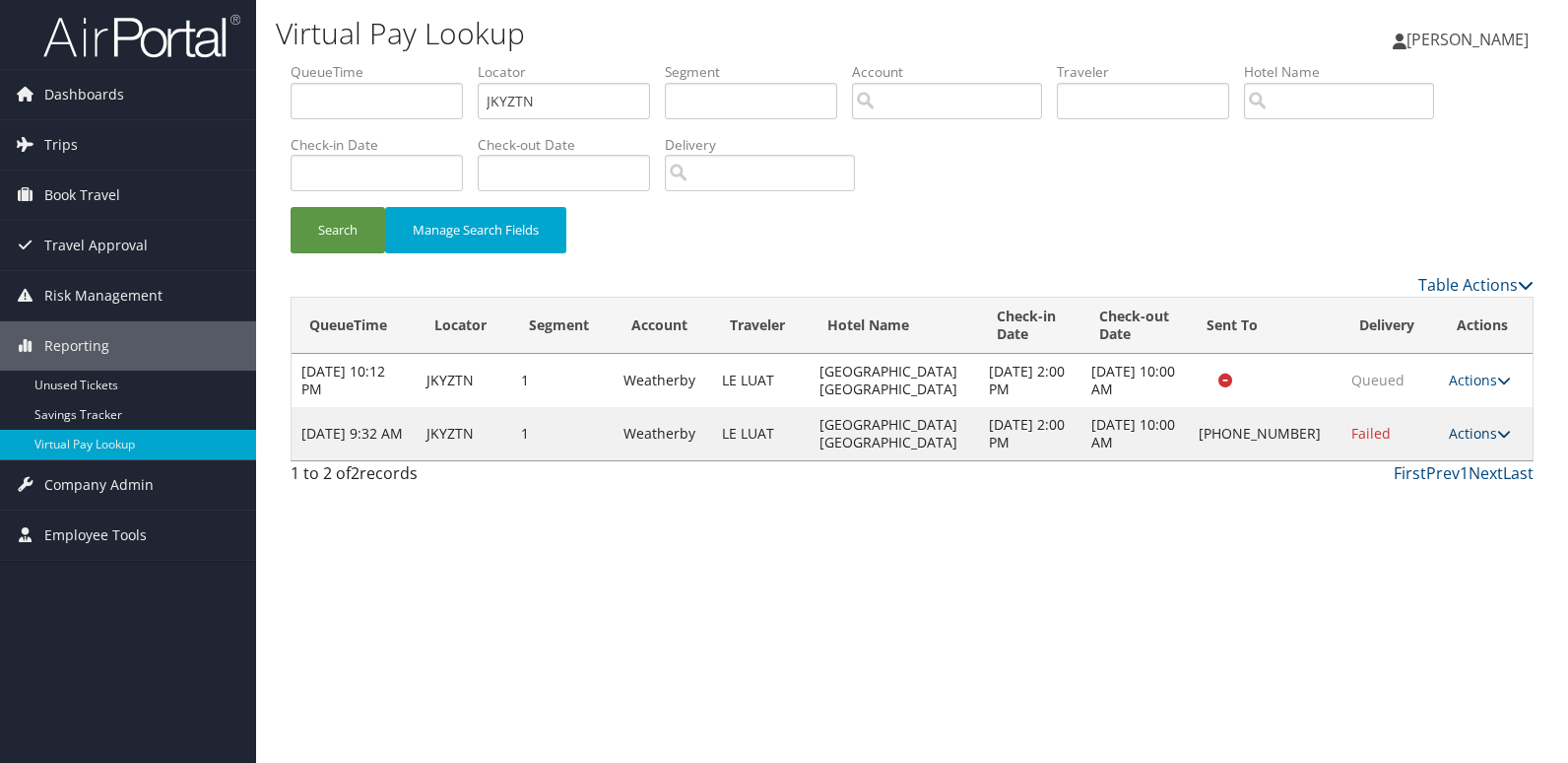
click at [1460, 431] on link "Actions" at bounding box center [1479, 433] width 62 height 19
click at [1457, 503] on link "Logs" at bounding box center [1415, 496] width 169 height 34
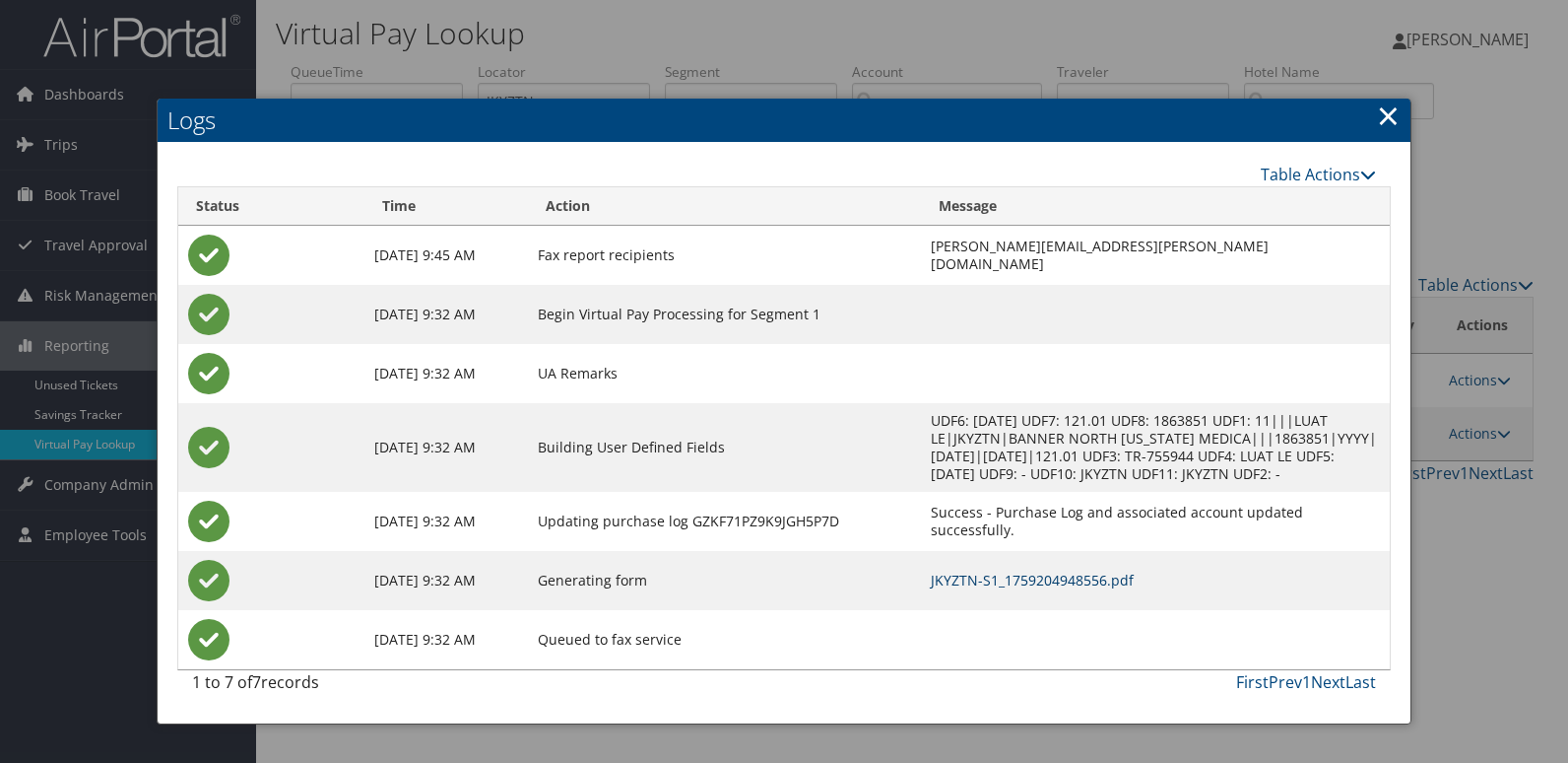
click at [1013, 574] on link "JKYZTN-S1_1759204948556.pdf" at bounding box center [1033, 580] width 203 height 19
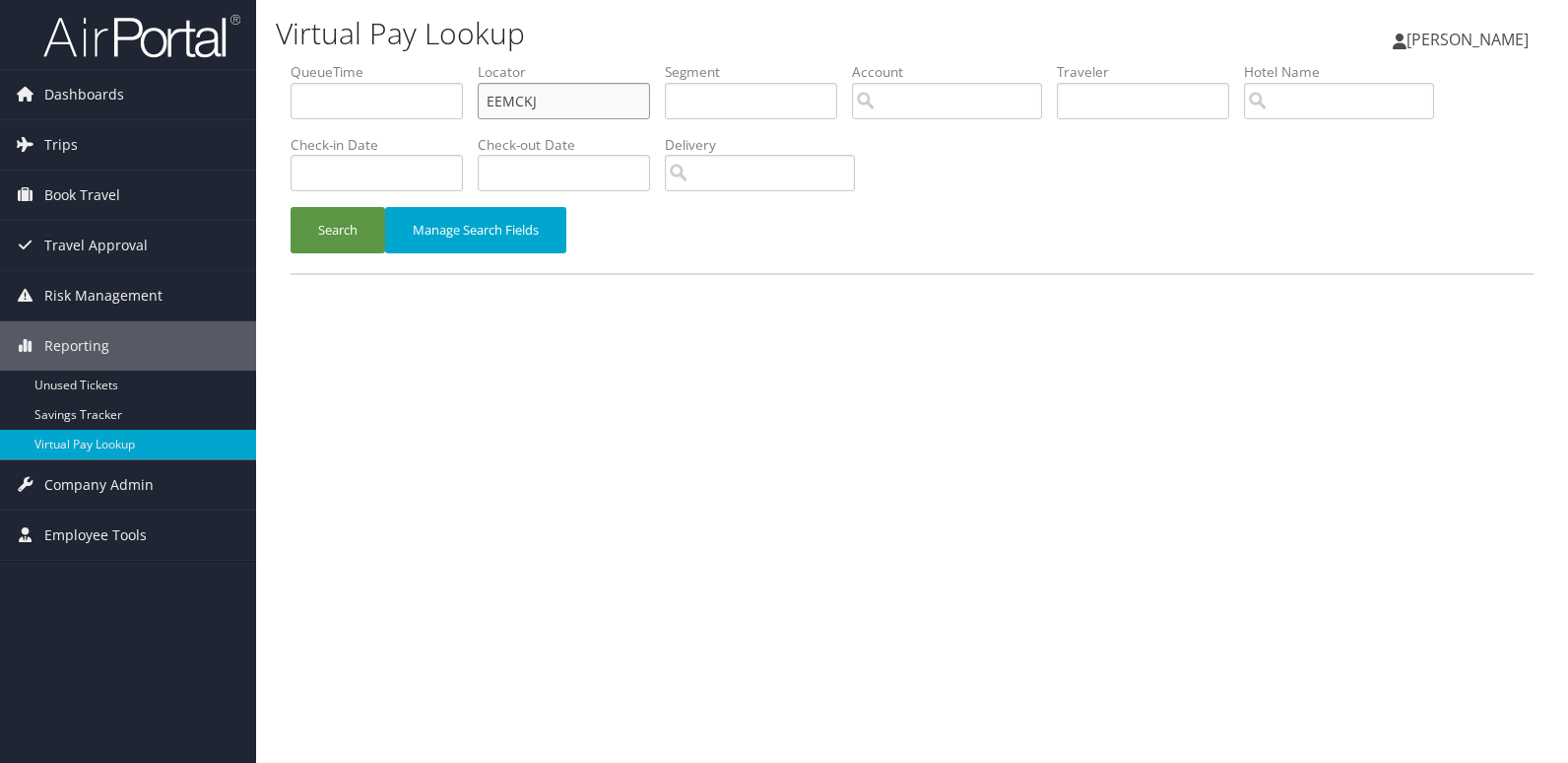
drag, startPoint x: 607, startPoint y: 103, endPoint x: 354, endPoint y: 123, distance: 253.8
click at [391, 62] on ul "QueueTime Locator EEMCKJ Segment Account Traveler Hotel Name Check-in Date Chec…" at bounding box center [912, 62] width 1243 height 0
paste input "GBDLFG"
type input "GBDLFG"
click at [359, 219] on button "Search" at bounding box center [338, 230] width 95 height 46
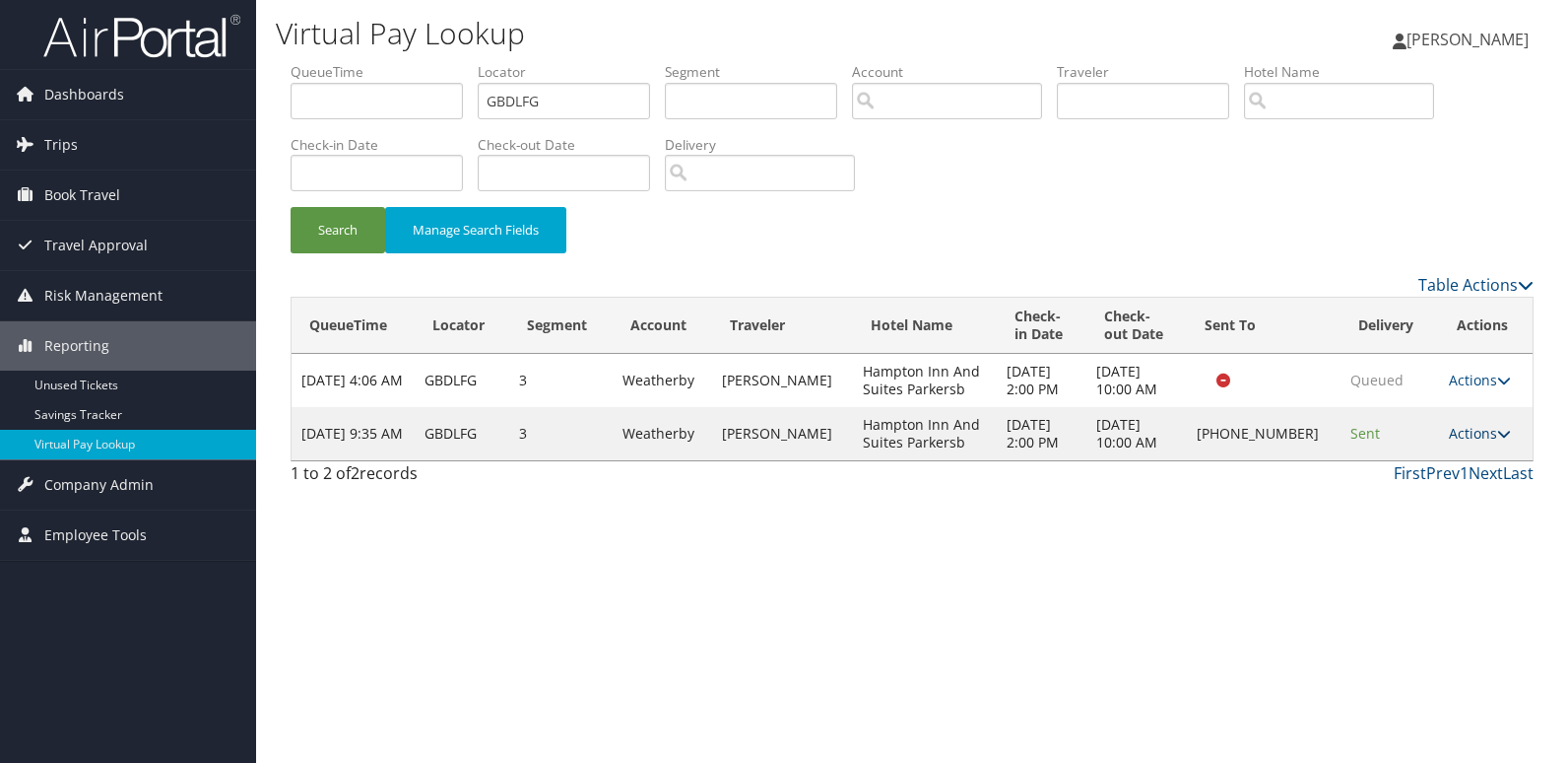
click at [1471, 436] on link "Actions" at bounding box center [1479, 433] width 62 height 19
click at [1484, 497] on link "Logs" at bounding box center [1413, 496] width 169 height 34
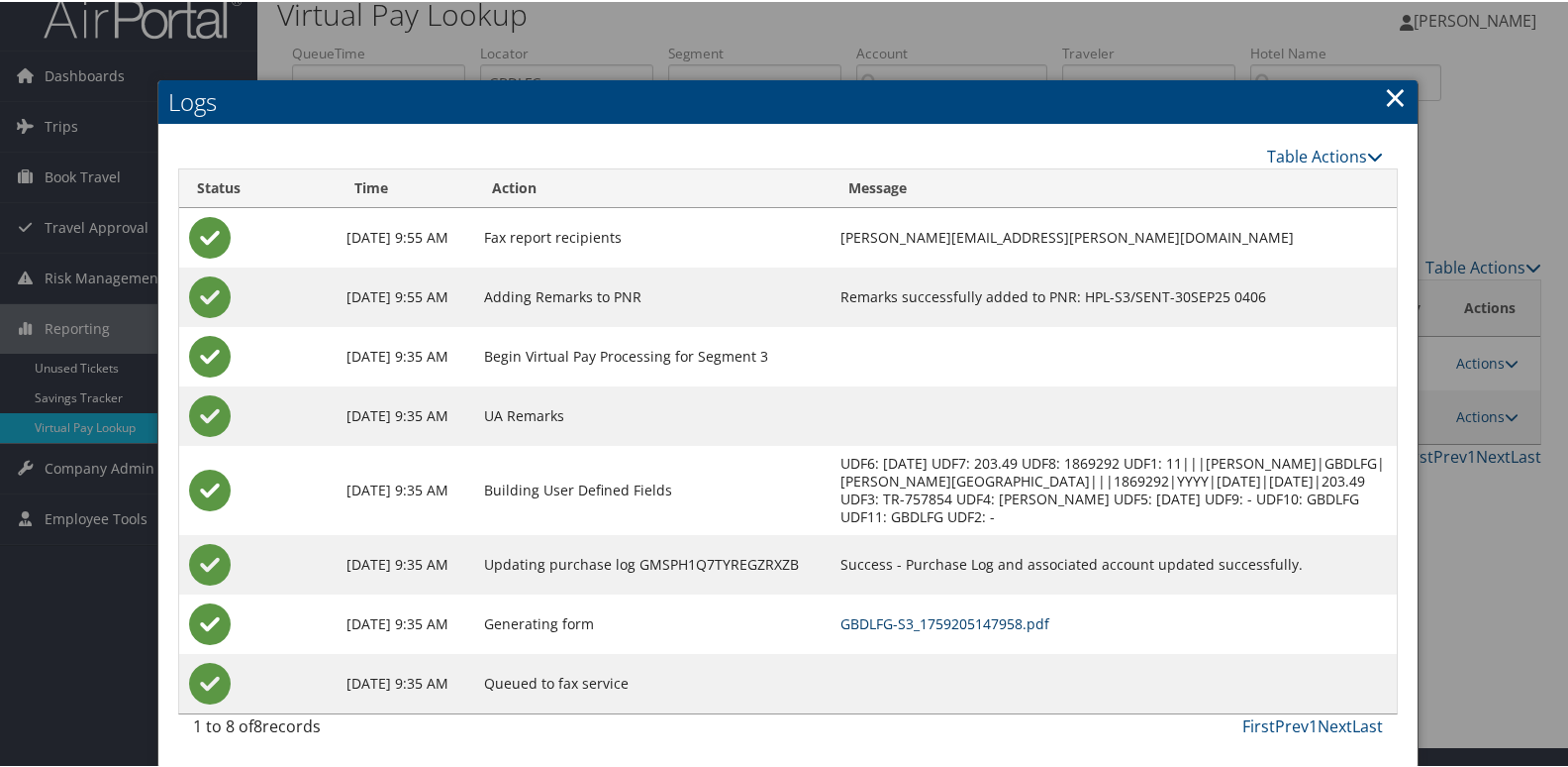
scroll to position [39, 0]
click at [1050, 627] on link "GBDLFG-S3_1759205147958.pdf" at bounding box center [945, 621] width 209 height 19
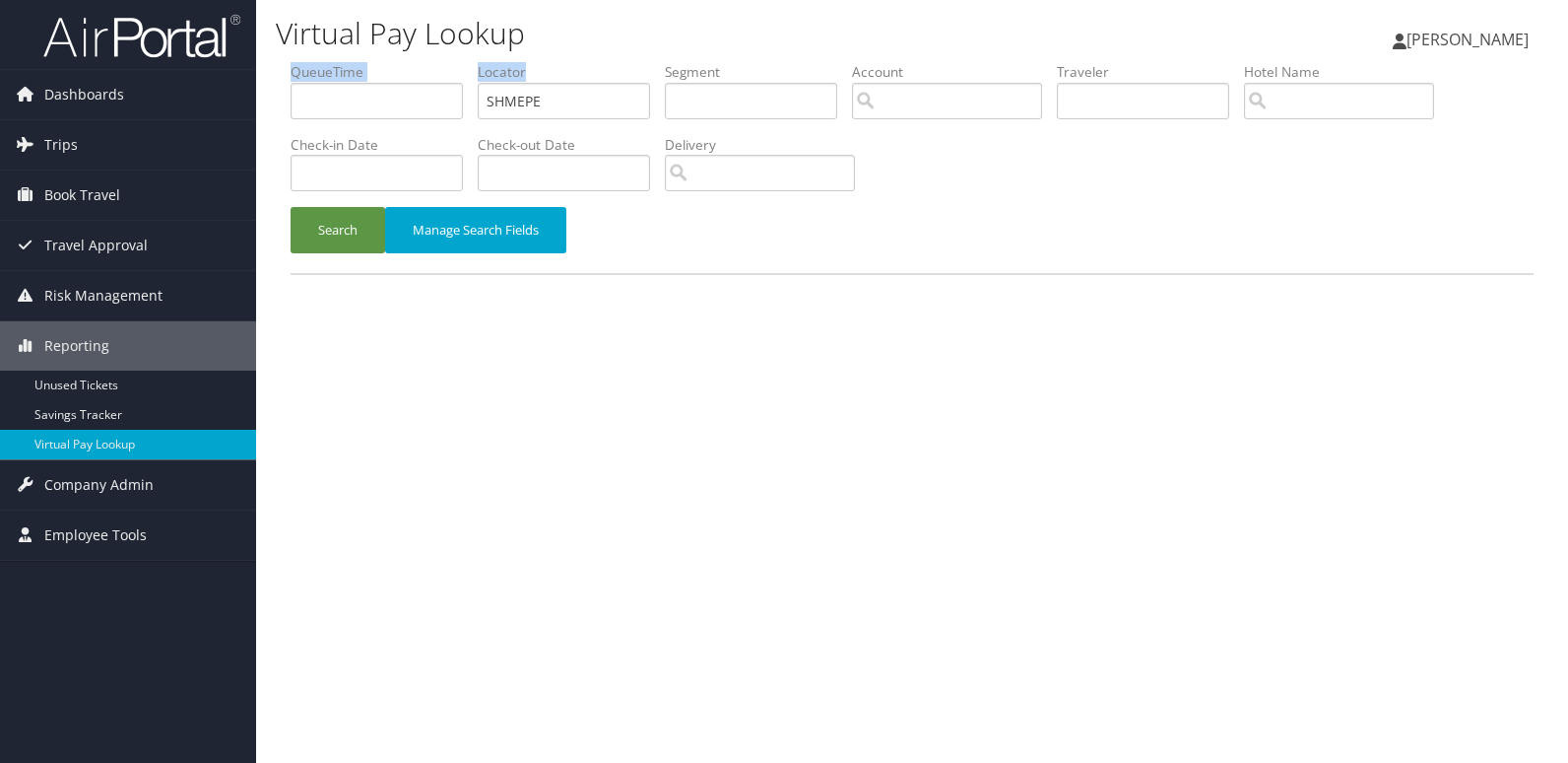
drag, startPoint x: 596, startPoint y: 78, endPoint x: 297, endPoint y: 143, distance: 306.0
click at [392, 62] on ul "QueueTime Locator SHMEPE Segment Account Traveler Hotel Name Check-in Date Chec…" at bounding box center [912, 62] width 1243 height 0
drag, startPoint x: 560, startPoint y: 96, endPoint x: 339, endPoint y: 133, distance: 224.1
click at [437, 62] on ul "QueueTime Locator SHMEPE Segment Account Traveler Hotel Name Check-in Date Chec…" at bounding box center [912, 62] width 1243 height 0
paste input "FVYFQN"
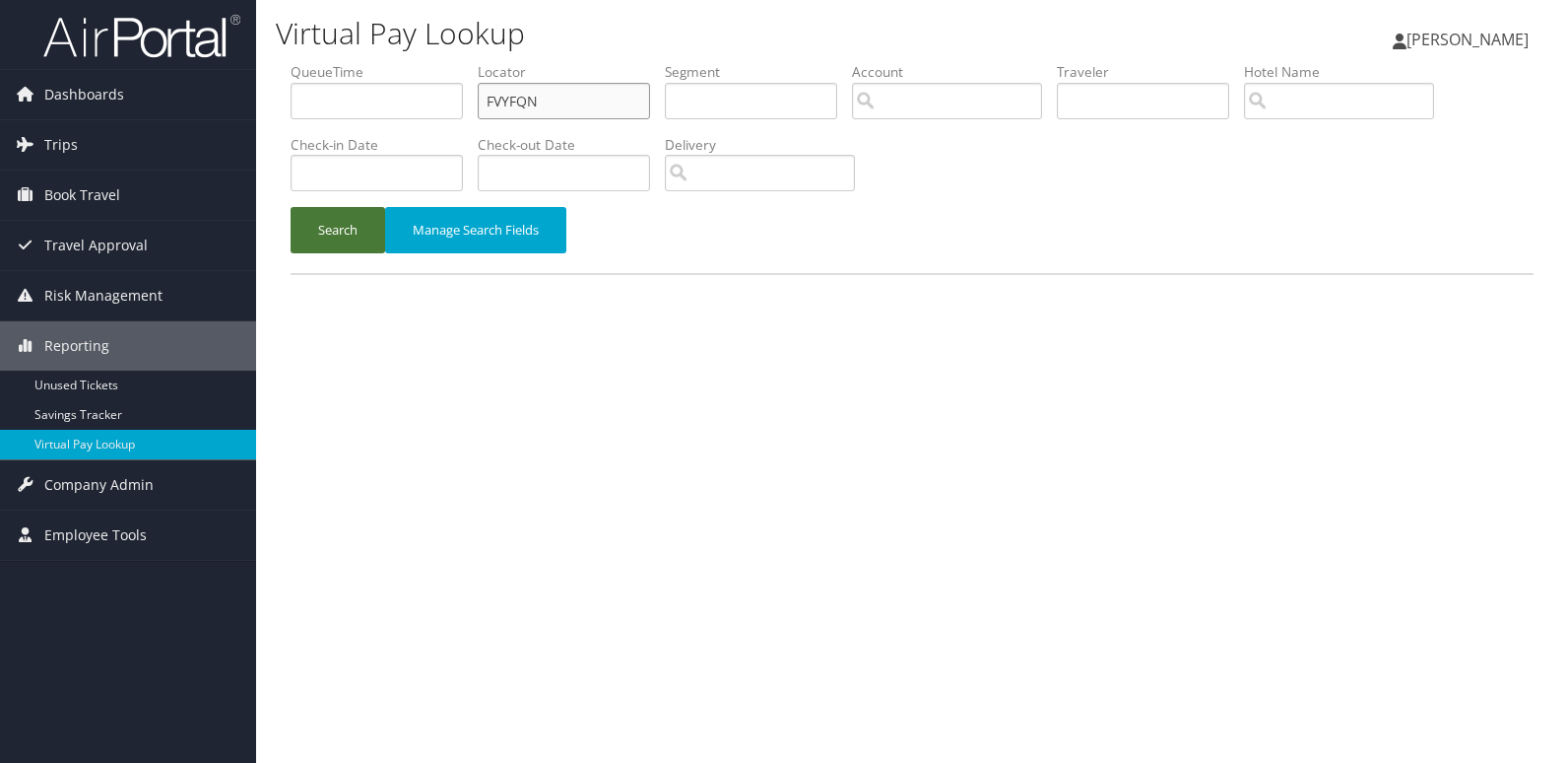
type input "FVYFQN"
click at [351, 234] on button "Search" at bounding box center [338, 230] width 95 height 46
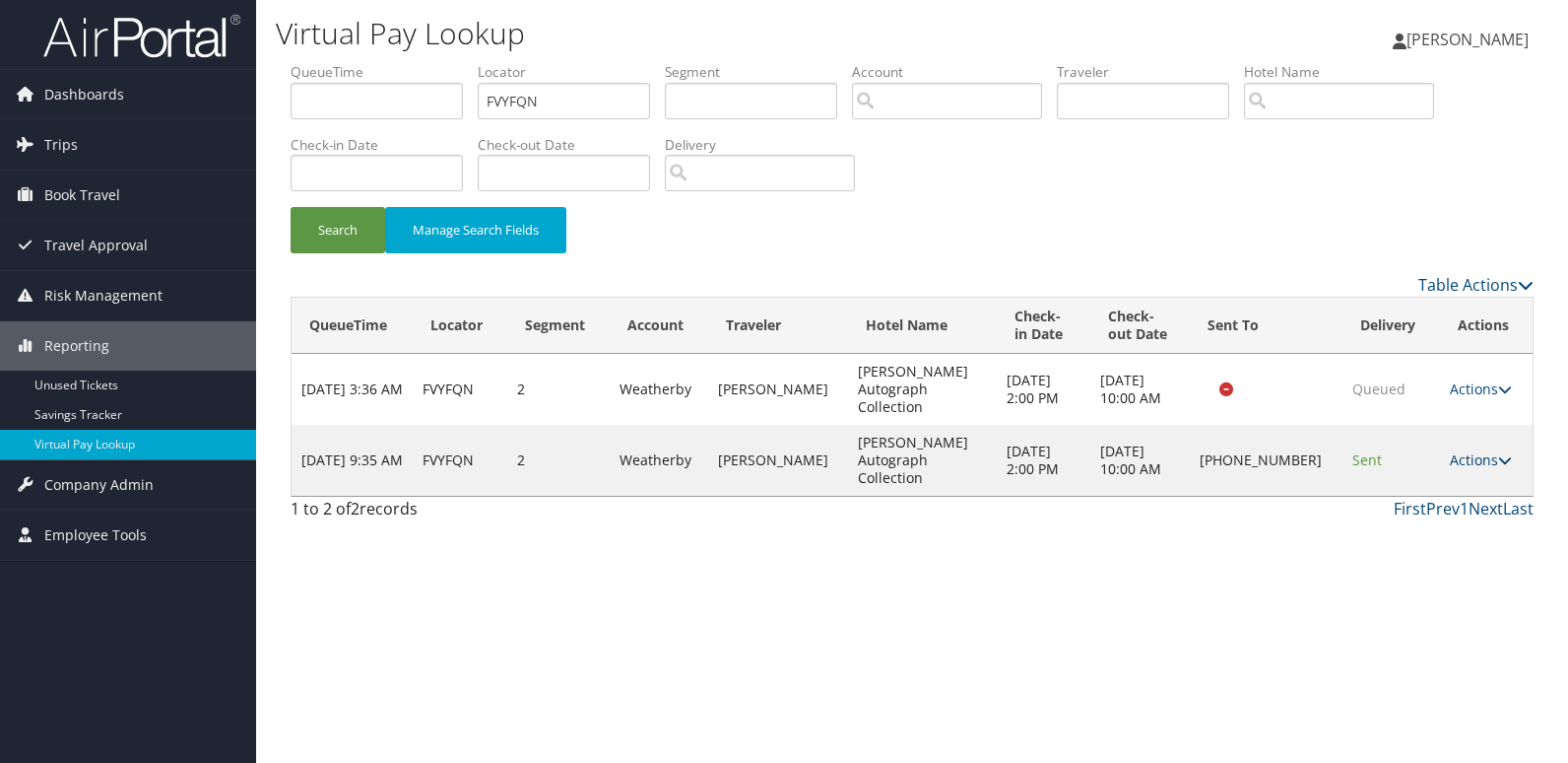
click at [1483, 451] on link "Actions" at bounding box center [1480, 459] width 62 height 19
click at [1441, 502] on link "Logs" at bounding box center [1413, 496] width 169 height 34
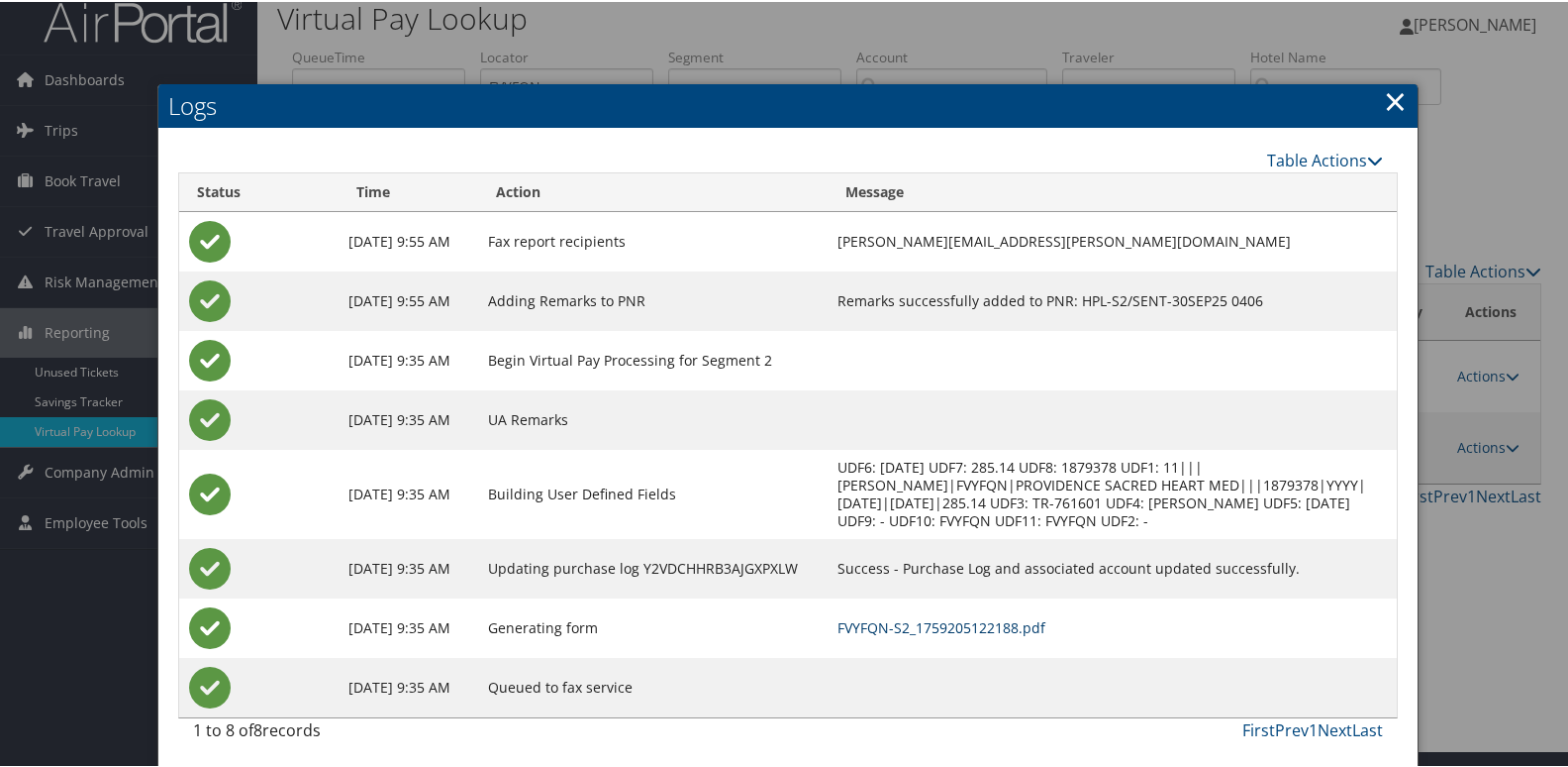
scroll to position [21, 0]
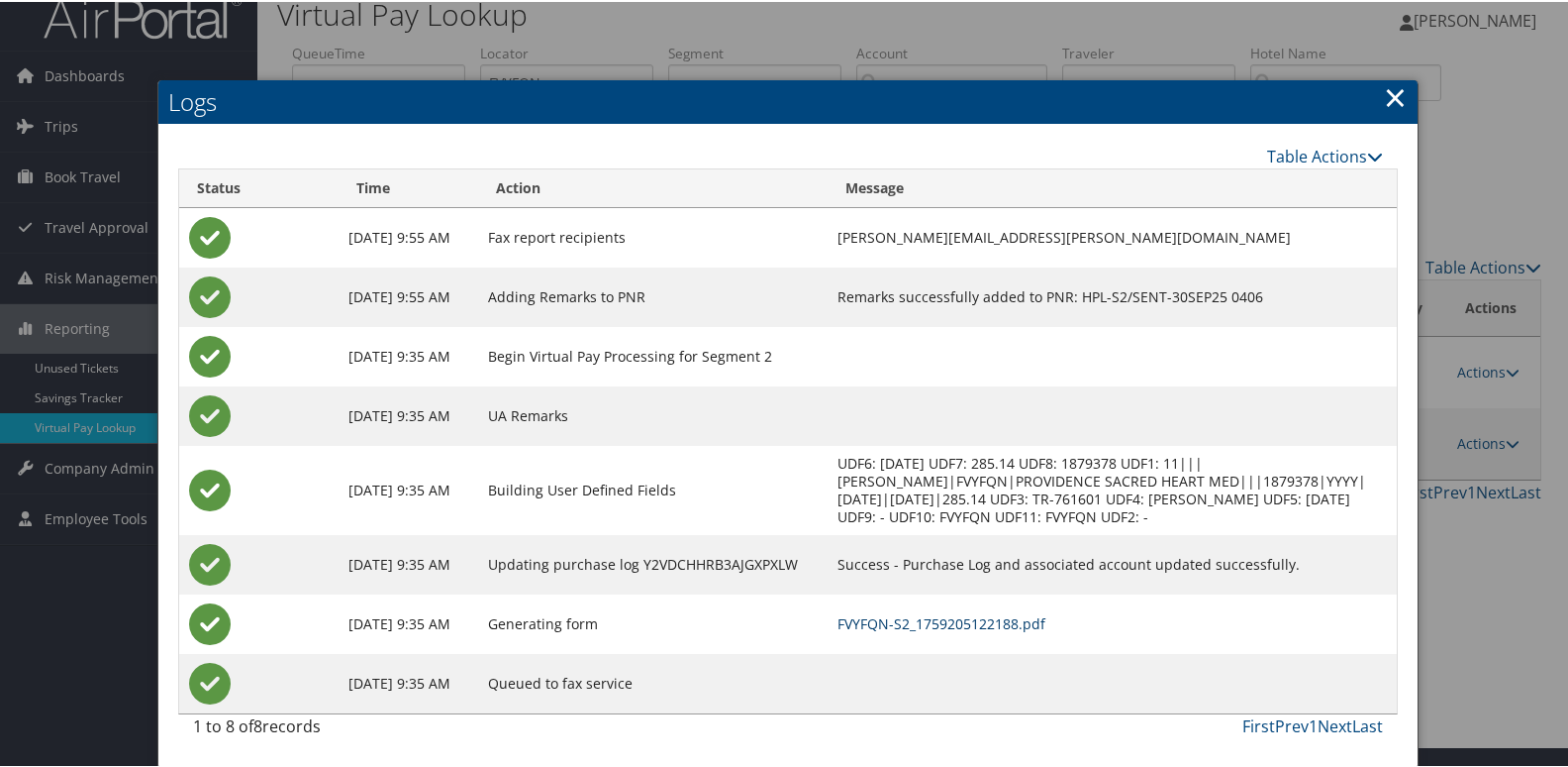
click at [1043, 628] on link "FVYFQN-S2_1759205122188.pdf" at bounding box center [942, 621] width 208 height 19
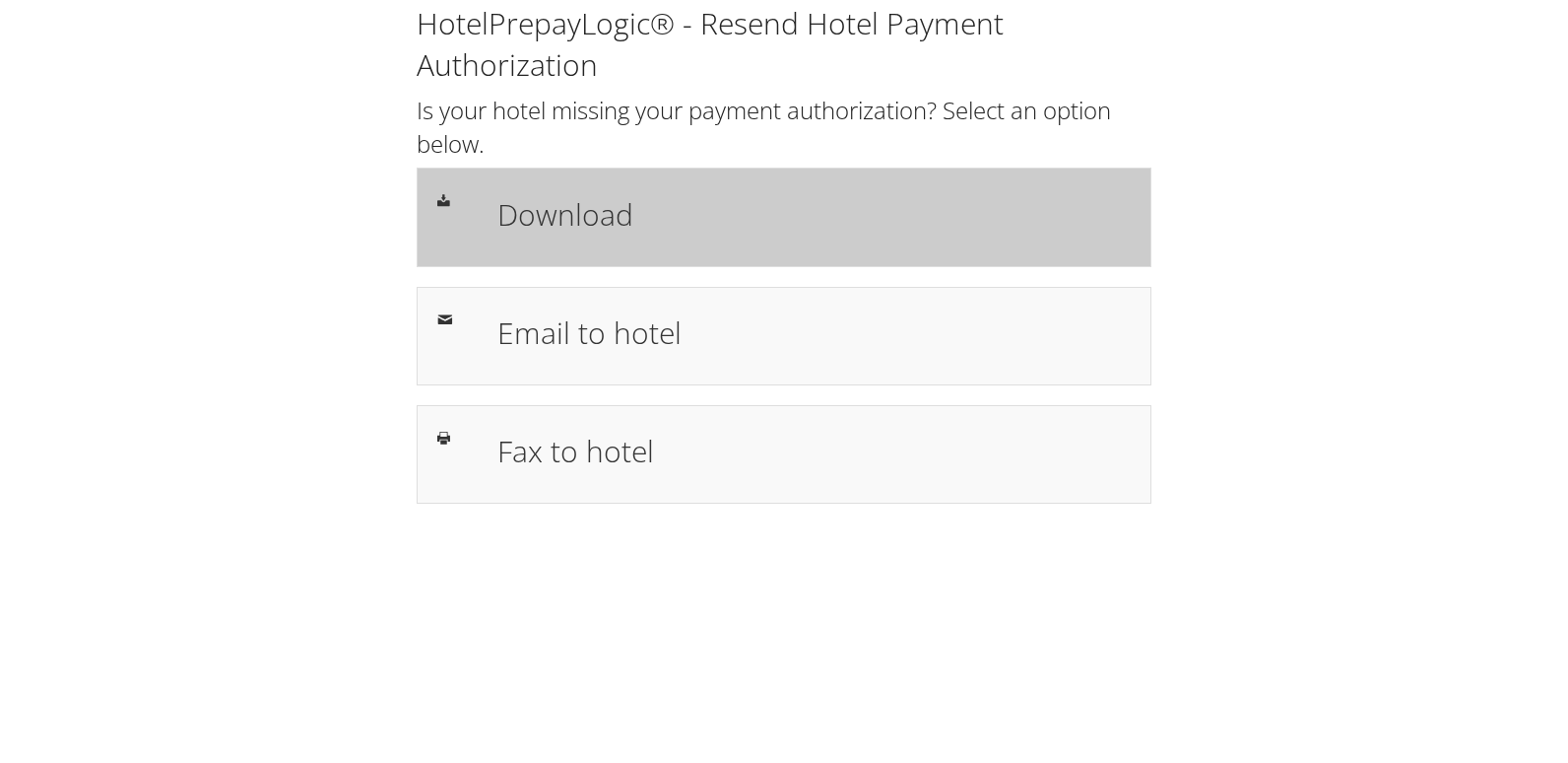
drag, startPoint x: 0, startPoint y: 0, endPoint x: 804, endPoint y: 206, distance: 830.0
click at [804, 206] on h1 "Download" at bounding box center [814, 214] width 634 height 44
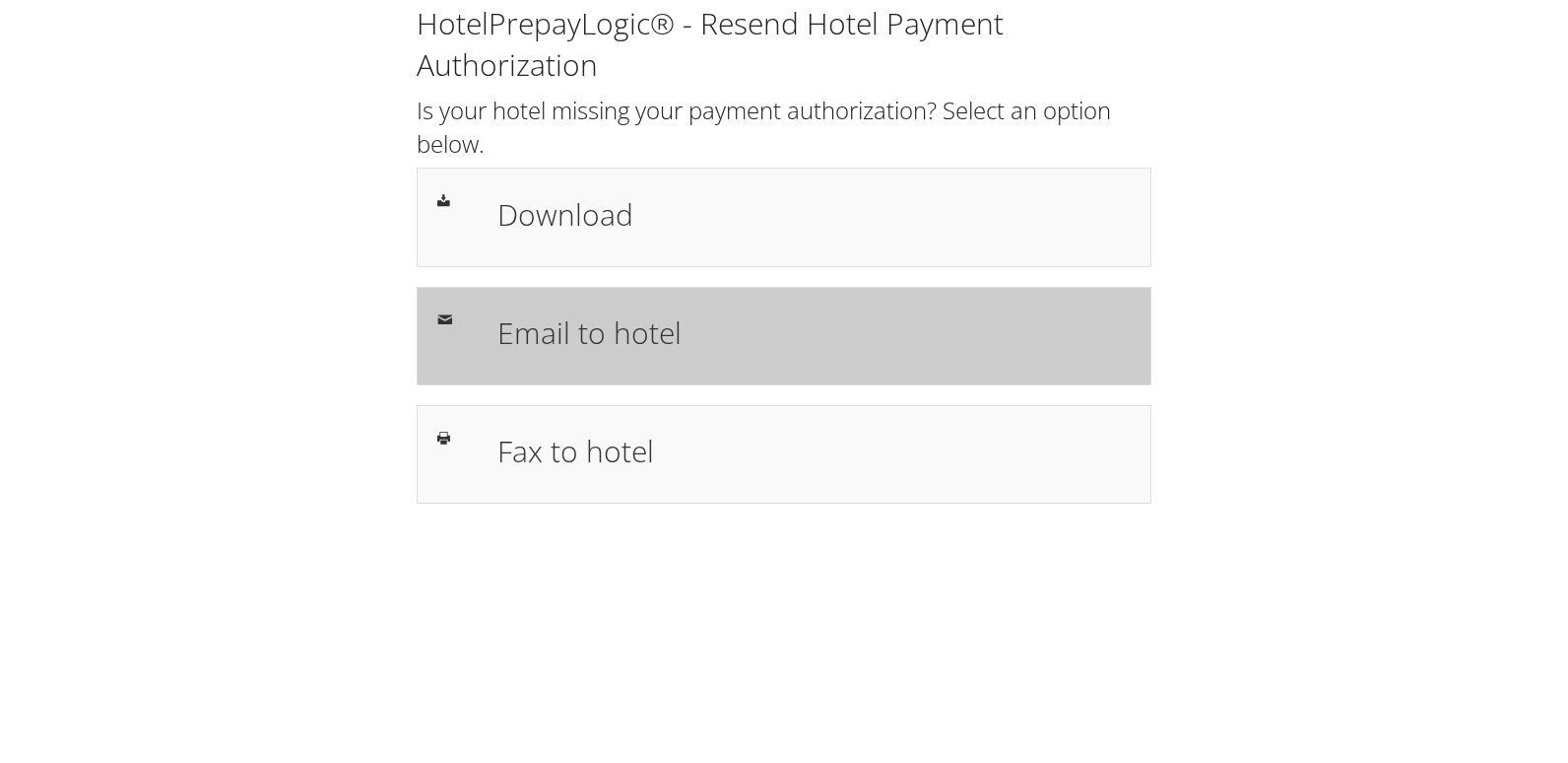
click at [764, 367] on div "Email to hotel" at bounding box center [784, 336] width 735 height 99
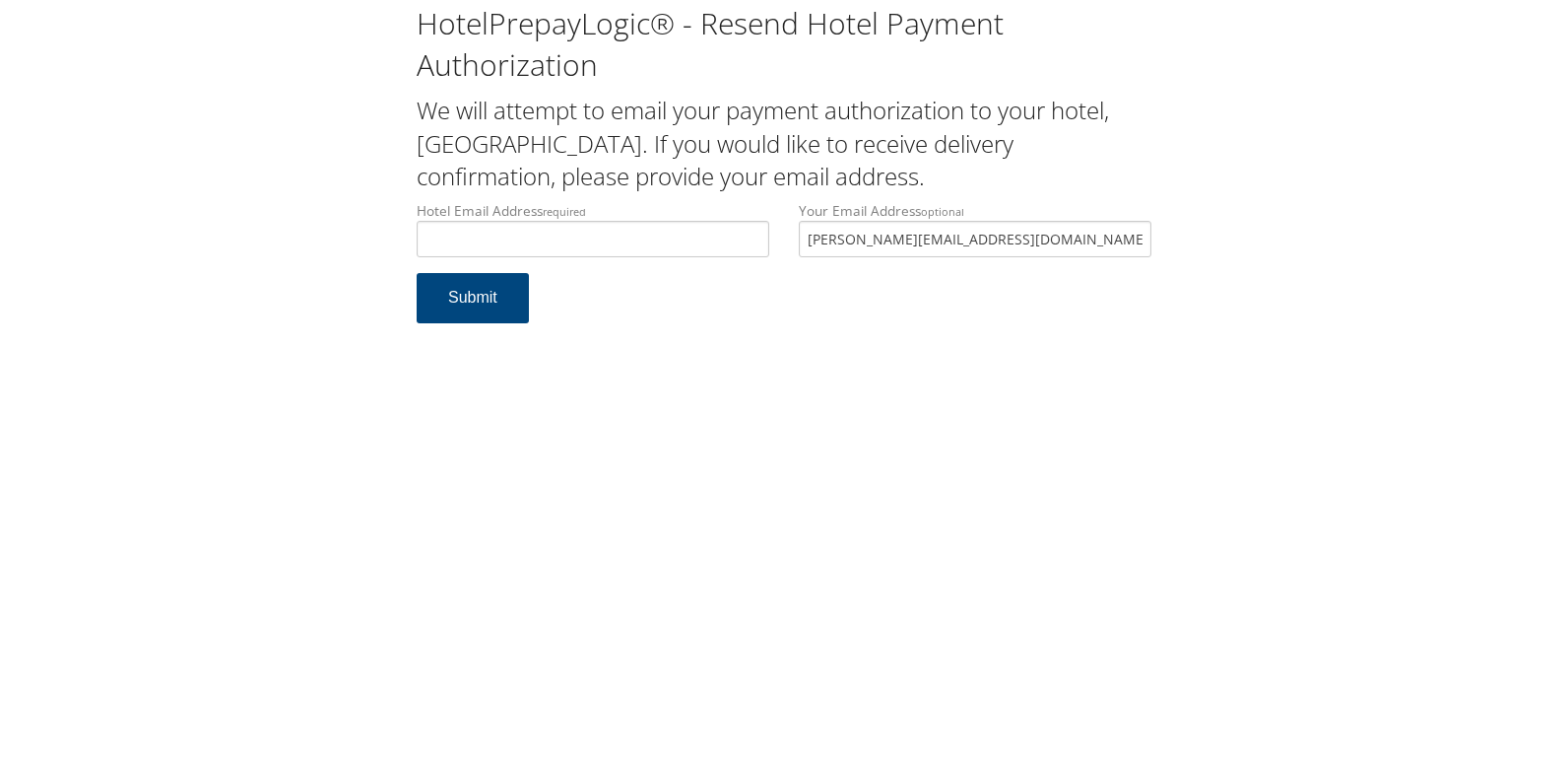
click at [558, 229] on input "Hotel Email Address required" at bounding box center [593, 239] width 353 height 36
drag, startPoint x: 1082, startPoint y: 238, endPoint x: 637, endPoint y: 298, distance: 449.0
click at [637, 298] on form "Hotel Email Address required Hotel email address is required Your Email Address…" at bounding box center [784, 272] width 735 height 142
click at [523, 255] on input "Hotel Email Address required" at bounding box center [593, 239] width 353 height 36
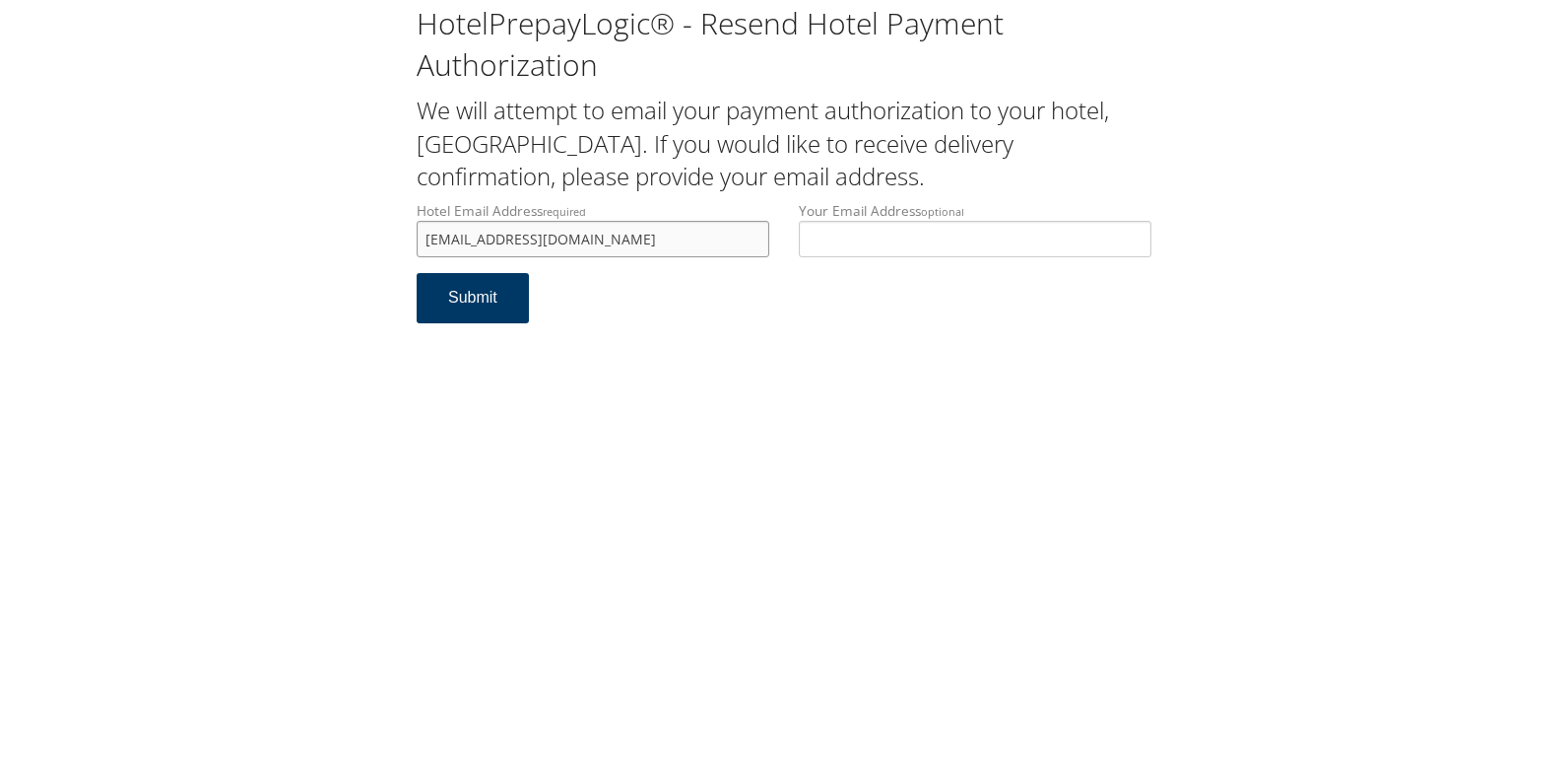
type input "[EMAIL_ADDRESS][DOMAIN_NAME]"
click at [455, 312] on button "Submit" at bounding box center [473, 298] width 112 height 50
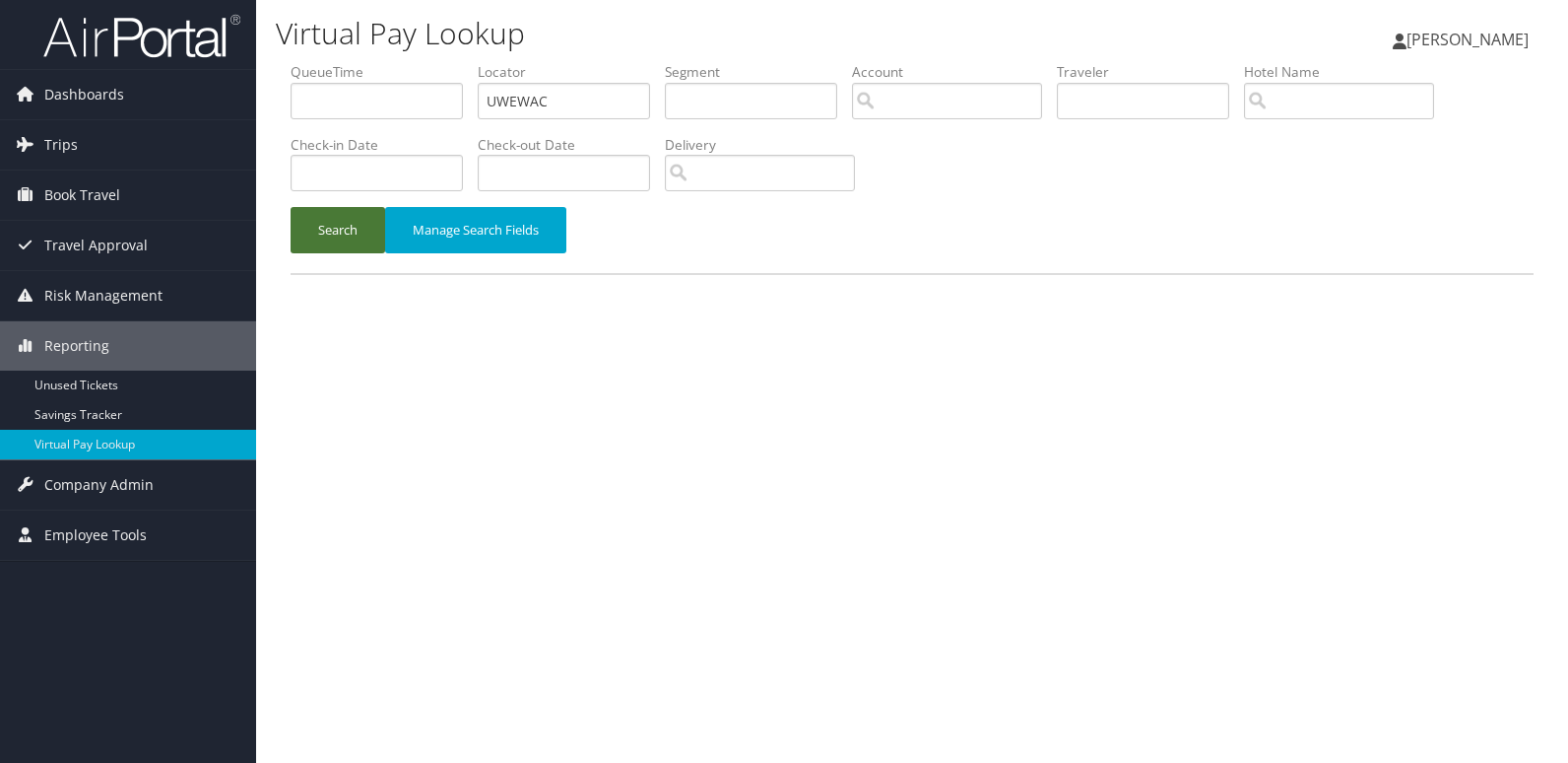
click at [299, 207] on button "Search" at bounding box center [338, 230] width 95 height 46
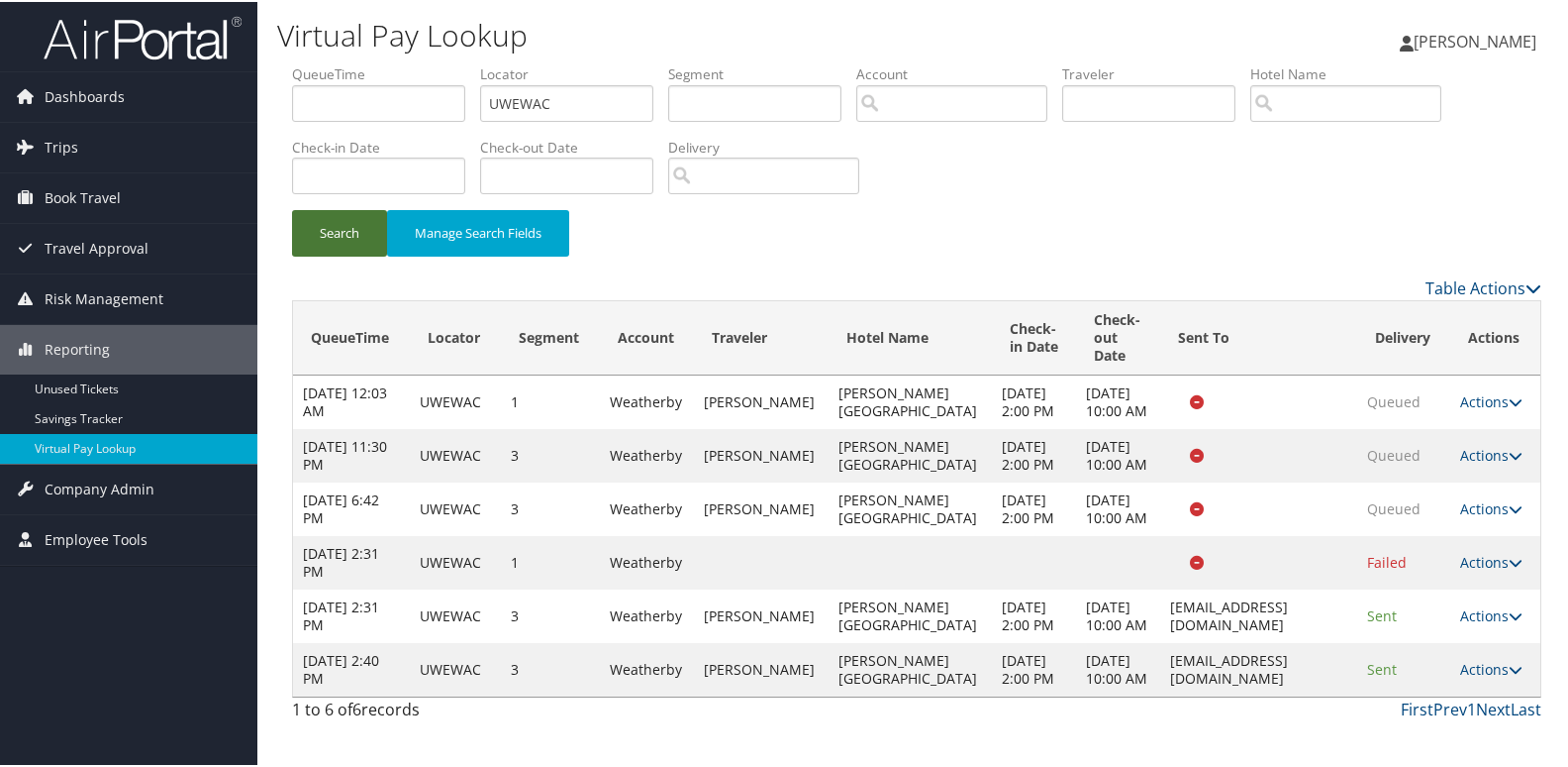
scroll to position [52, 0]
click at [1478, 677] on link "Actions" at bounding box center [1491, 667] width 62 height 19
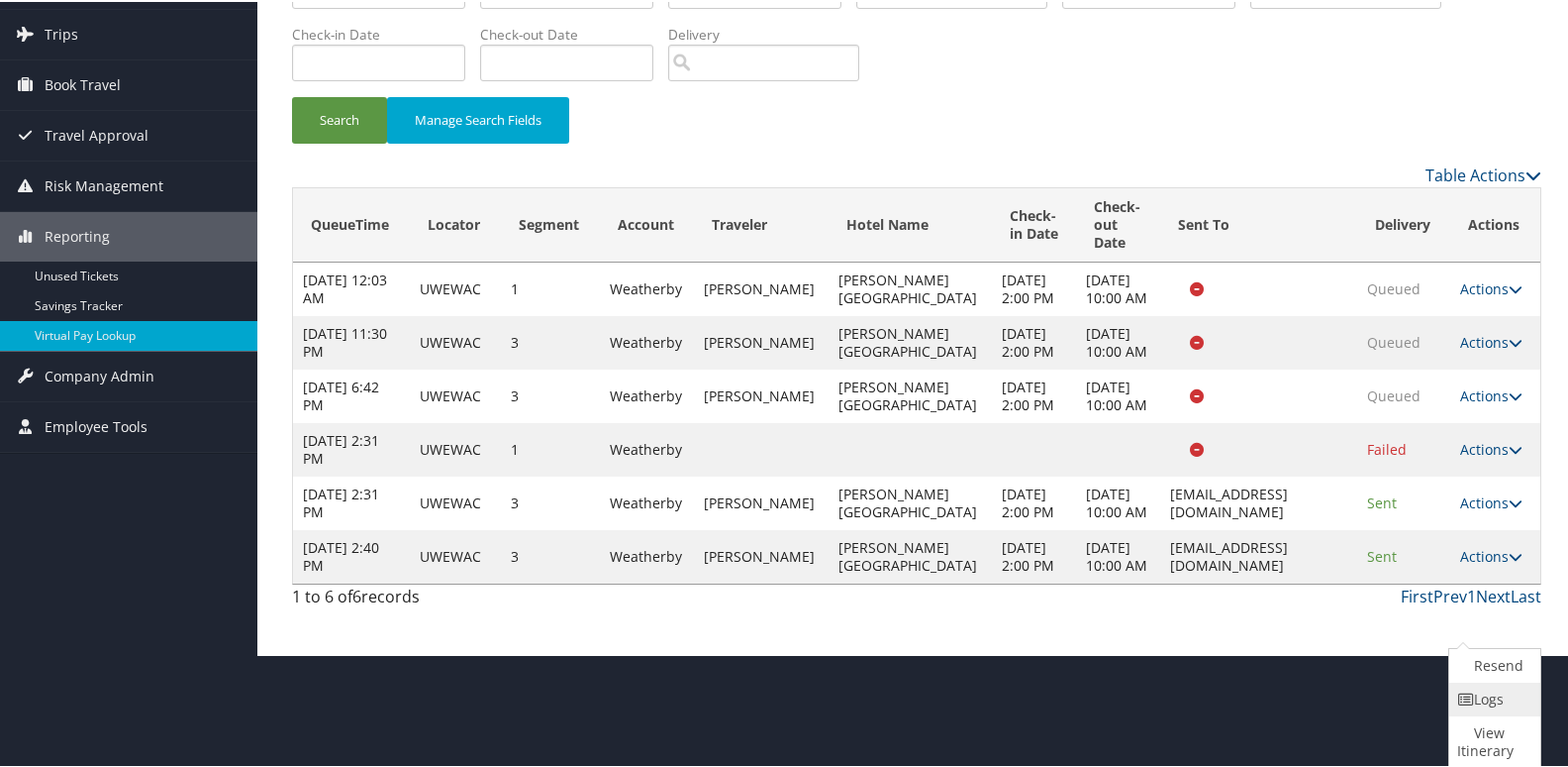
click at [1492, 687] on link "Logs" at bounding box center [1492, 698] width 86 height 34
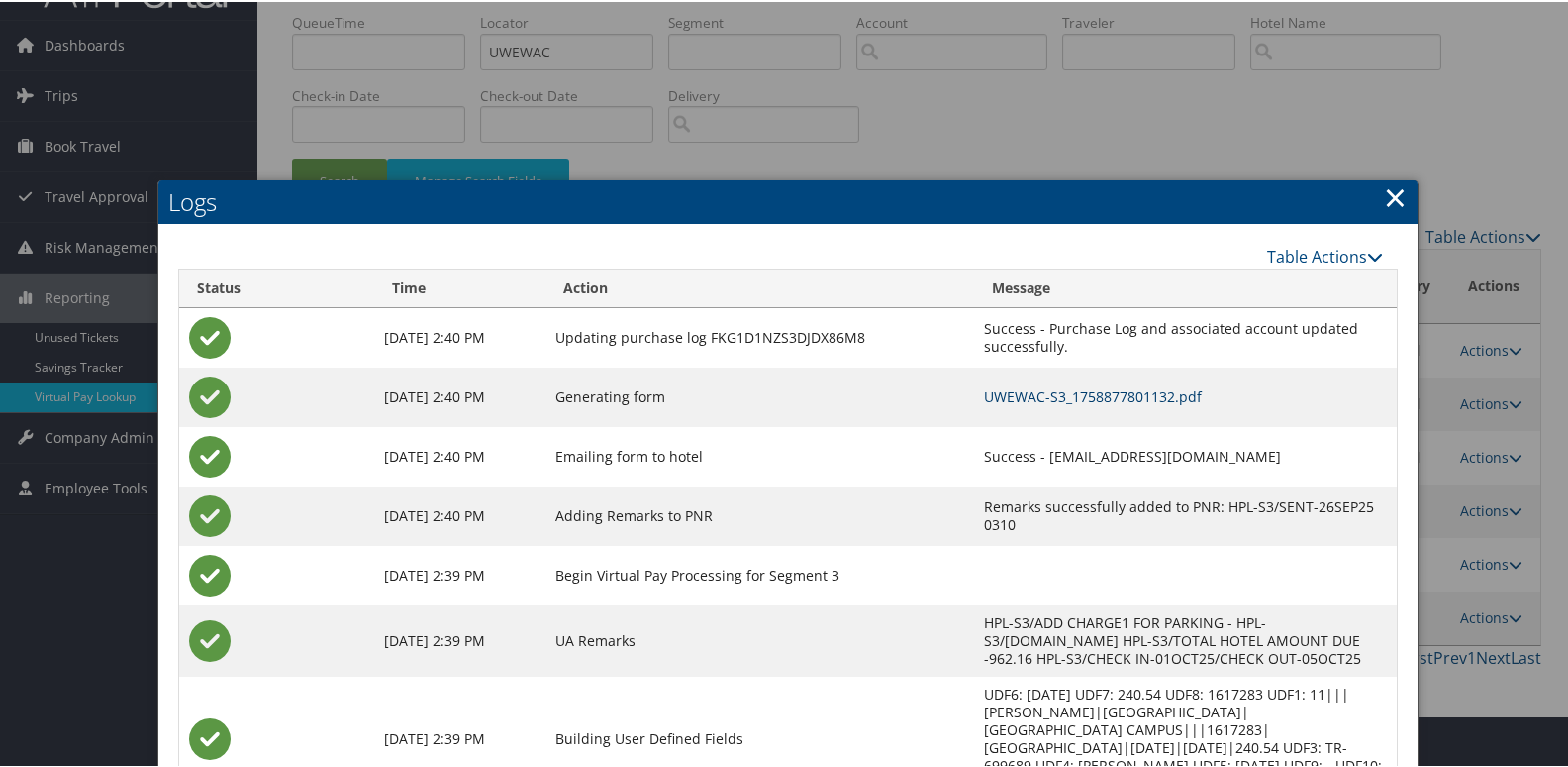
click at [1032, 400] on link "UWEWAC-S3_1758877801132.pdf" at bounding box center [1094, 394] width 218 height 19
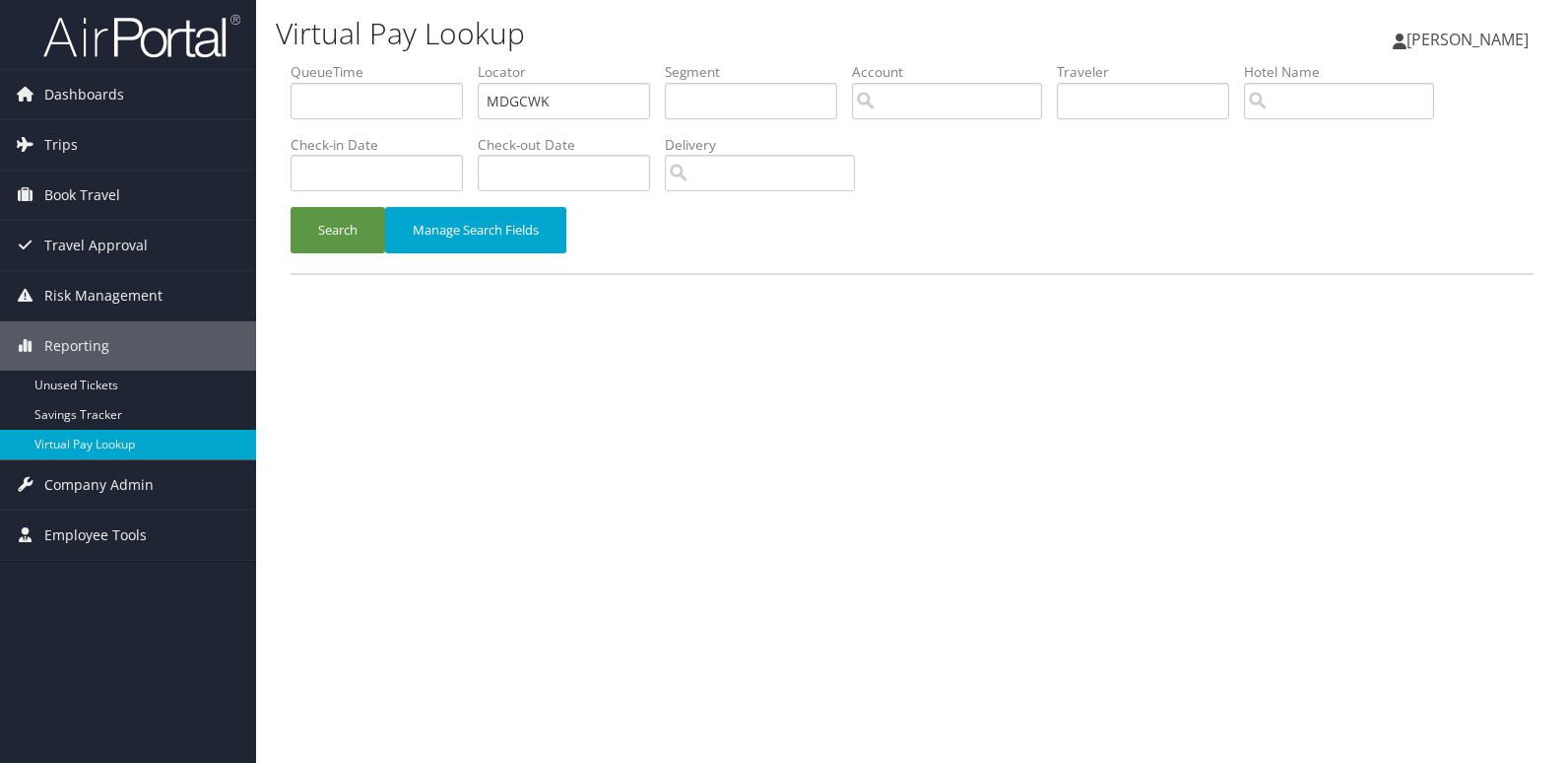
click at [327, 233] on button "Search" at bounding box center [338, 230] width 95 height 46
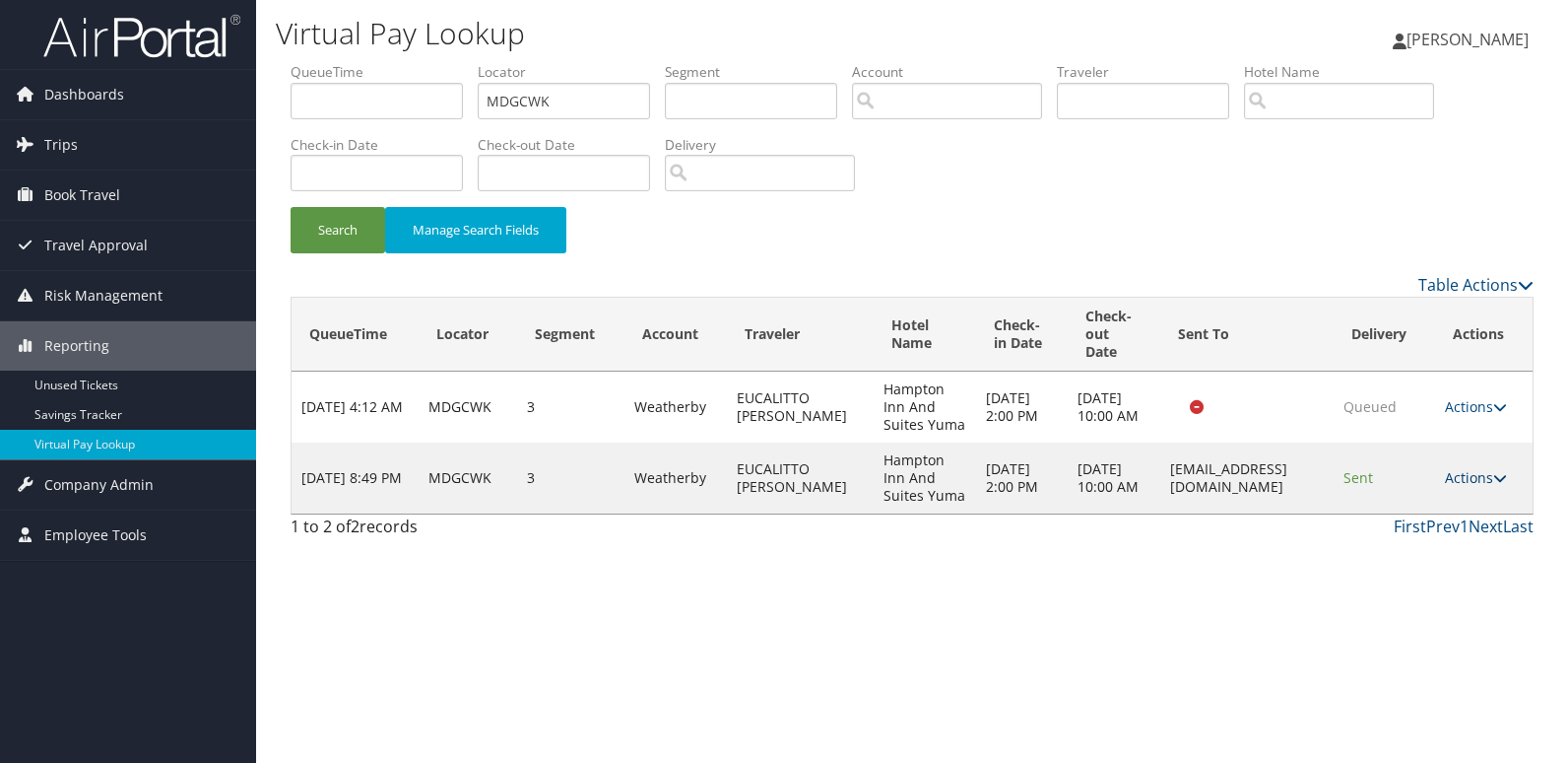
click at [1491, 484] on link "Actions" at bounding box center [1475, 477] width 62 height 19
click at [1467, 506] on link "Resend" at bounding box center [1442, 507] width 124 height 34
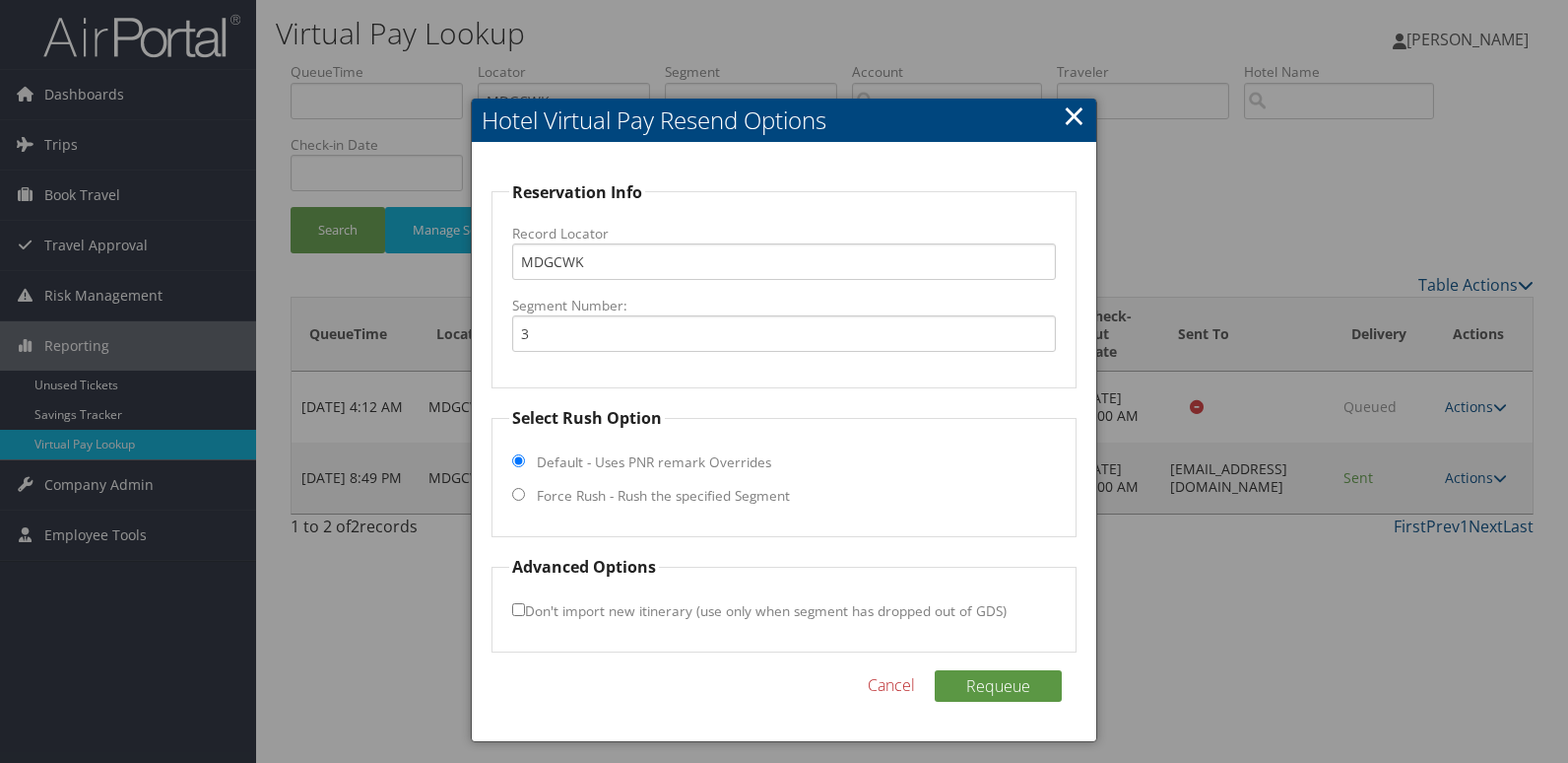
click at [581, 487] on label "Force Rush - Rush the specified Segment" at bounding box center [663, 496] width 253 height 20
click at [525, 488] on input "Force Rush - Rush the specified Segment" at bounding box center [518, 494] width 13 height 13
radio input "true"
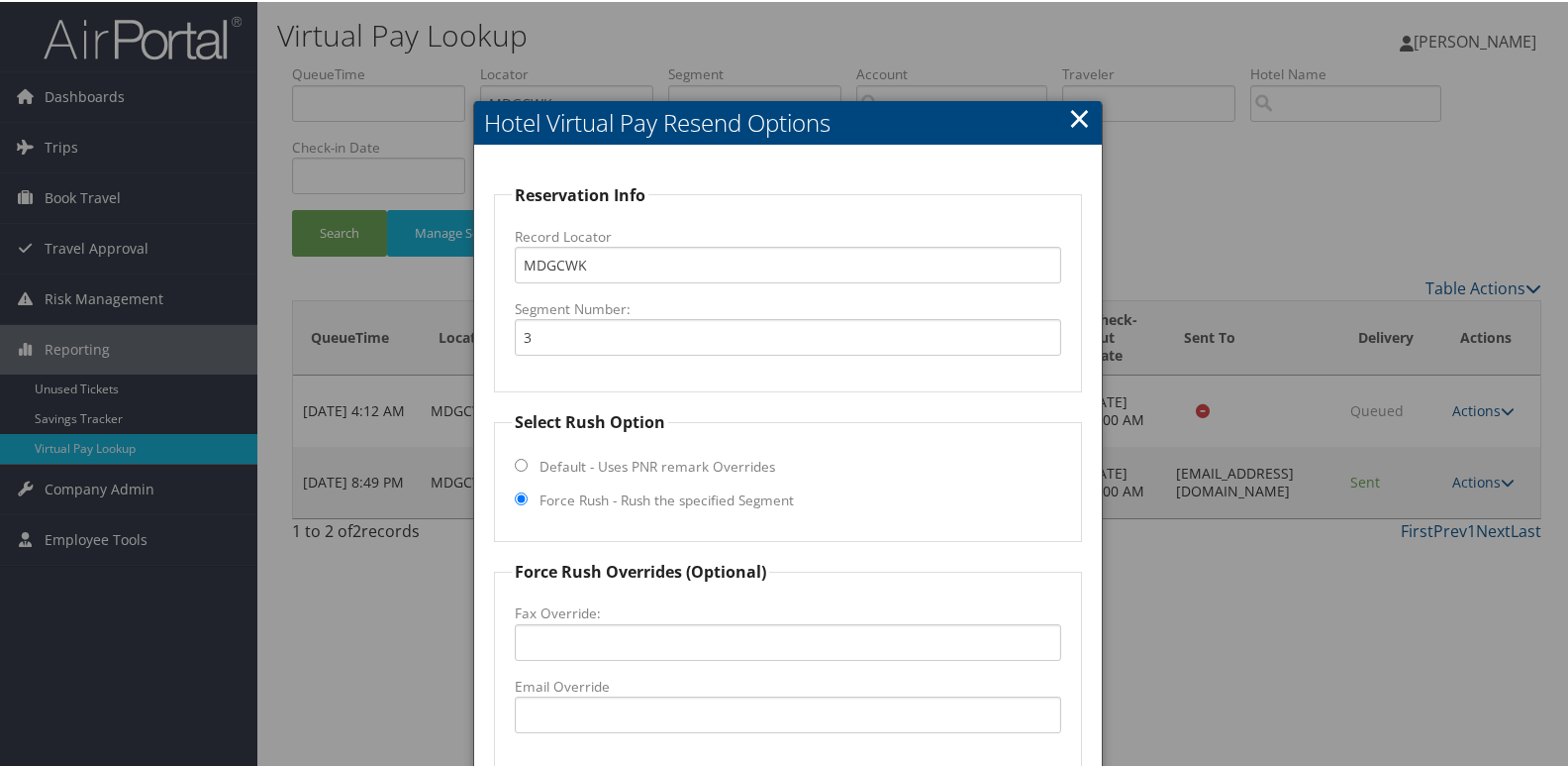
scroll to position [207, 0]
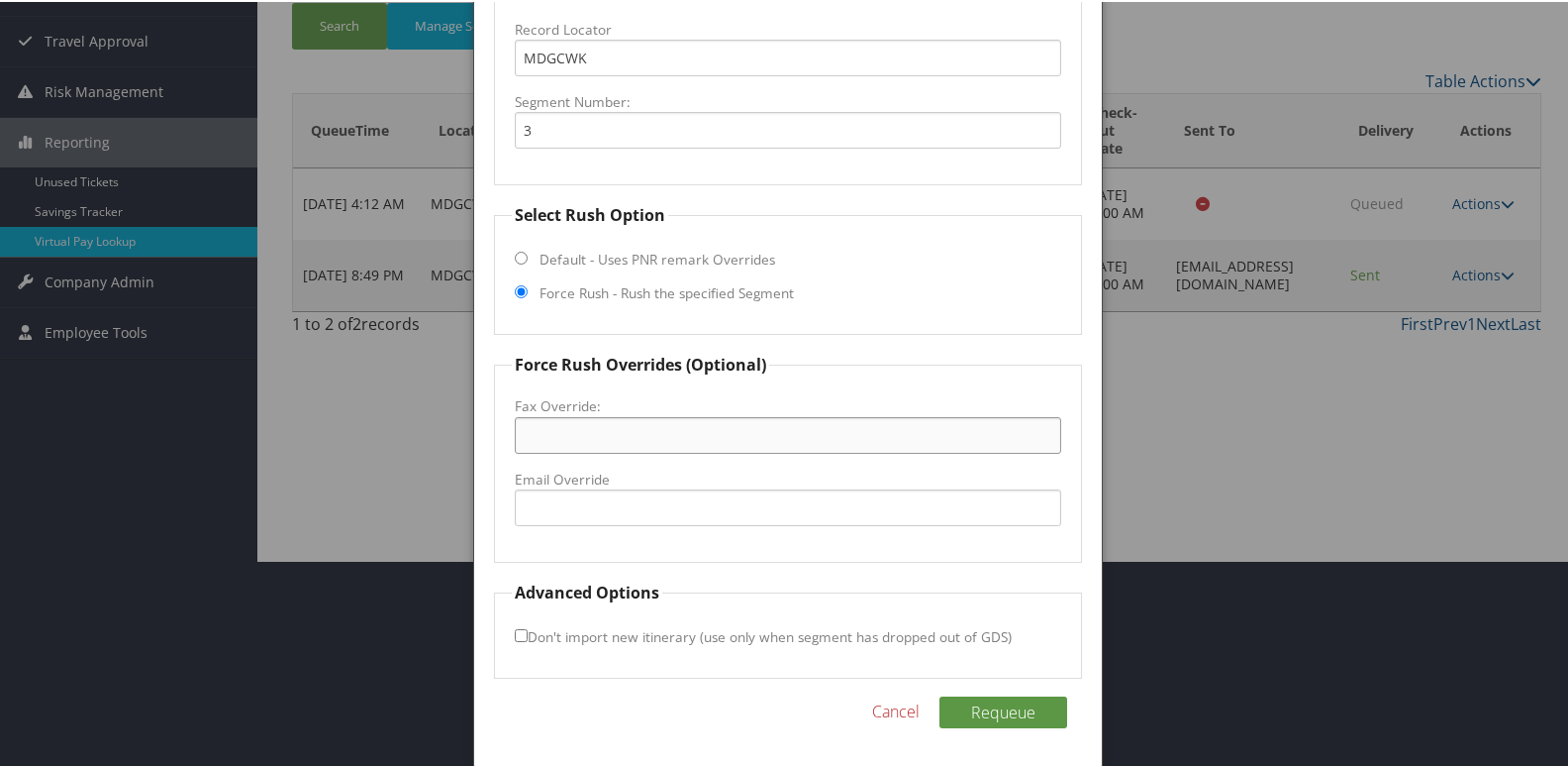
click at [639, 431] on input "Fax Override:" at bounding box center [788, 433] width 548 height 37
paste input "928) 329-5600"
type input "928) 329-5600"
click at [972, 700] on button "Requeue" at bounding box center [1003, 711] width 128 height 32
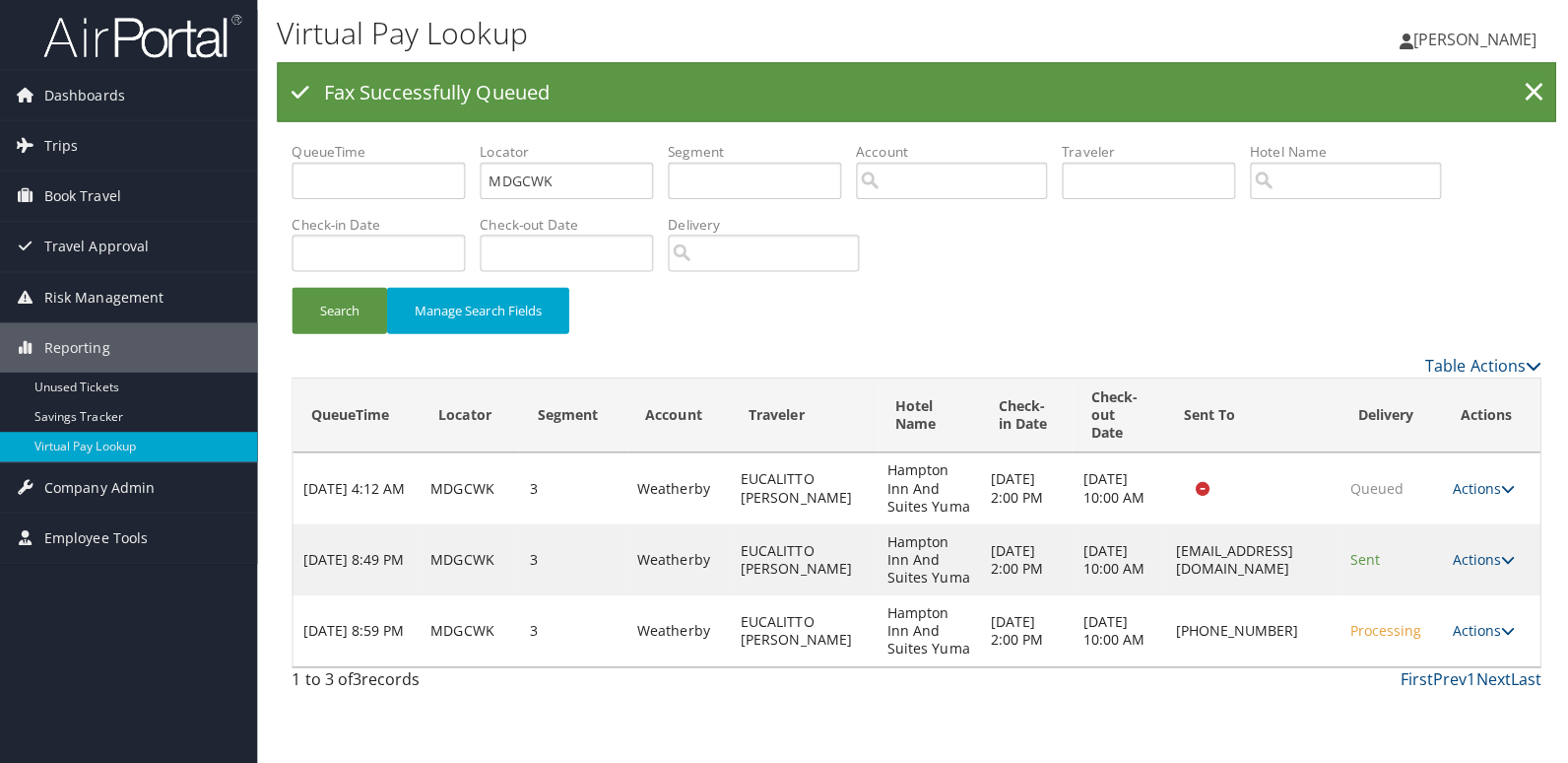
scroll to position [0, 0]
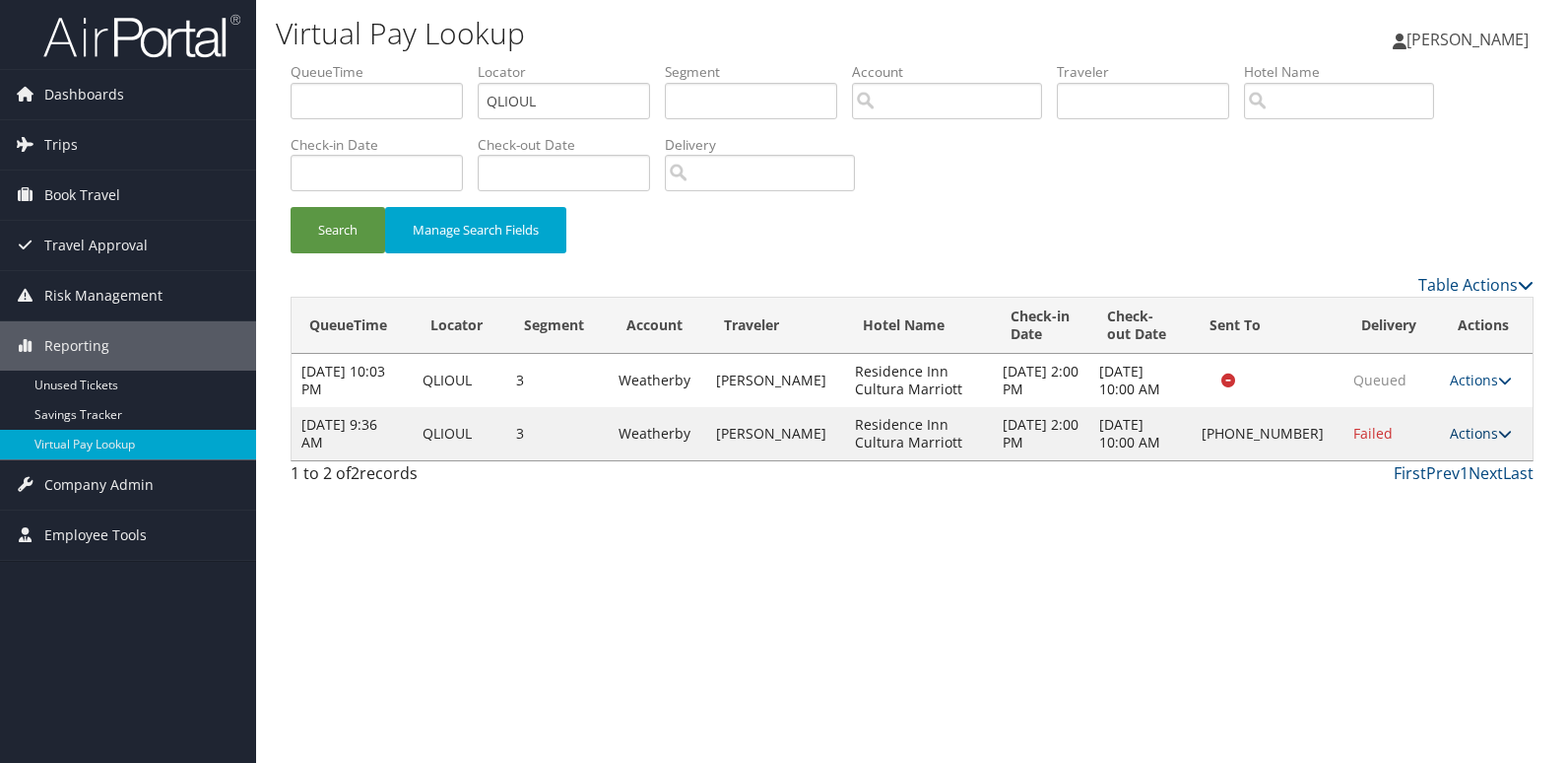
click at [1472, 436] on link "Actions" at bounding box center [1480, 433] width 62 height 19
click at [1457, 462] on link "Resend" at bounding box center [1414, 462] width 169 height 34
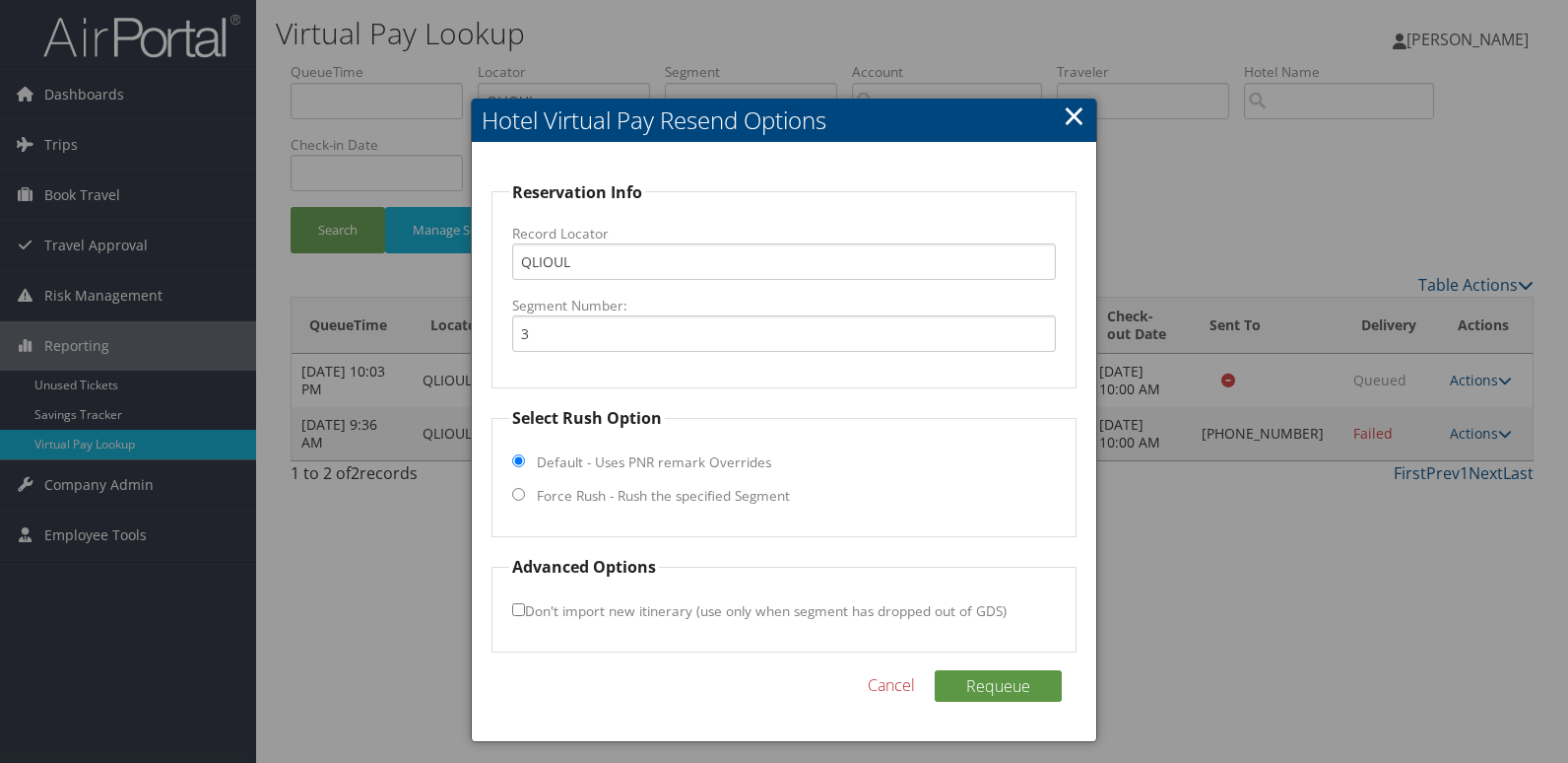
click at [732, 496] on label "Force Rush - Rush the specified Segment" at bounding box center [663, 496] width 253 height 20
click at [525, 496] on input "Force Rush - Rush the specified Segment" at bounding box center [518, 494] width 13 height 13
radio input "true"
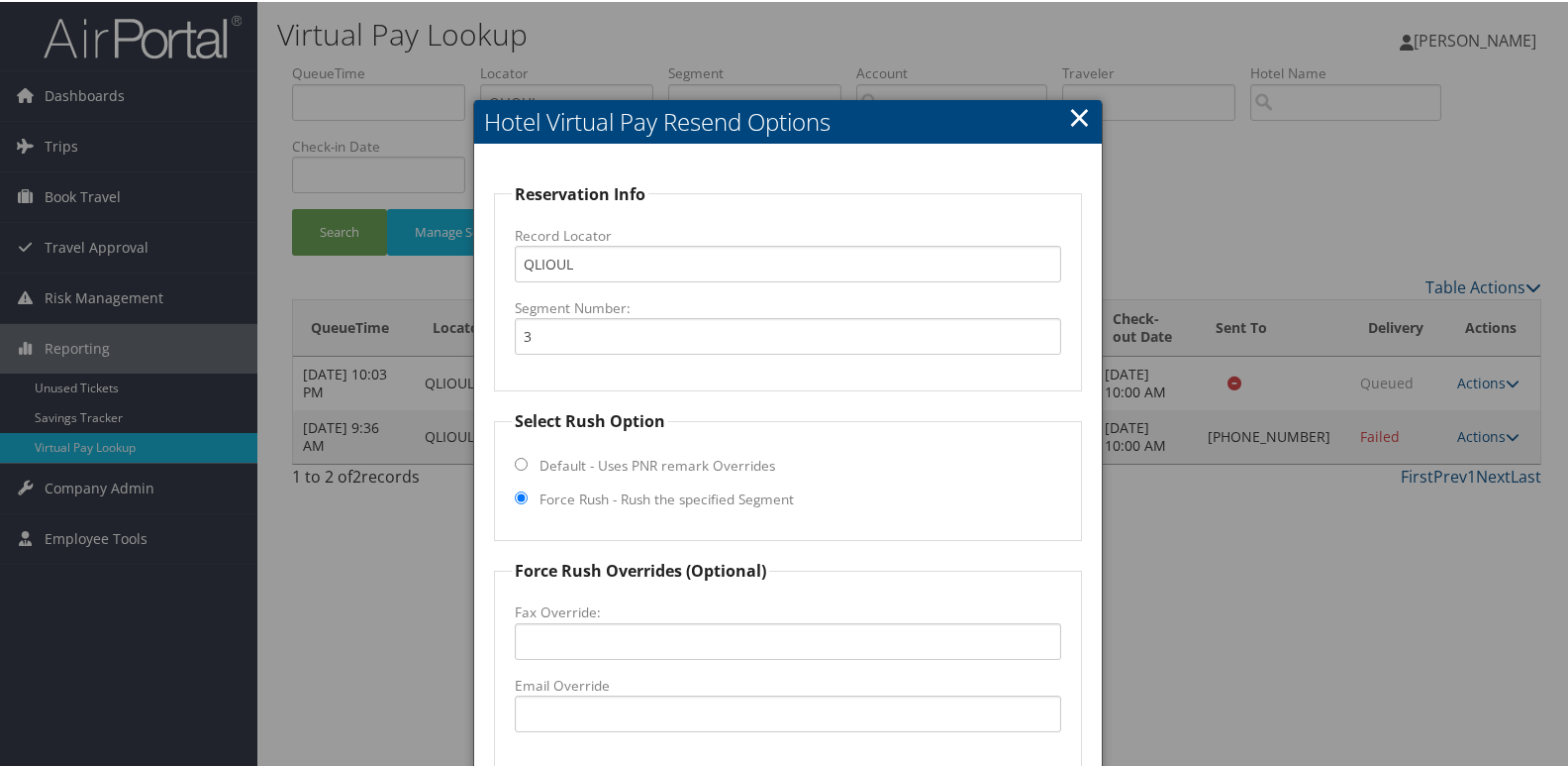
scroll to position [207, 0]
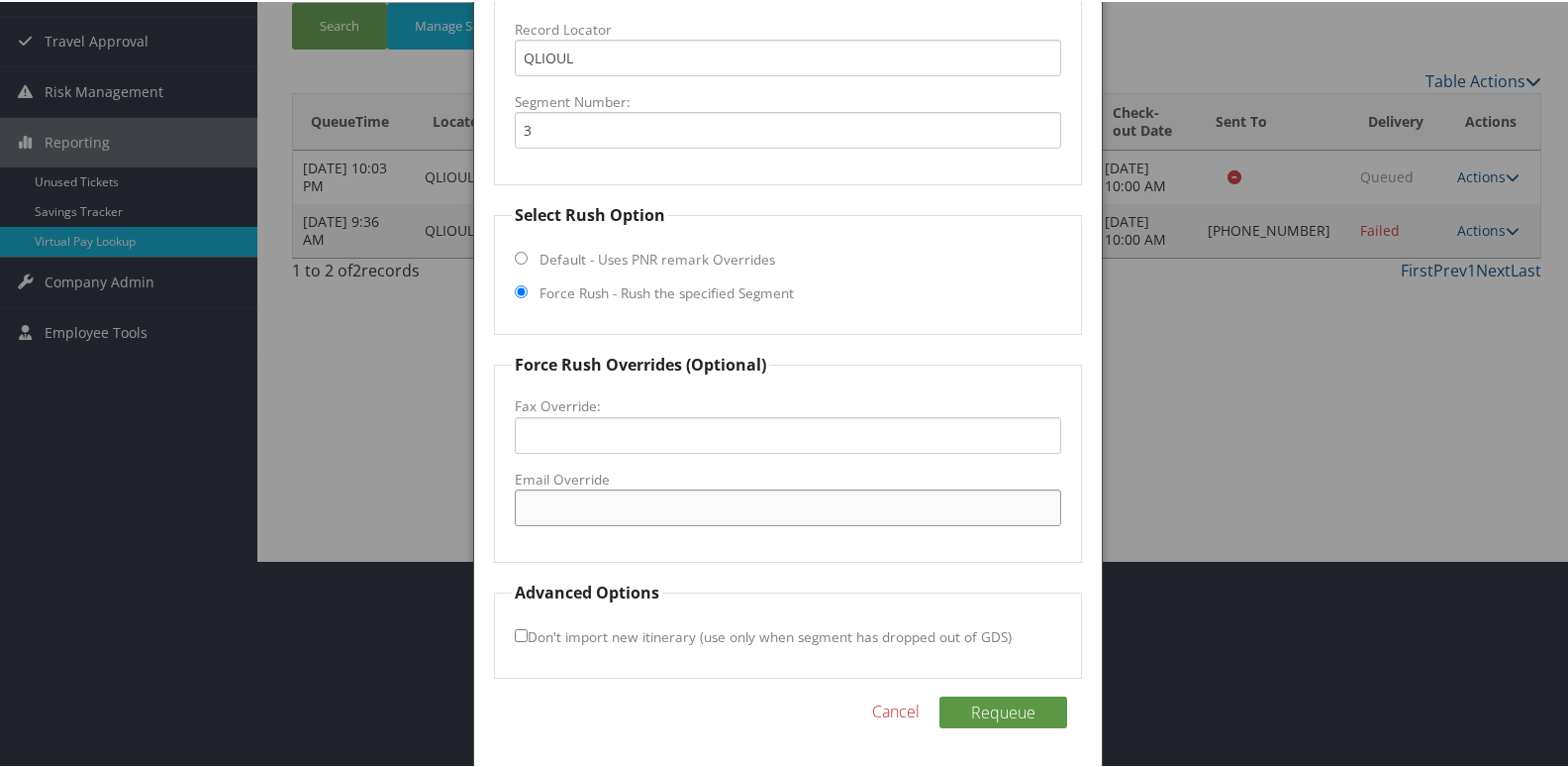
click at [653, 496] on input "Email Override" at bounding box center [788, 505] width 548 height 37
click at [718, 515] on input "Email Override" at bounding box center [788, 505] width 548 height 37
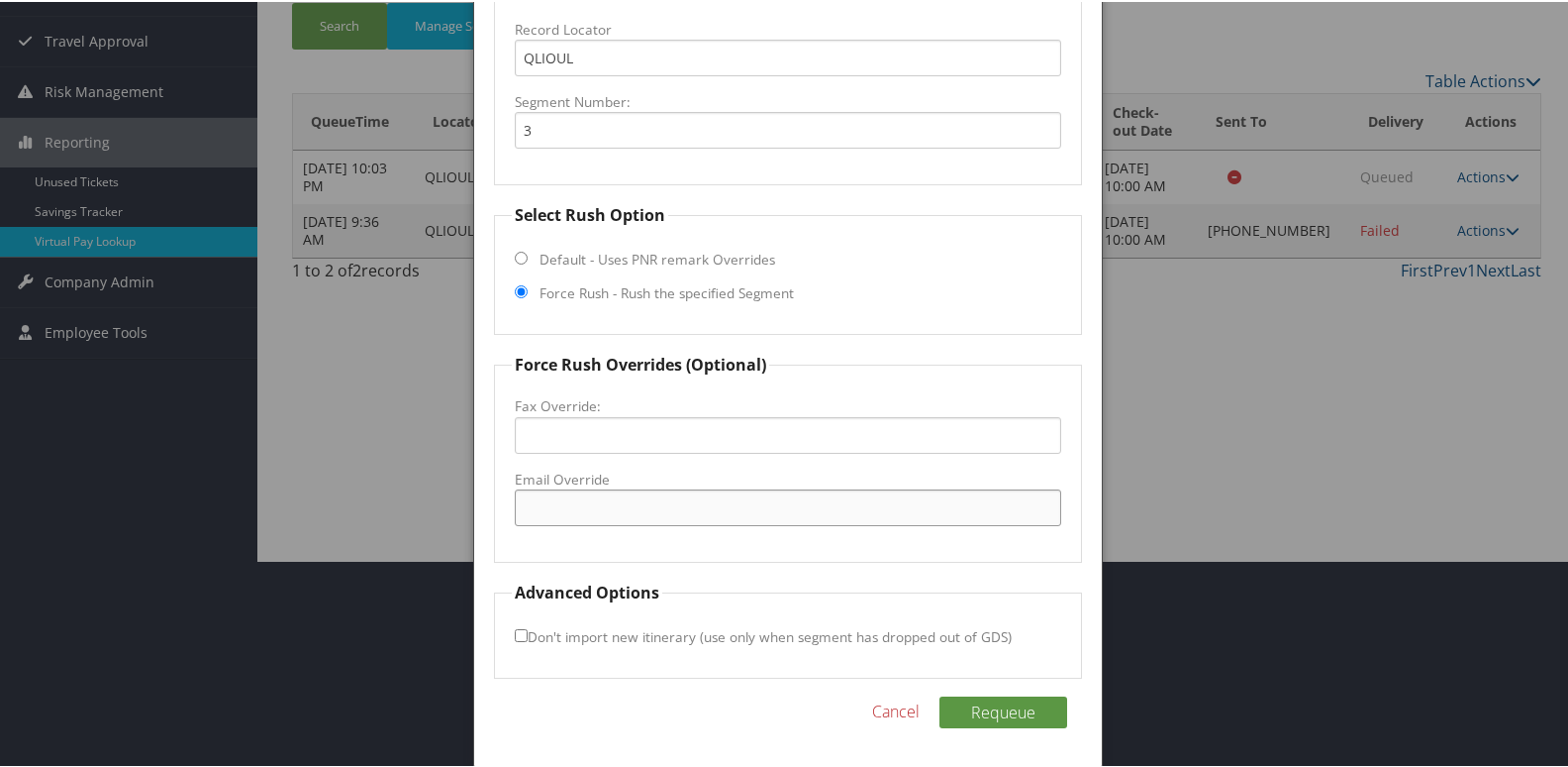
click at [718, 515] on input "Email Override" at bounding box center [788, 505] width 548 height 37
click at [737, 507] on input "Email Override" at bounding box center [788, 505] width 548 height 37
click at [708, 575] on form "Reservation Info Record Locator QLIOUL Segment Number: 3 Select Rush Option Def…" at bounding box center [788, 326] width 589 height 704
click at [716, 502] on input "Email Override" at bounding box center [788, 505] width 548 height 37
click at [573, 506] on input "g.montgomery@palettehotels.com" at bounding box center [788, 505] width 548 height 37
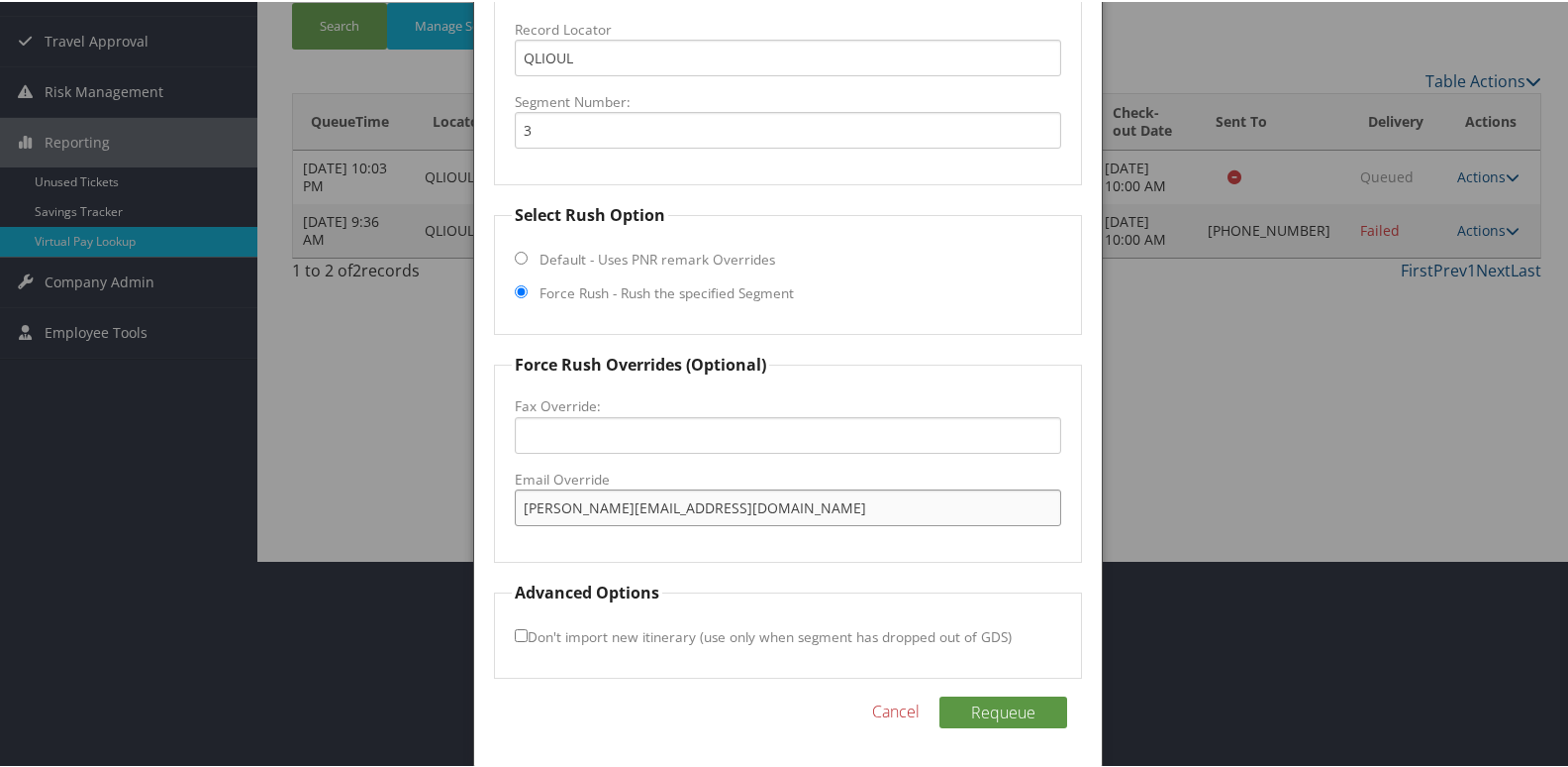
type input "g.montgomery@palettehotels.com"
click at [1024, 712] on button "Requeue" at bounding box center [1003, 711] width 128 height 32
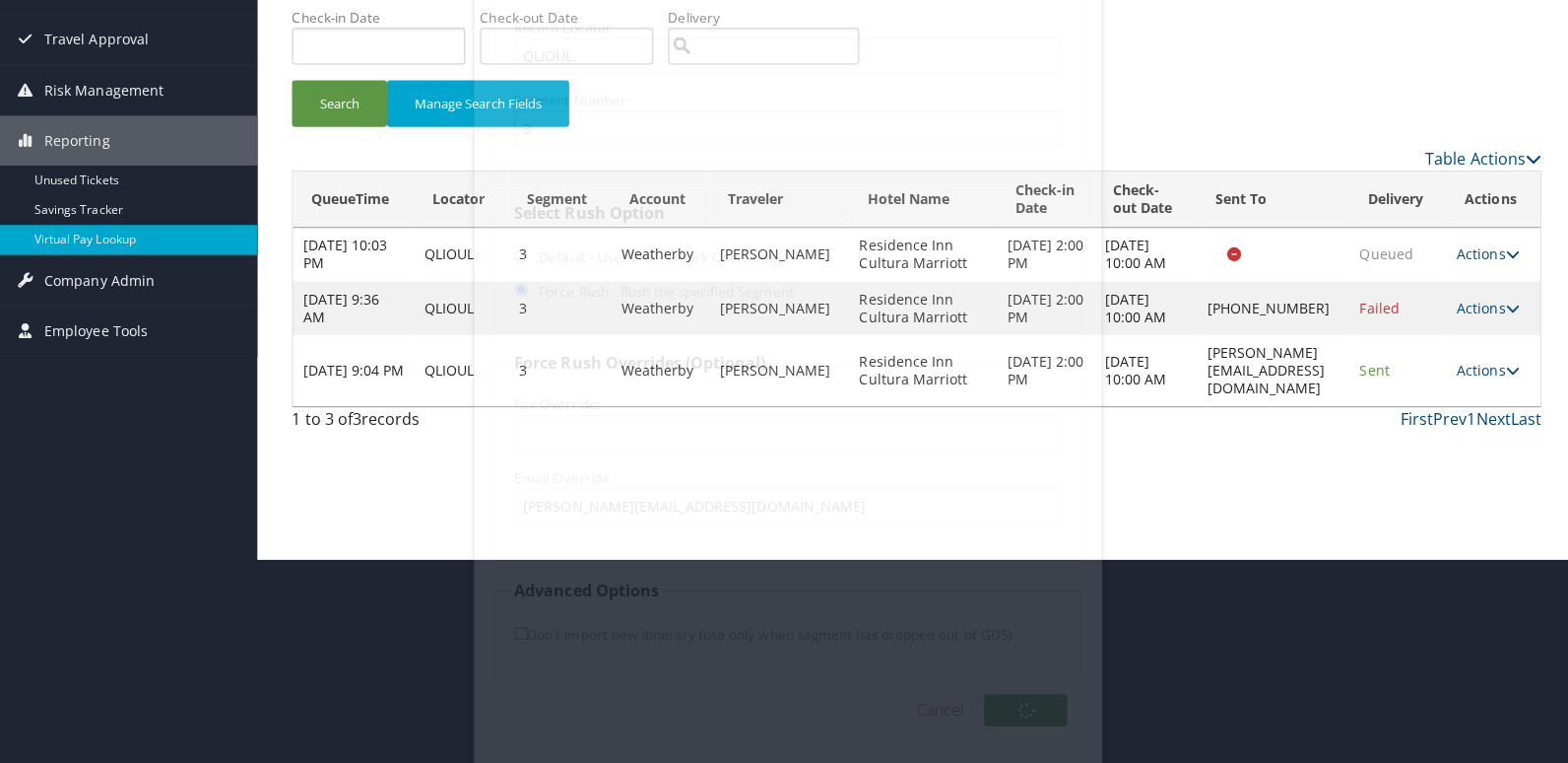
scroll to position [0, 0]
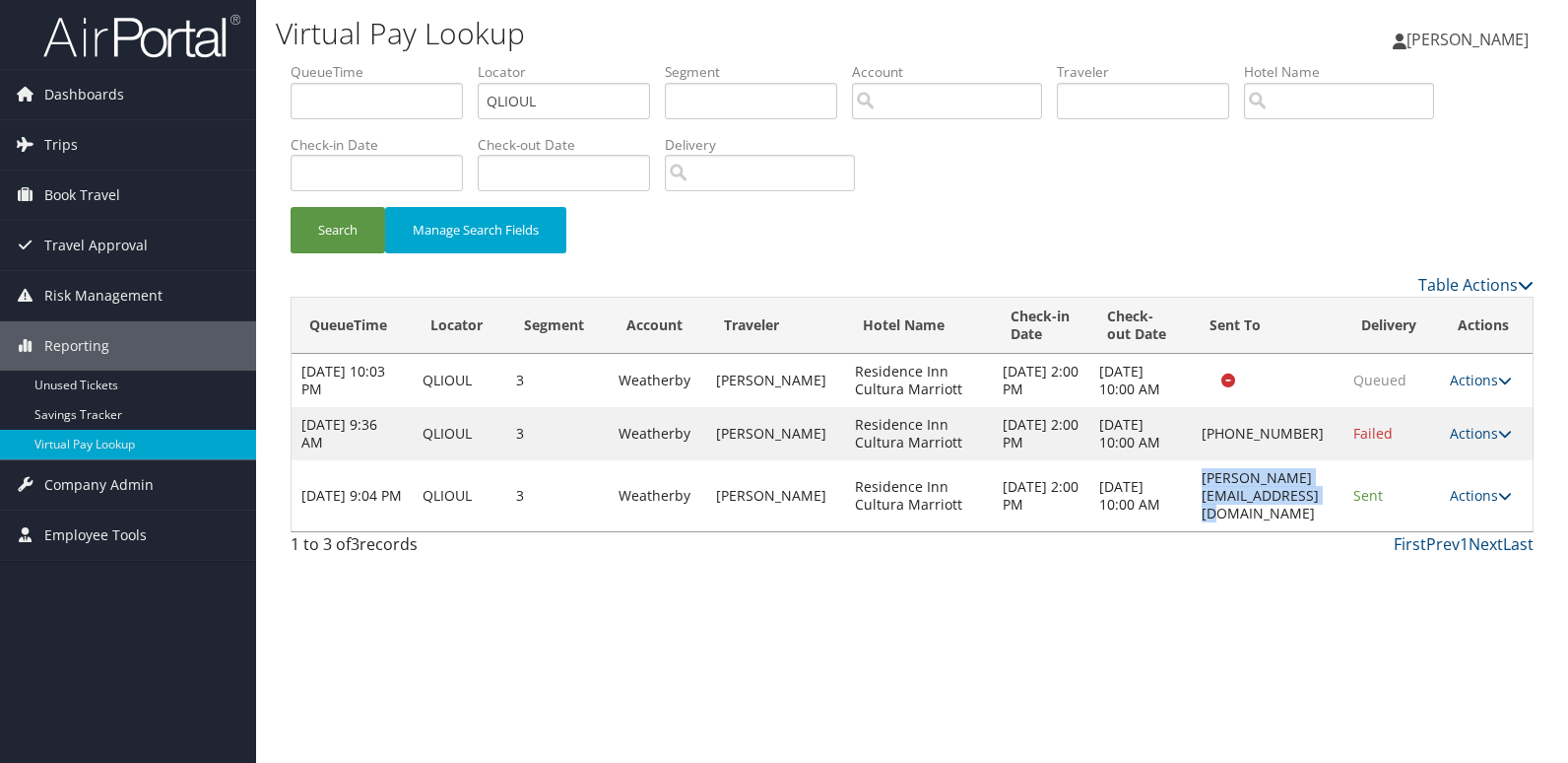
drag, startPoint x: 1344, startPoint y: 533, endPoint x: 1117, endPoint y: 529, distance: 227.0
click at [1192, 529] on td "g.montgomery@palettehotels.com" at bounding box center [1267, 496] width 152 height 71
copy td "g.montgomery@palettehotels.com"
click at [1477, 505] on link "Actions" at bounding box center [1480, 495] width 62 height 19
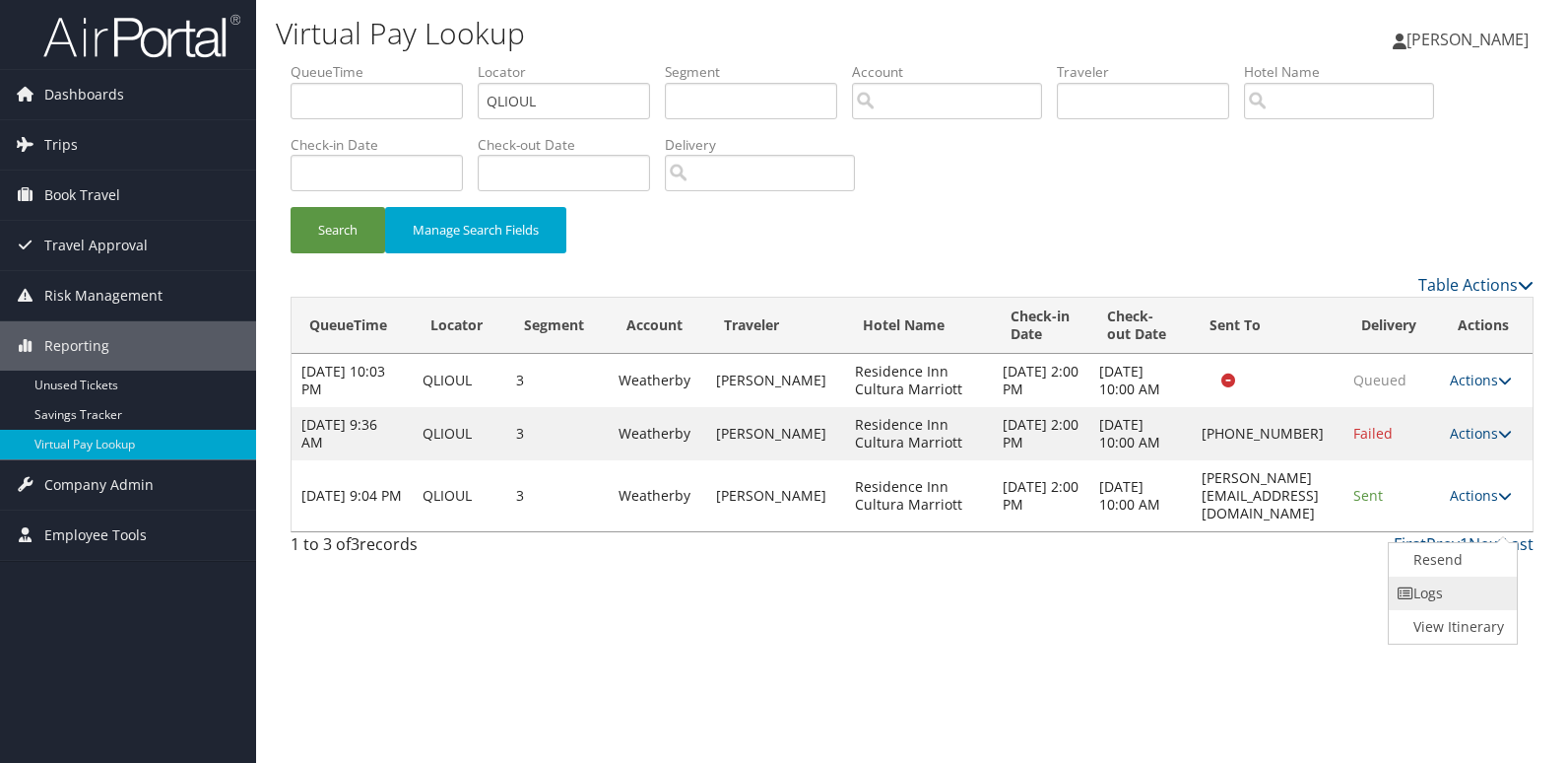
click at [1472, 585] on link "Logs" at bounding box center [1451, 593] width 124 height 34
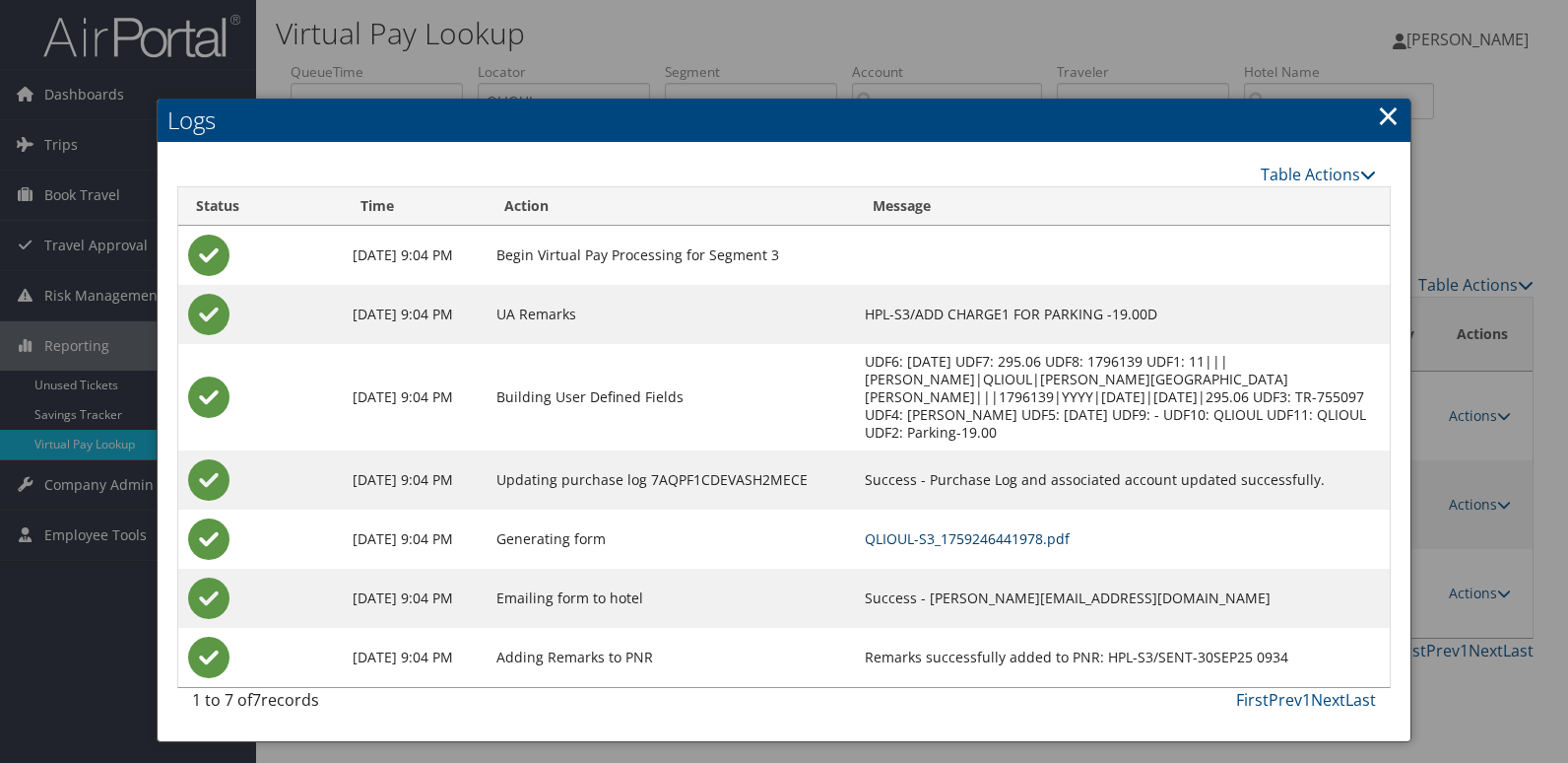
click at [1055, 529] on link "QLIOUL-S3_1759246441978.pdf" at bounding box center [968, 538] width 205 height 19
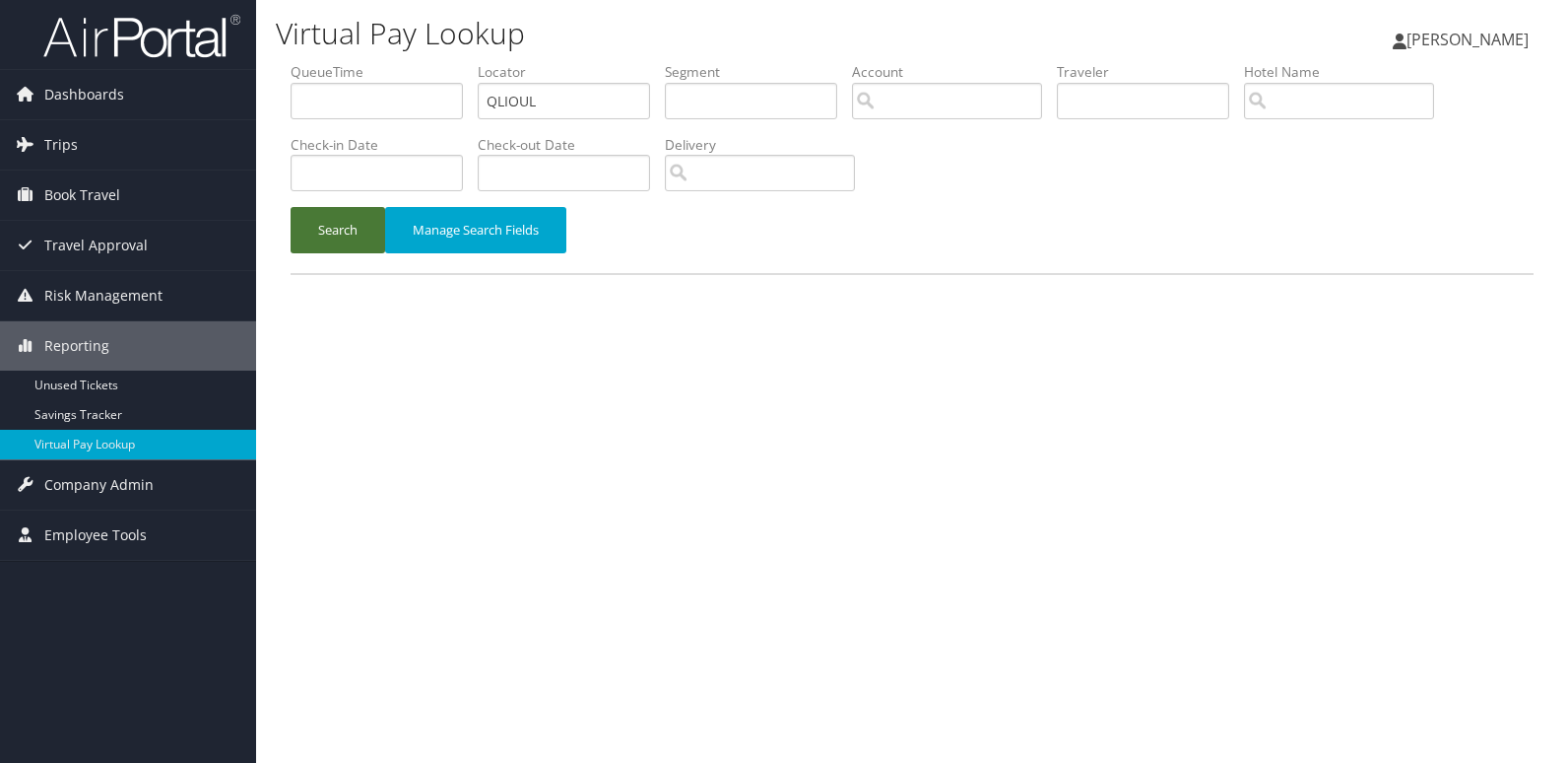
click at [344, 225] on button "Search" at bounding box center [338, 230] width 95 height 46
drag, startPoint x: 924, startPoint y: 544, endPoint x: 492, endPoint y: 392, distance: 458.0
click at [339, 239] on button "Search" at bounding box center [338, 230] width 95 height 46
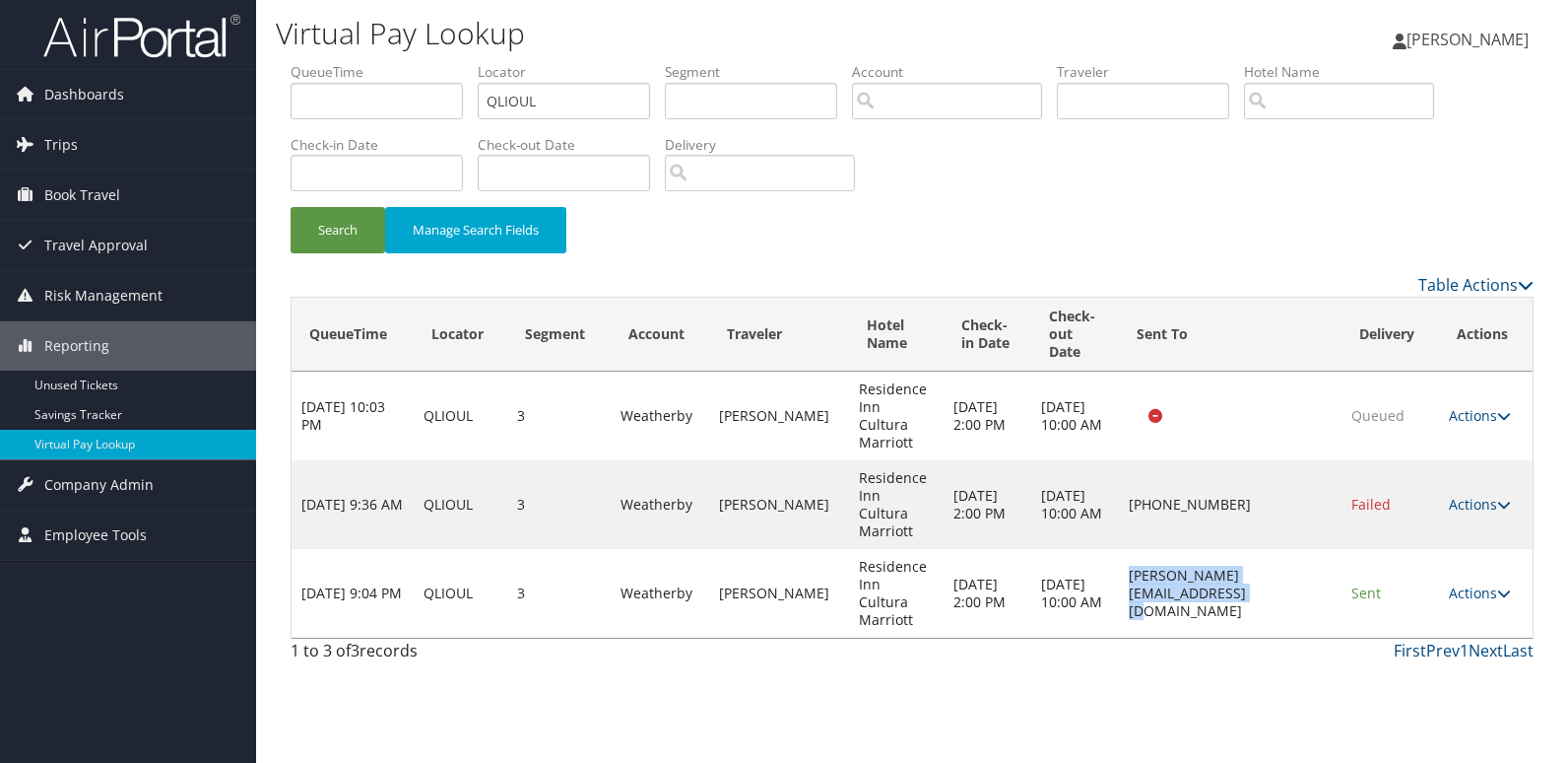
drag, startPoint x: 1084, startPoint y: 553, endPoint x: 1310, endPoint y: 559, distance: 226.1
click at [1310, 559] on td "[PERSON_NAME][EMAIL_ADDRESS][DOMAIN_NAME]" at bounding box center [1230, 593] width 223 height 89
copy td "[PERSON_NAME][EMAIL_ADDRESS][DOMAIN_NAME]"
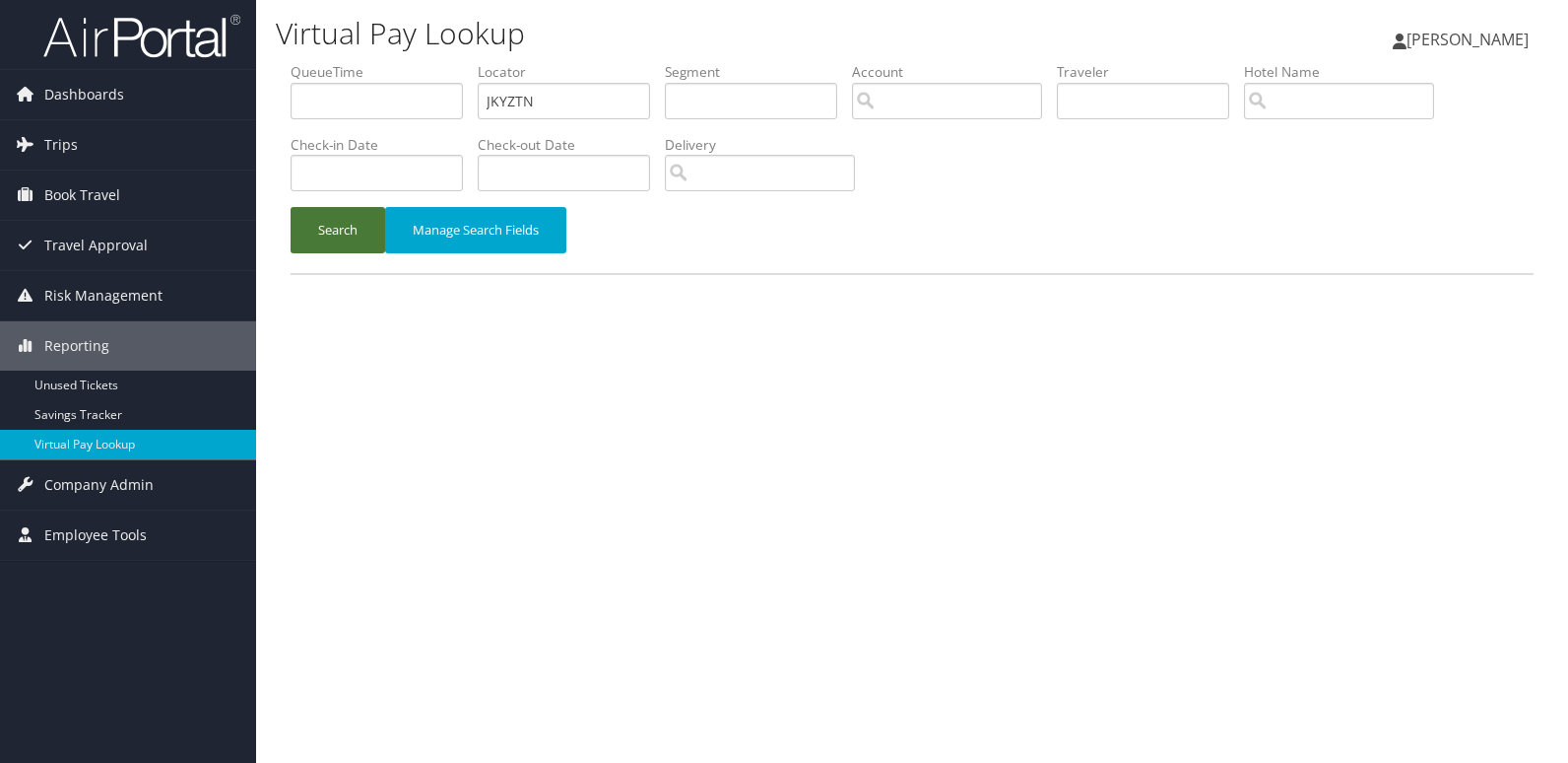
click at [335, 238] on button "Search" at bounding box center [338, 230] width 95 height 46
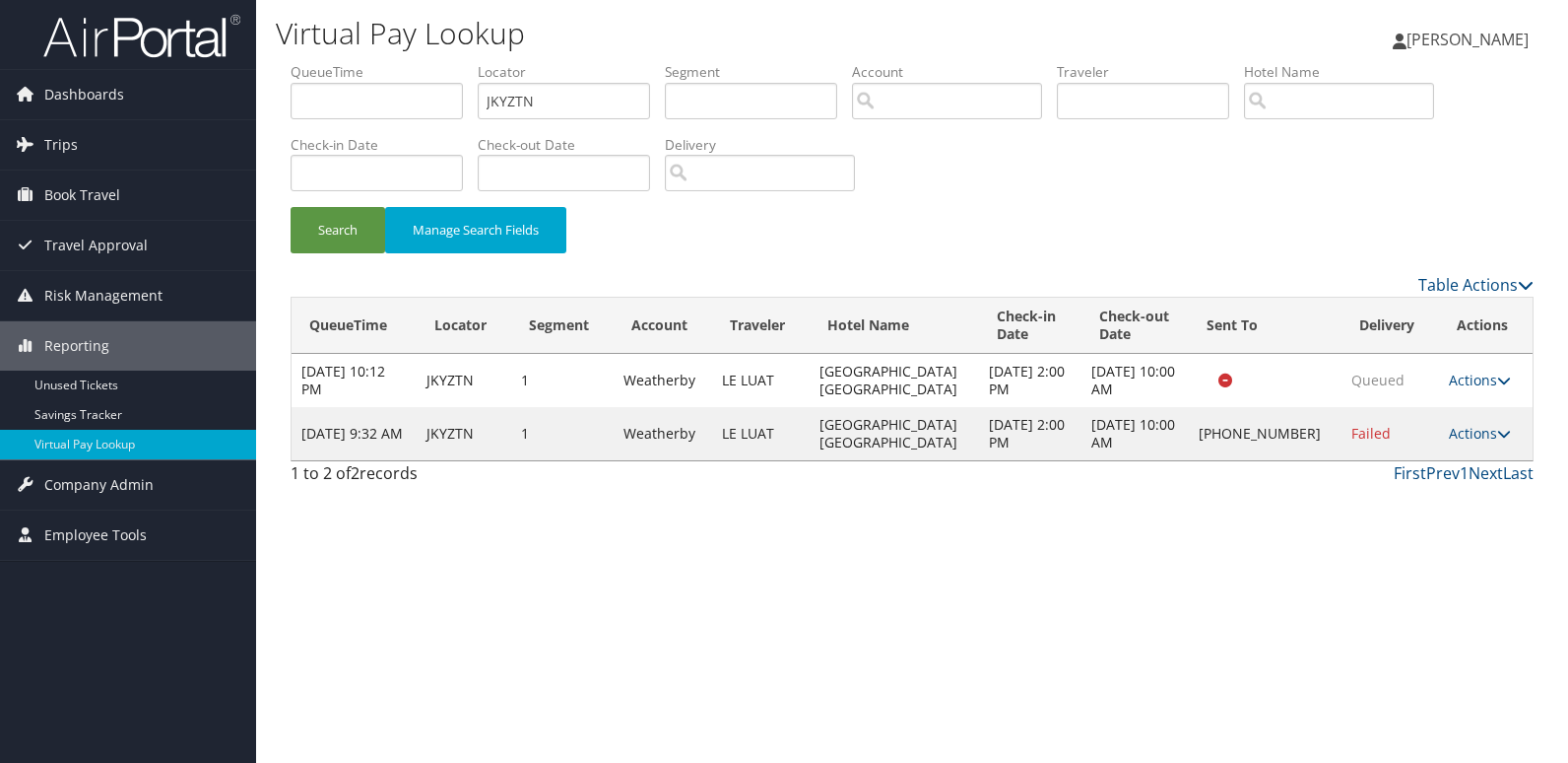
drag, startPoint x: 1472, startPoint y: 426, endPoint x: 1494, endPoint y: 464, distance: 43.9
click at [1473, 426] on link "Actions" at bounding box center [1479, 433] width 62 height 19
click at [1450, 468] on link "Resend" at bounding box center [1415, 462] width 169 height 34
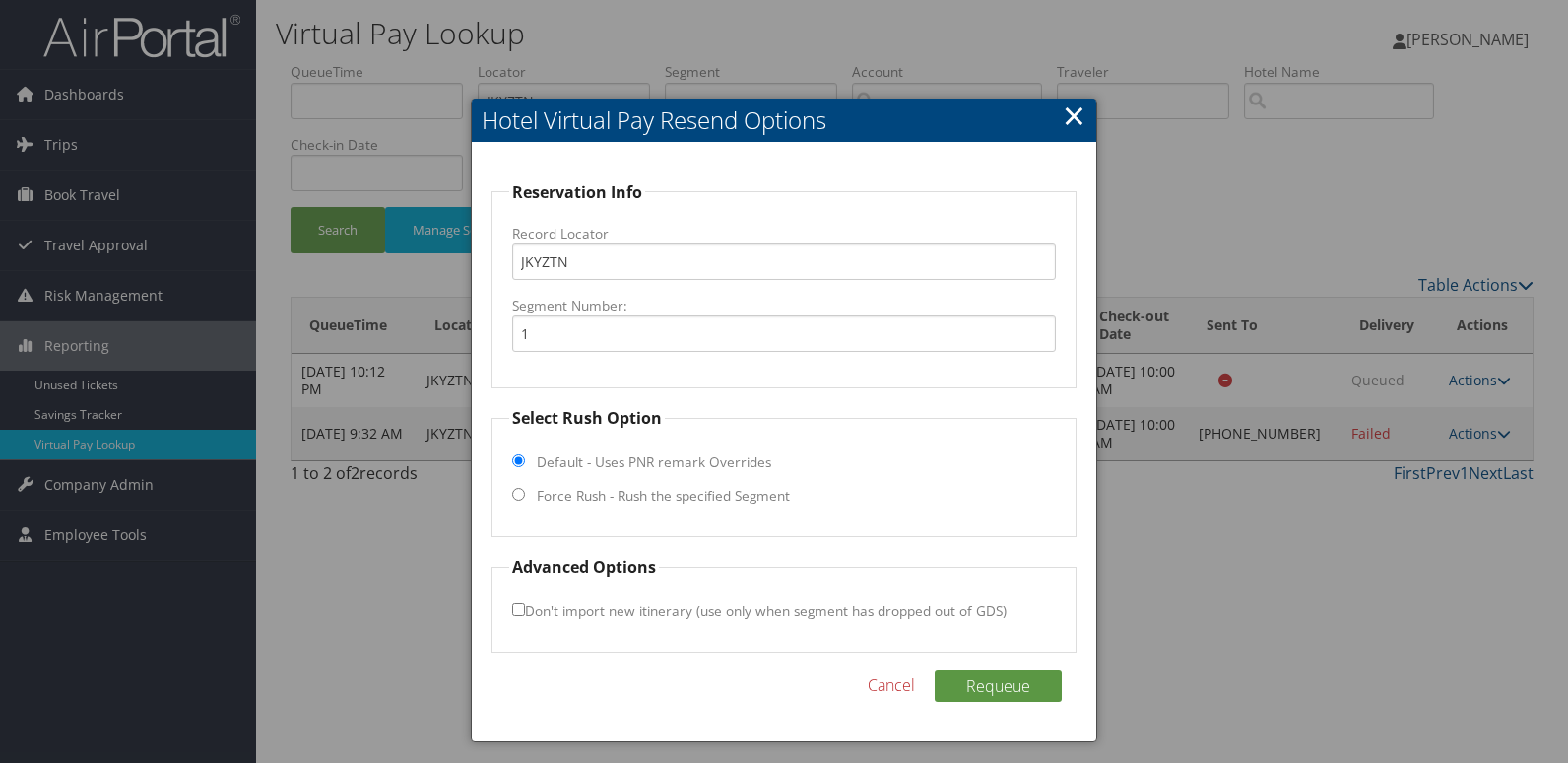
click at [663, 491] on label "Force Rush - Rush the specified Segment" at bounding box center [663, 496] width 253 height 20
click at [525, 491] on input "Force Rush - Rush the specified Segment" at bounding box center [518, 494] width 13 height 13
radio input "true"
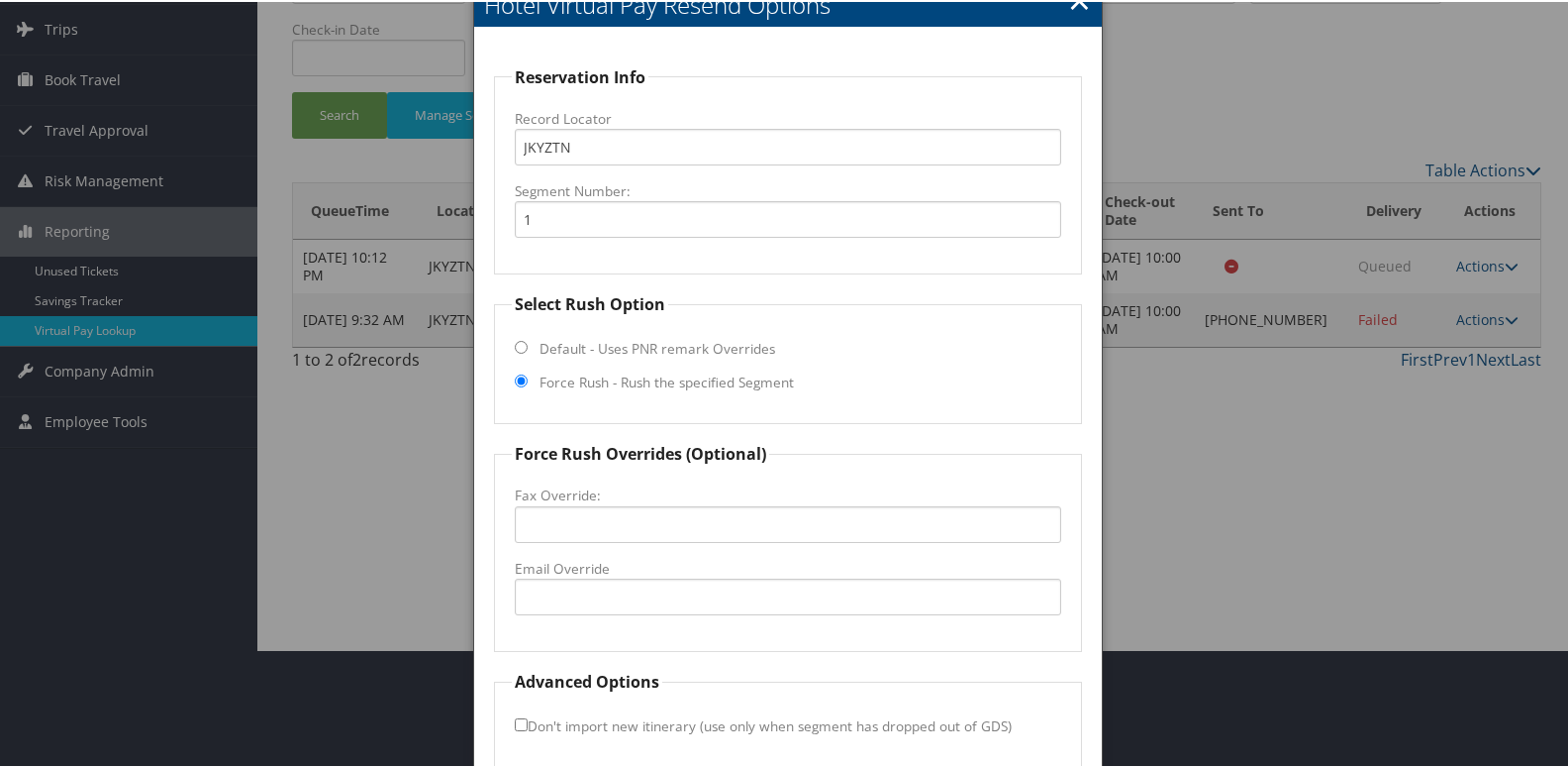
scroll to position [207, 0]
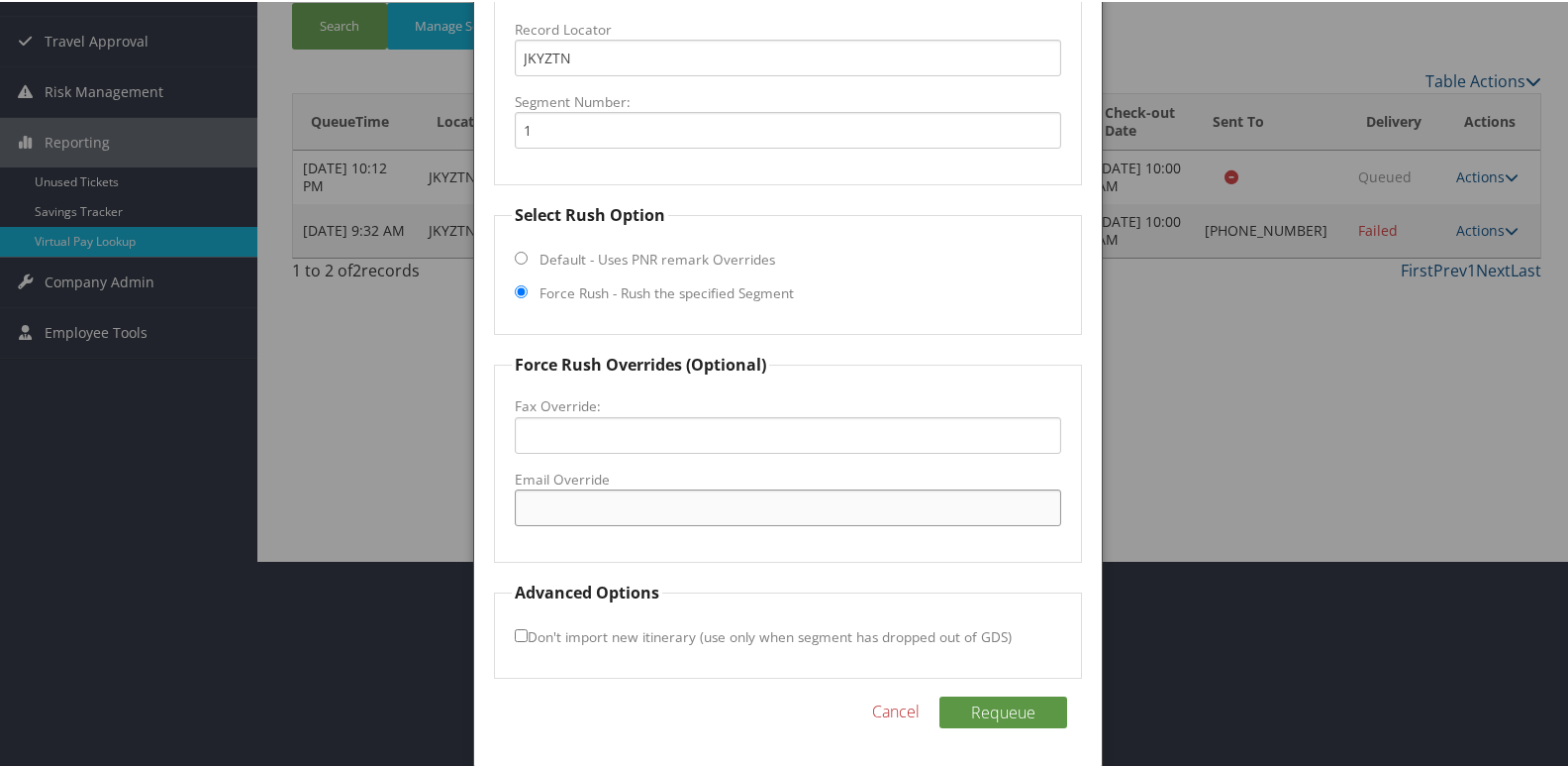
click at [653, 517] on input "Email Override" at bounding box center [788, 505] width 548 height 37
type input "[EMAIL_ADDRESS][DOMAIN_NAME]"
click at [1031, 714] on button "Requeue" at bounding box center [1003, 711] width 128 height 32
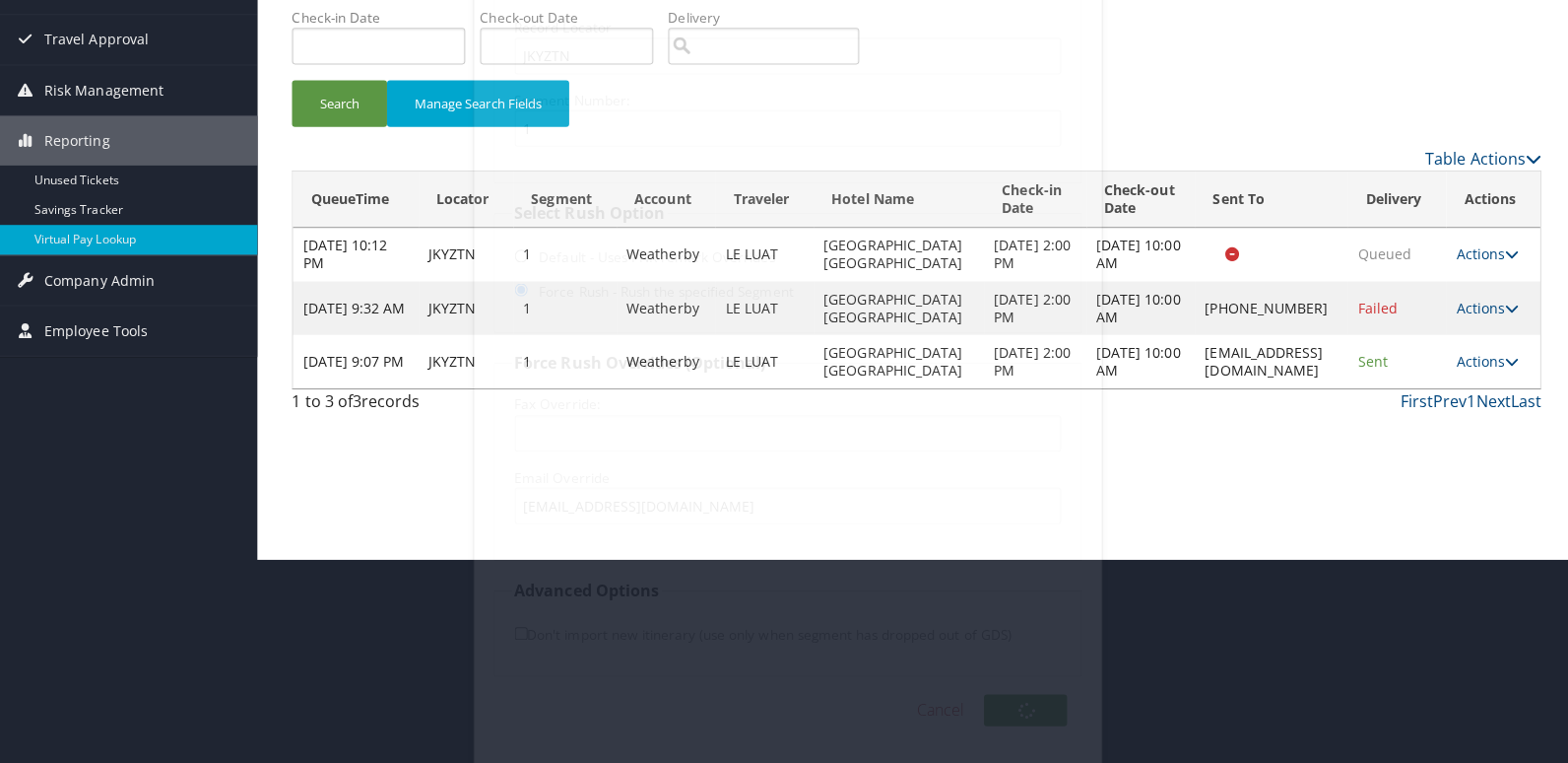
scroll to position [0, 0]
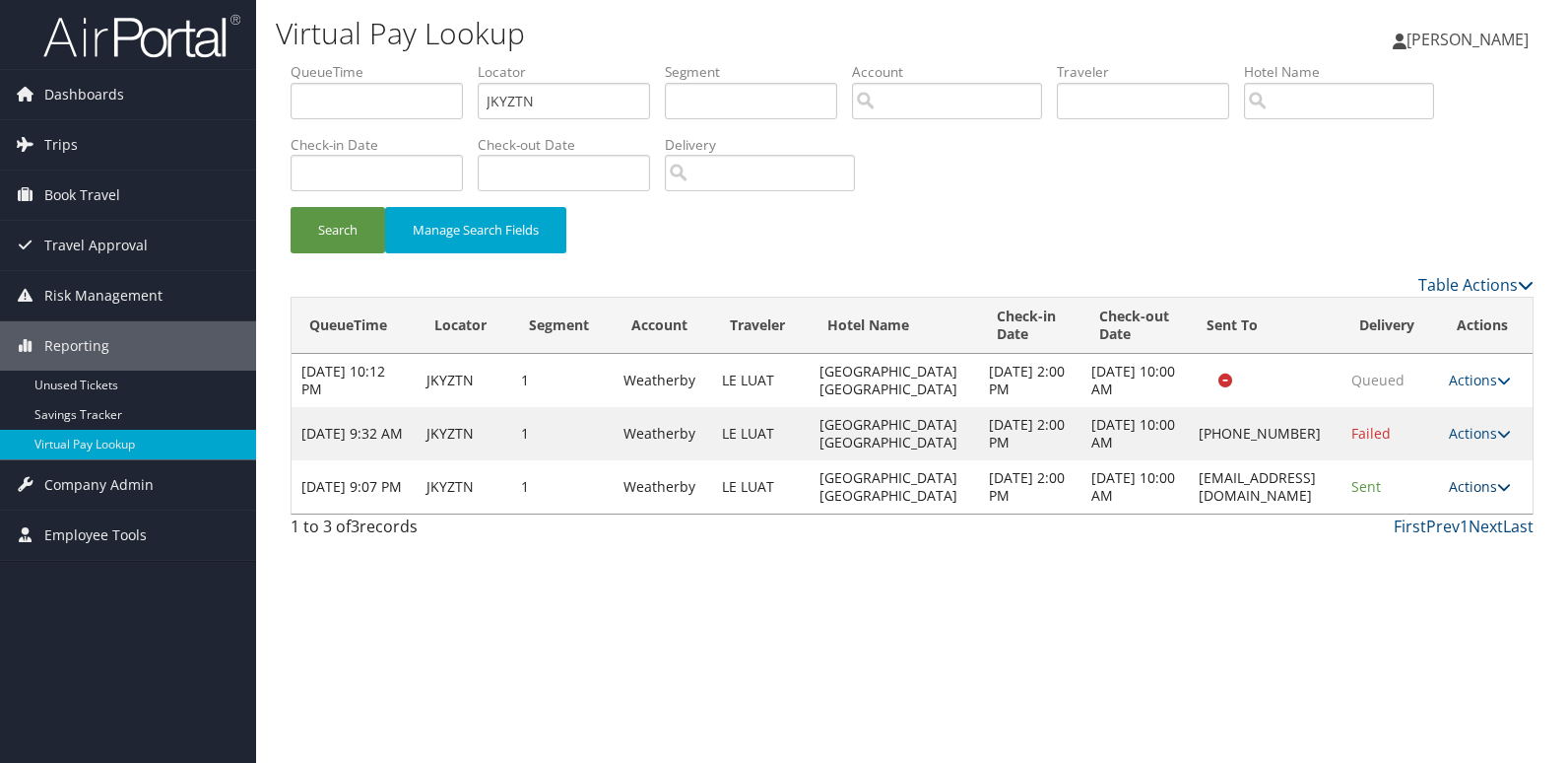
click at [1480, 487] on link "Actions" at bounding box center [1479, 486] width 62 height 19
click at [1447, 556] on link "Logs" at bounding box center [1447, 549] width 124 height 34
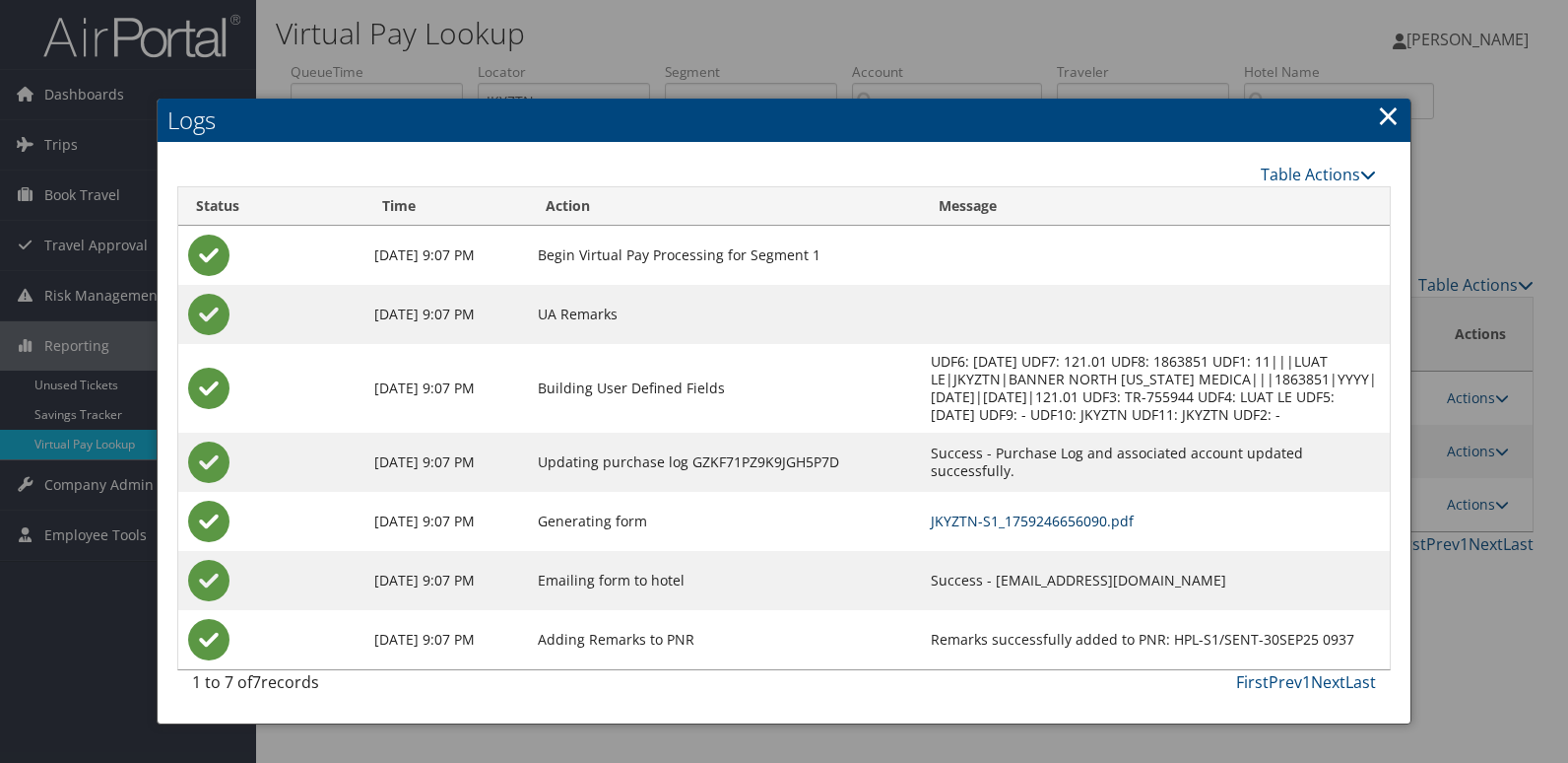
click at [1041, 525] on link "JKYZTN-S1_1759246656090.pdf" at bounding box center [1033, 520] width 203 height 19
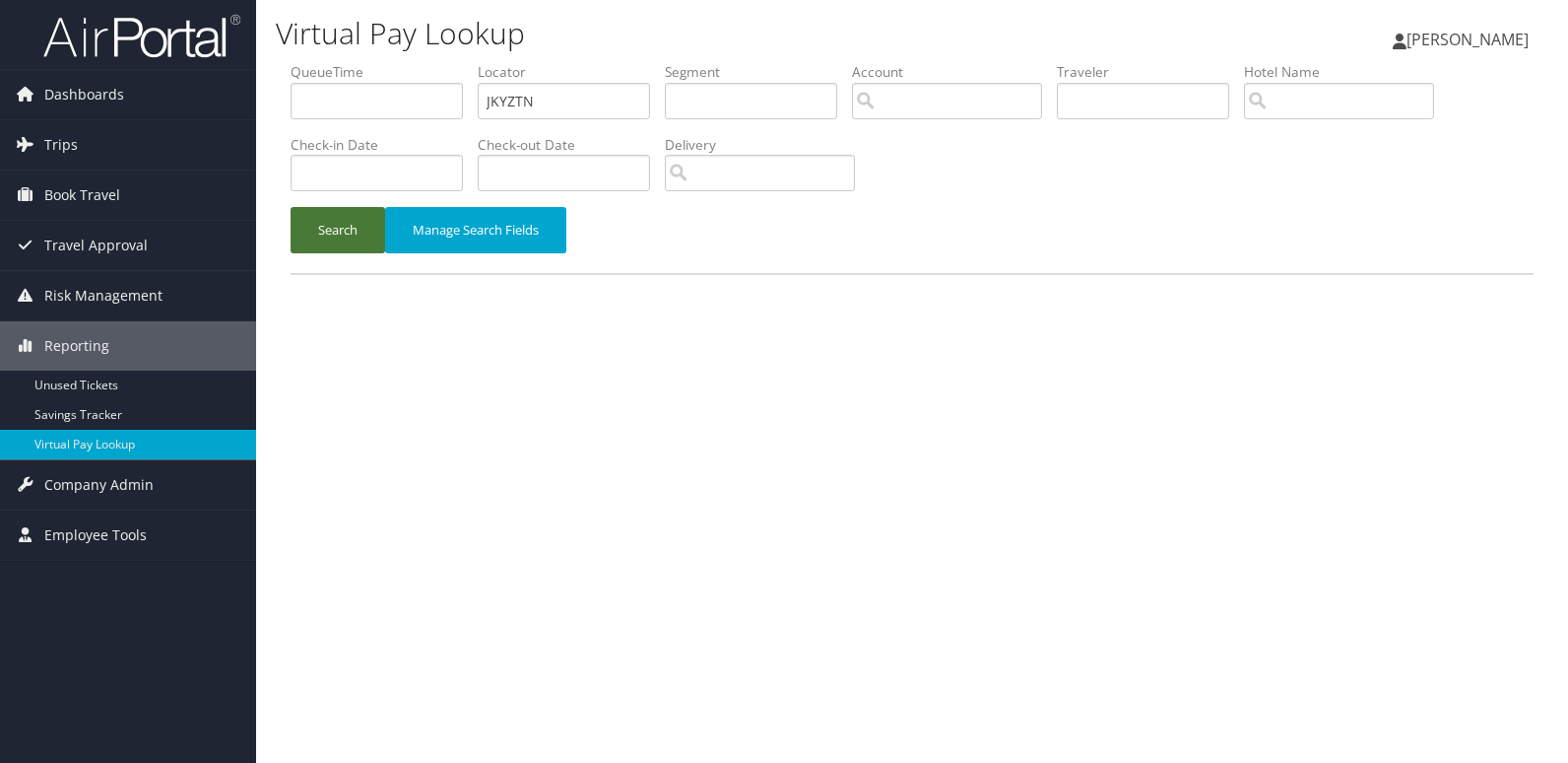
click at [346, 246] on button "Search" at bounding box center [338, 230] width 95 height 46
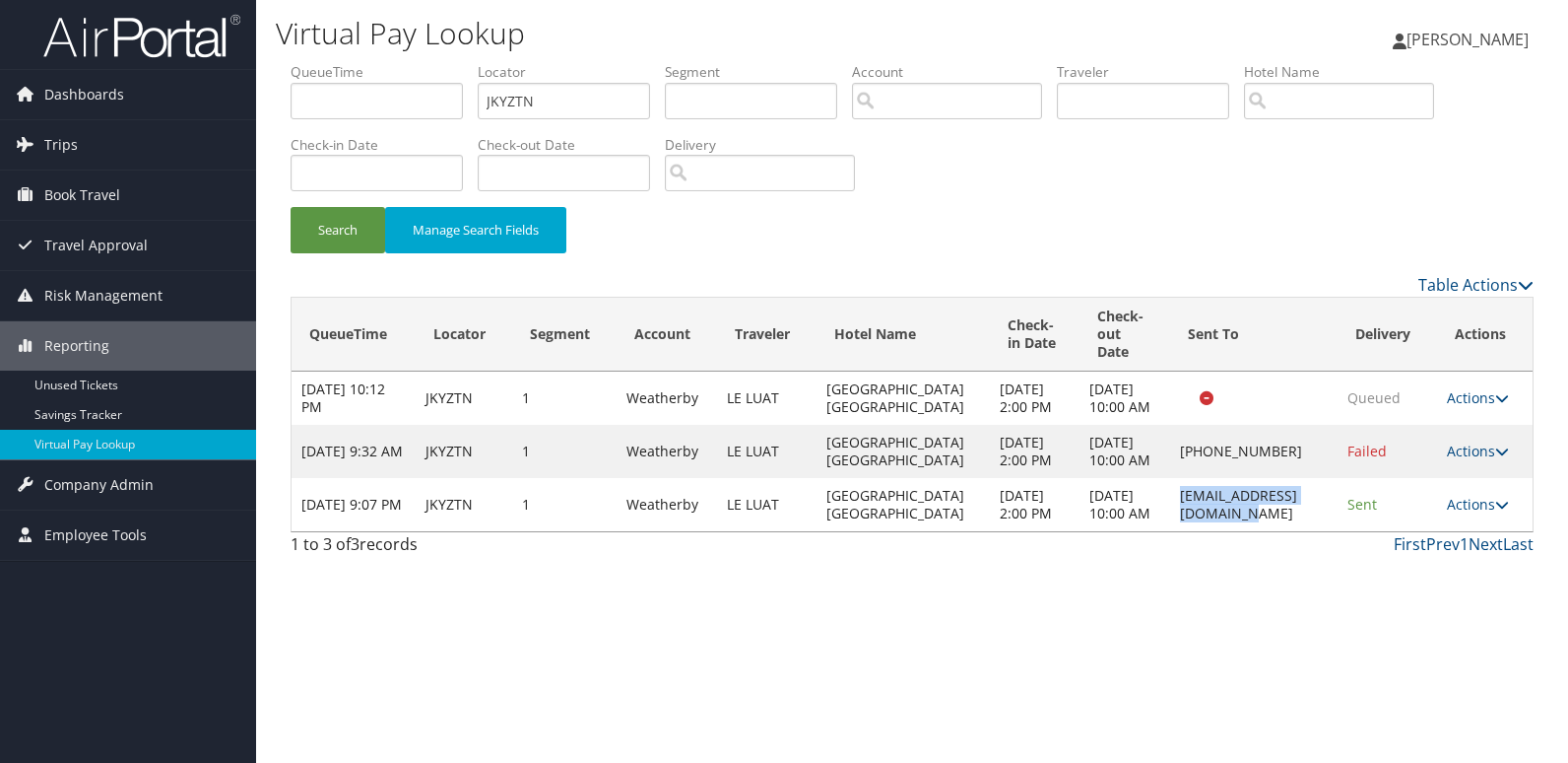
drag, startPoint x: 1125, startPoint y: 550, endPoint x: 1308, endPoint y: 564, distance: 183.5
click at [1308, 531] on td "[EMAIL_ADDRESS][DOMAIN_NAME]" at bounding box center [1254, 505] width 168 height 53
copy td "[EMAIL_ADDRESS][DOMAIN_NAME]"
